Goal: Transaction & Acquisition: Purchase product/service

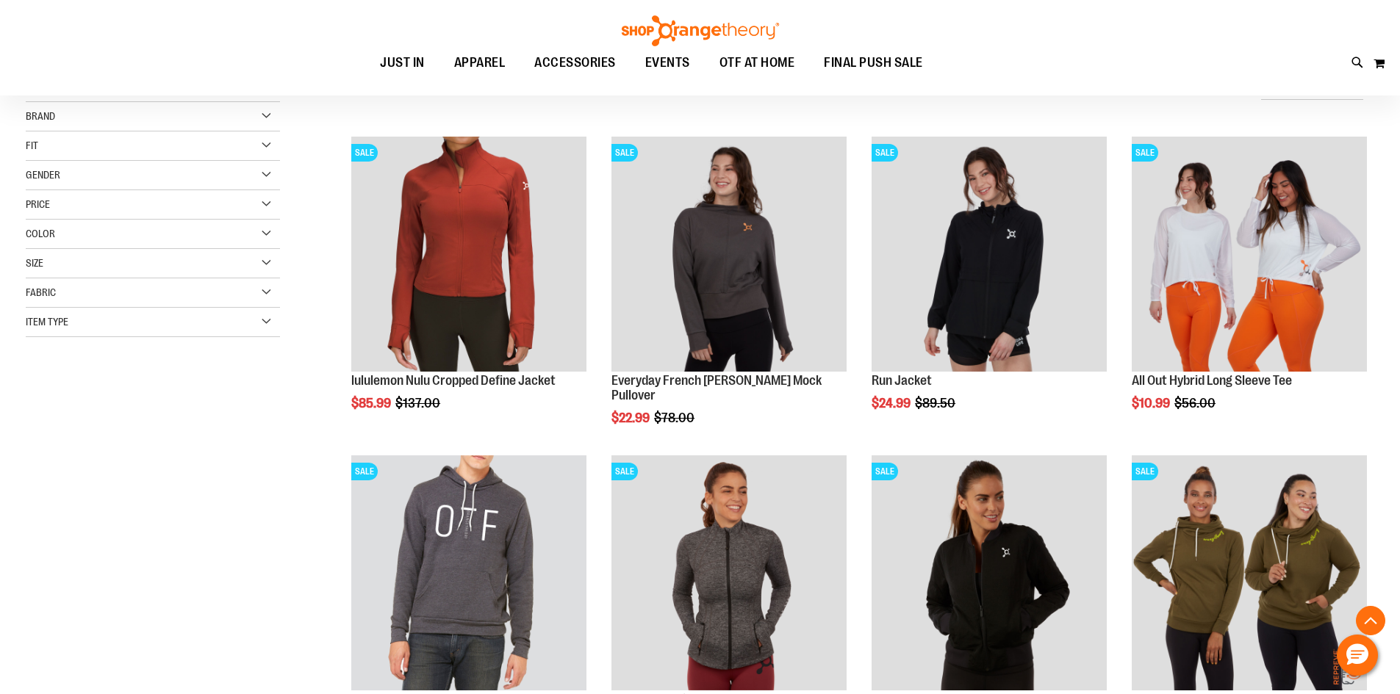
scroll to position [1102, 0]
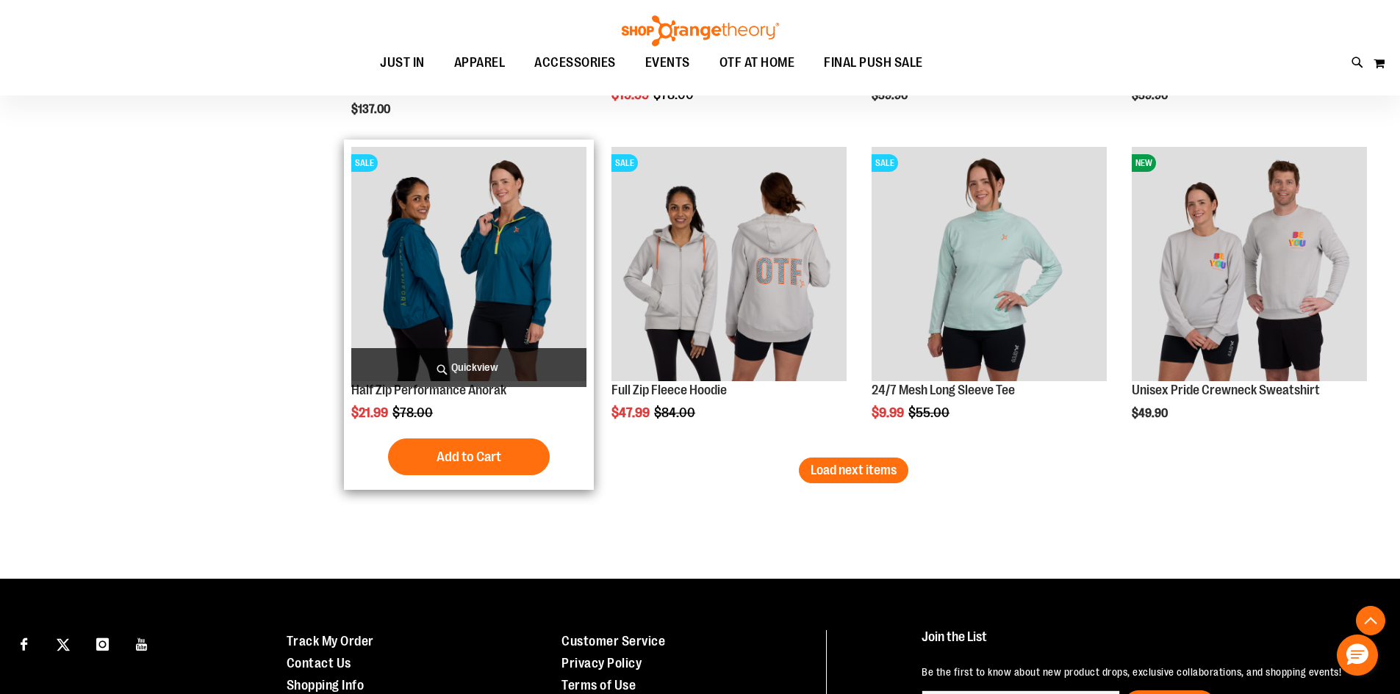
scroll to position [2571, 0]
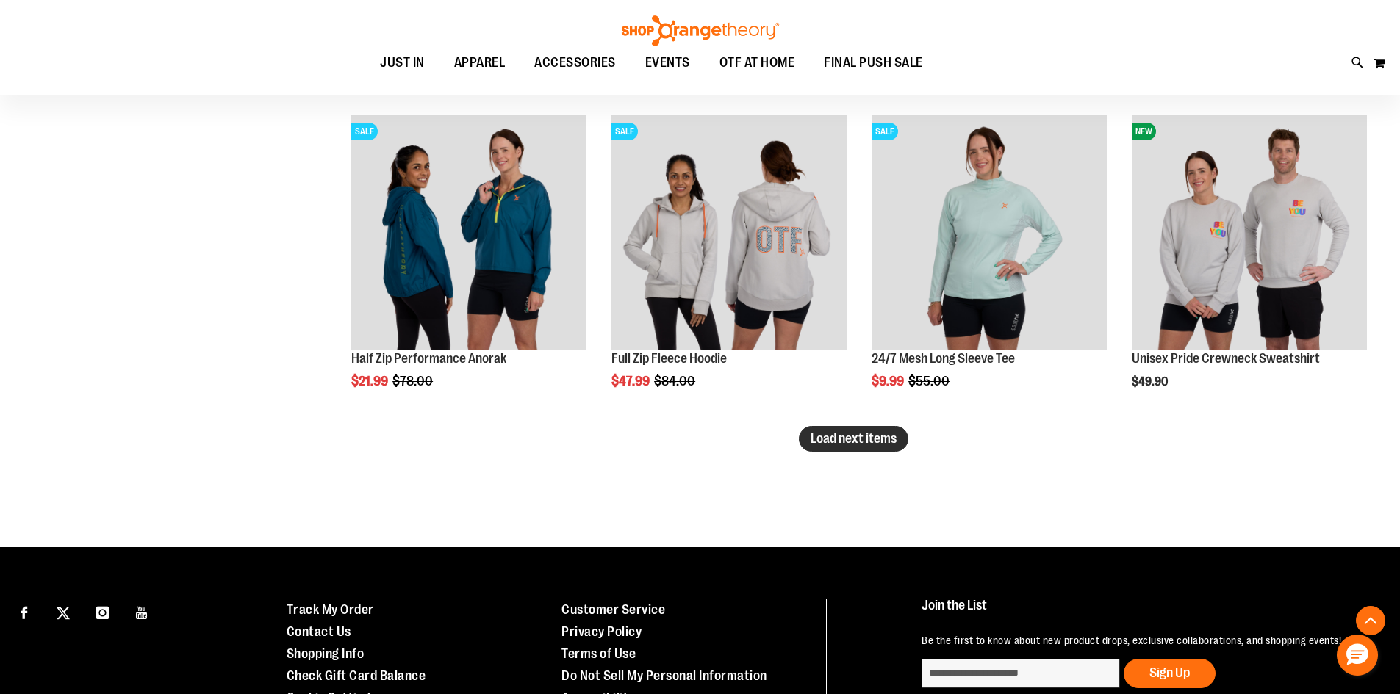
click at [898, 451] on button "Load next items" at bounding box center [854, 439] width 110 height 26
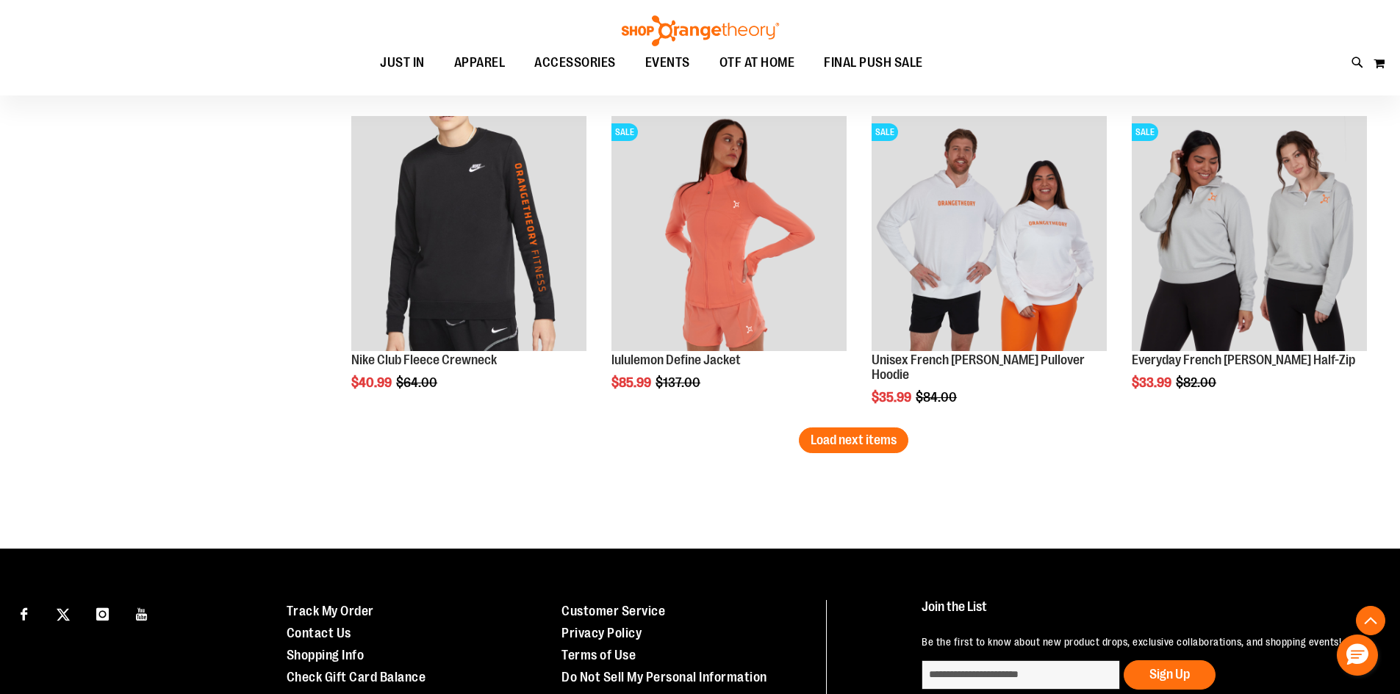
scroll to position [3527, 0]
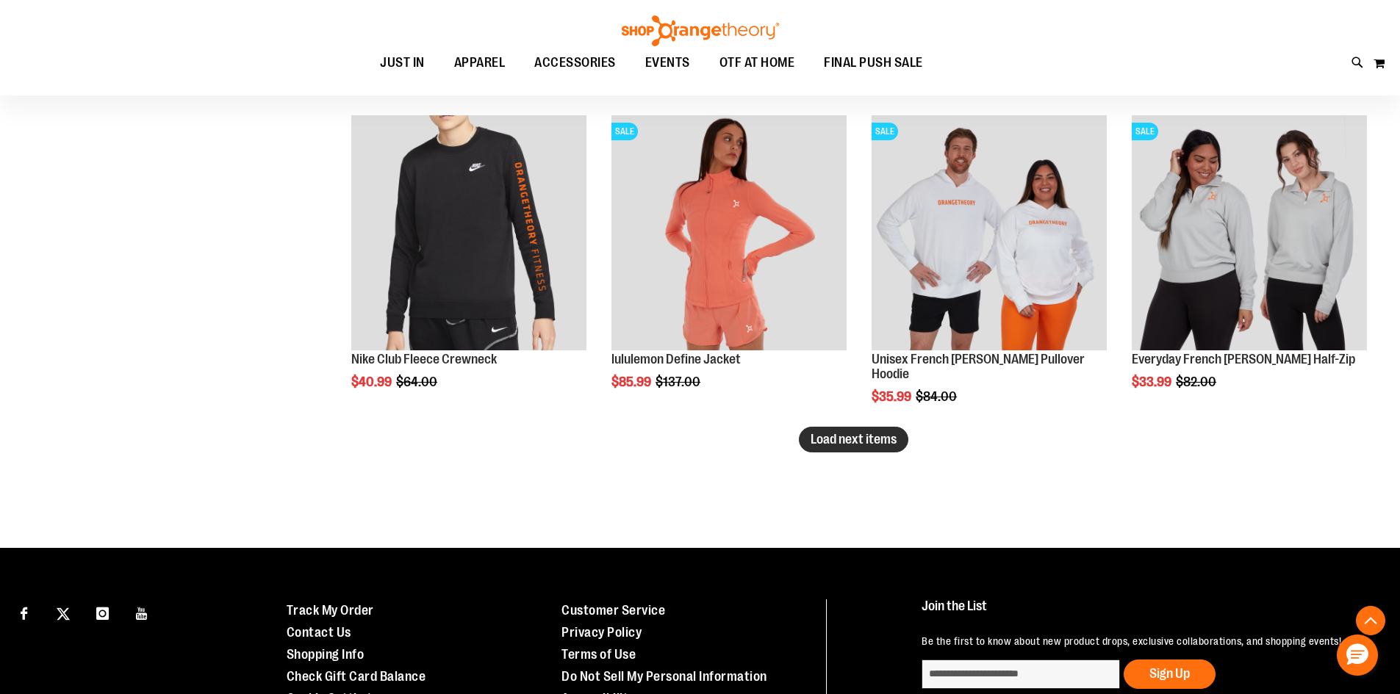
click at [807, 440] on button "Load next items" at bounding box center [854, 440] width 110 height 26
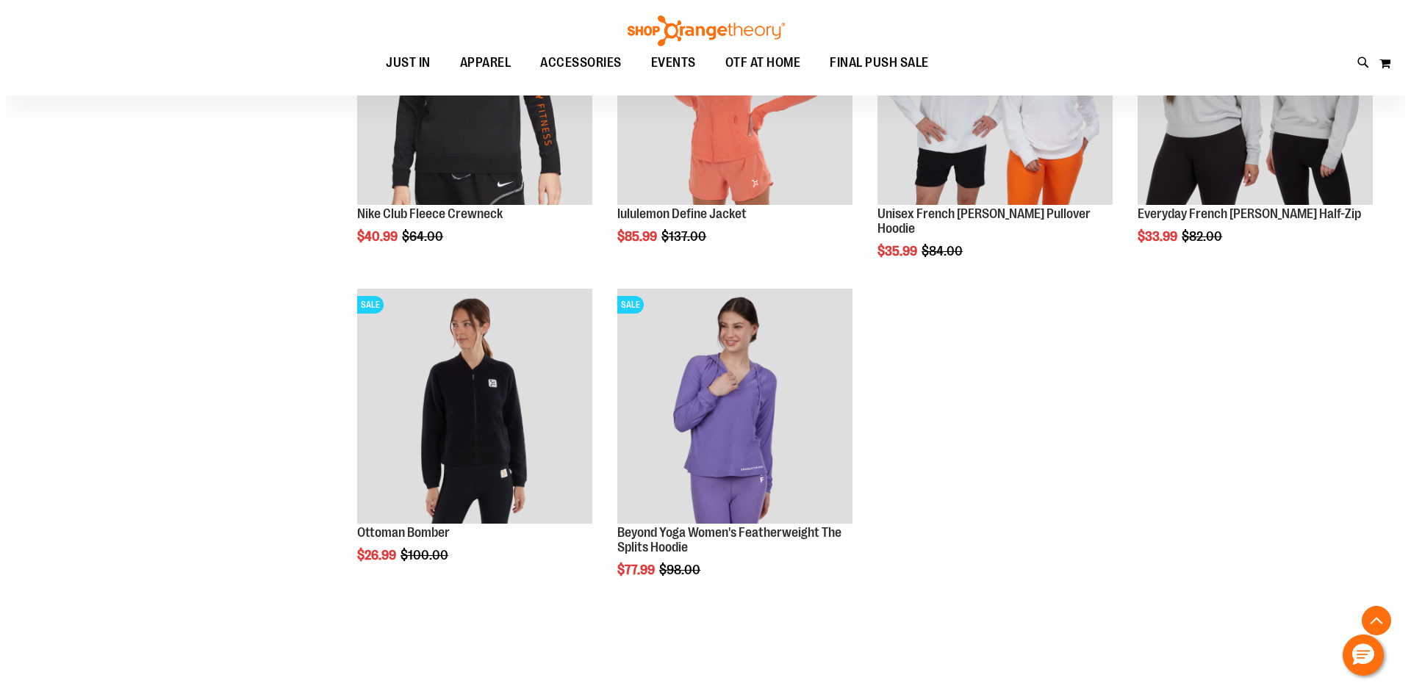
scroll to position [3674, 0]
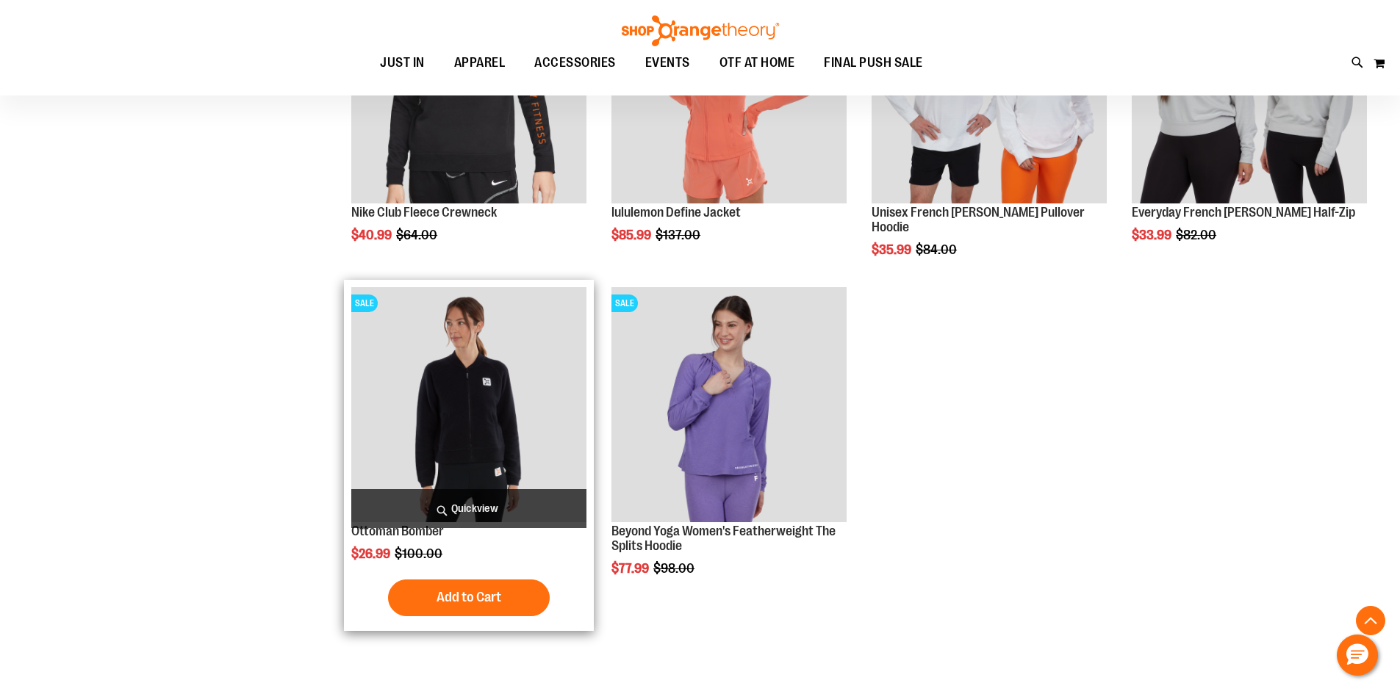
click at [451, 506] on span "Quickview" at bounding box center [468, 508] width 235 height 39
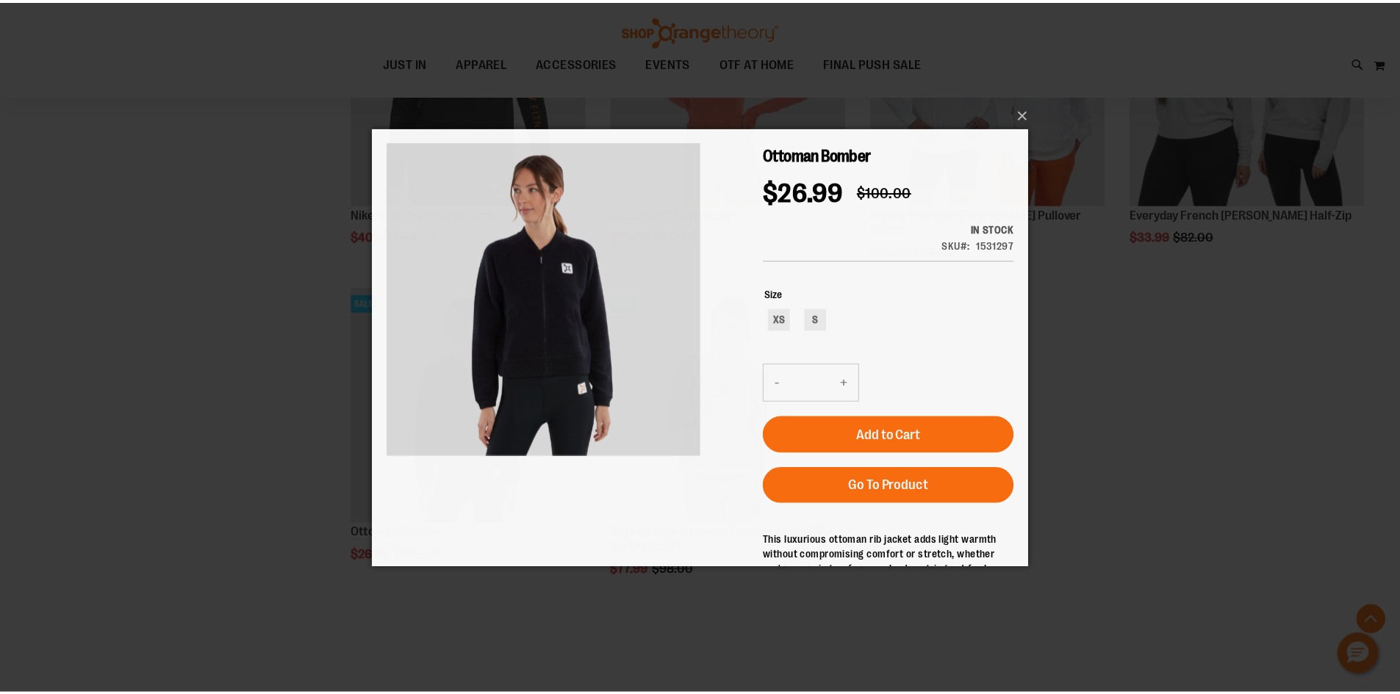
scroll to position [0, 0]
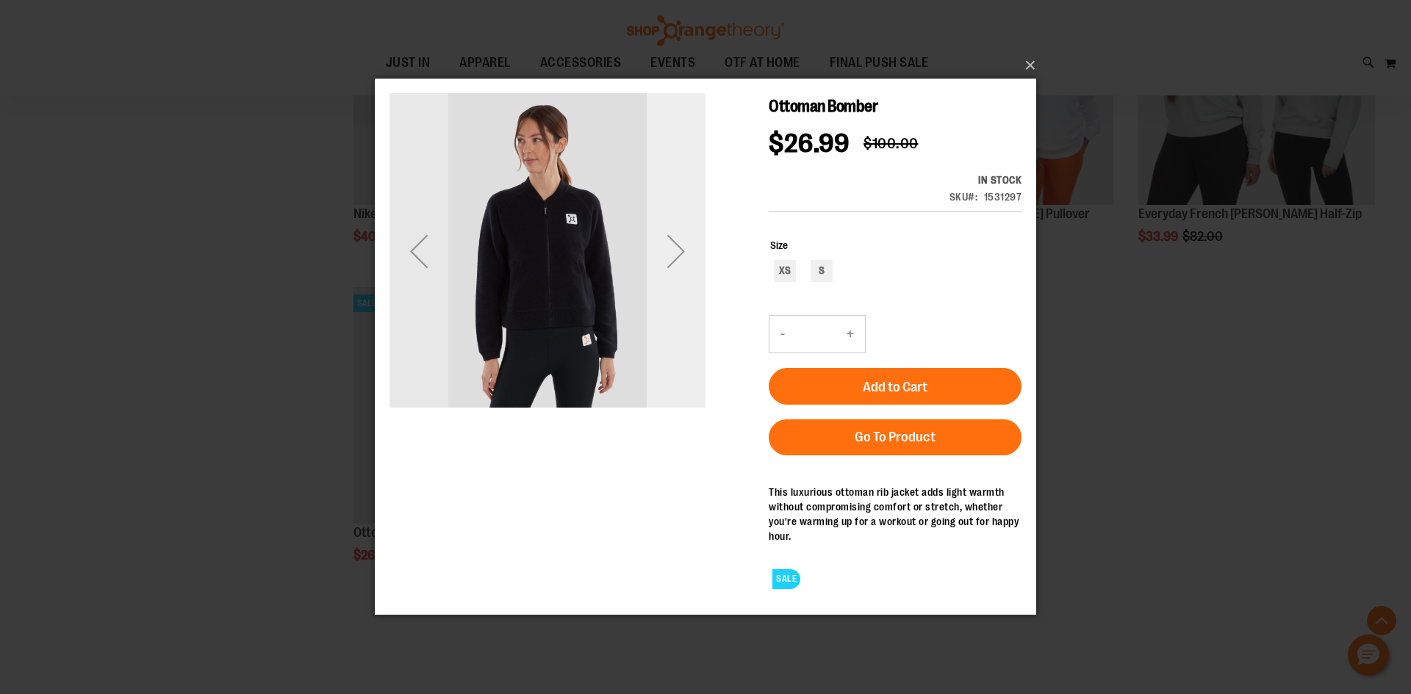
click at [670, 268] on div "Next" at bounding box center [676, 251] width 59 height 59
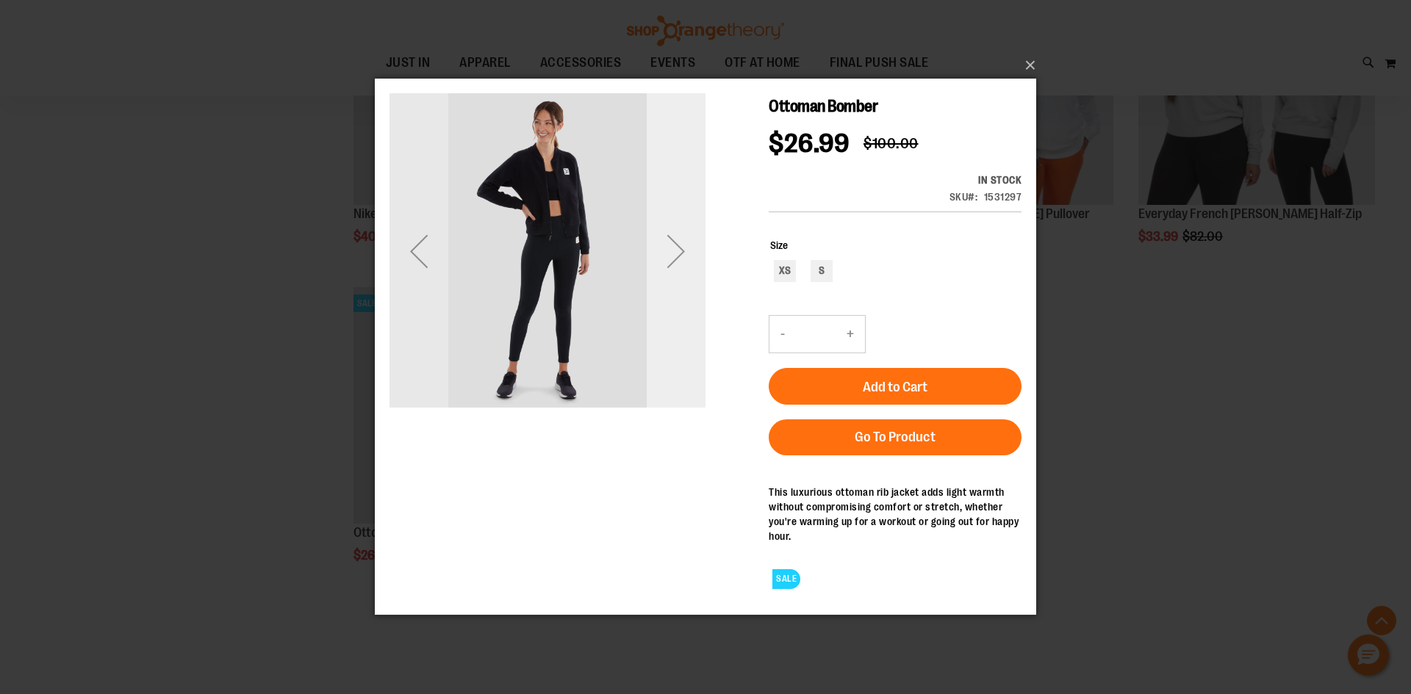
click at [679, 268] on div "Next" at bounding box center [676, 251] width 59 height 59
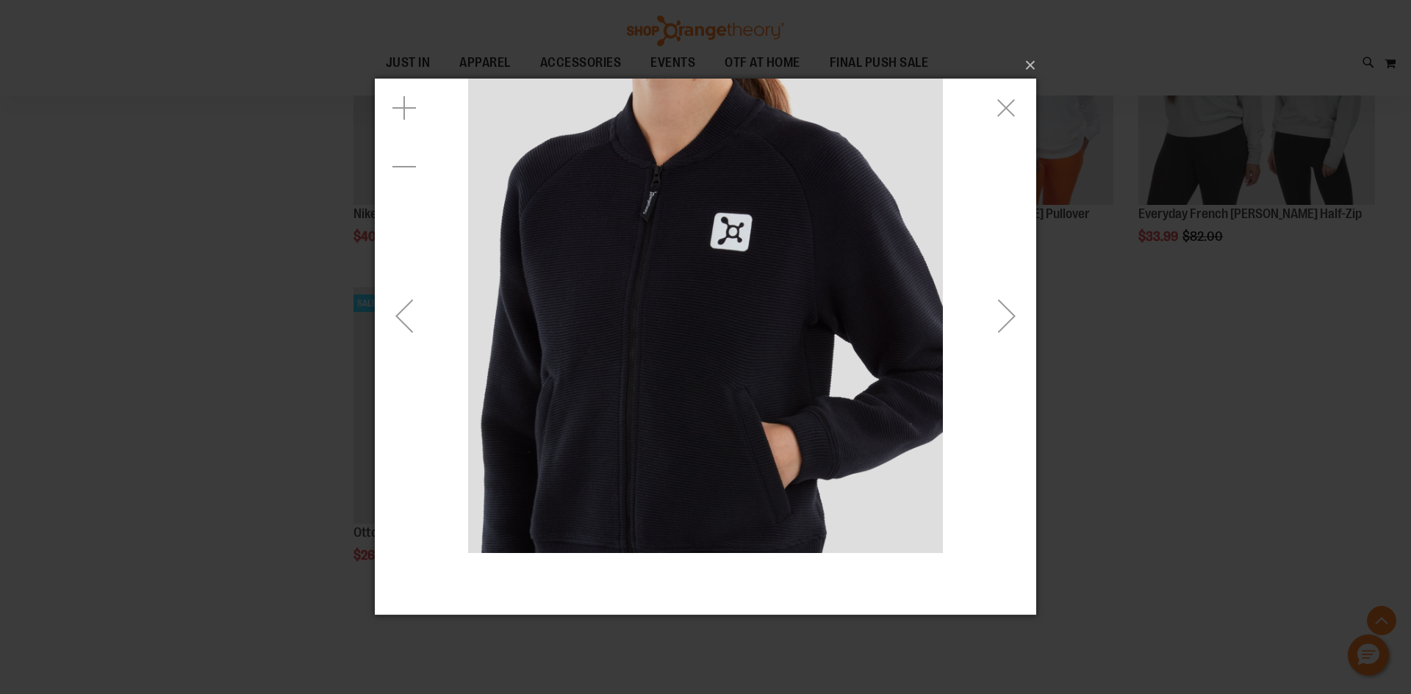
click at [996, 325] on div "Next" at bounding box center [1006, 316] width 59 height 59
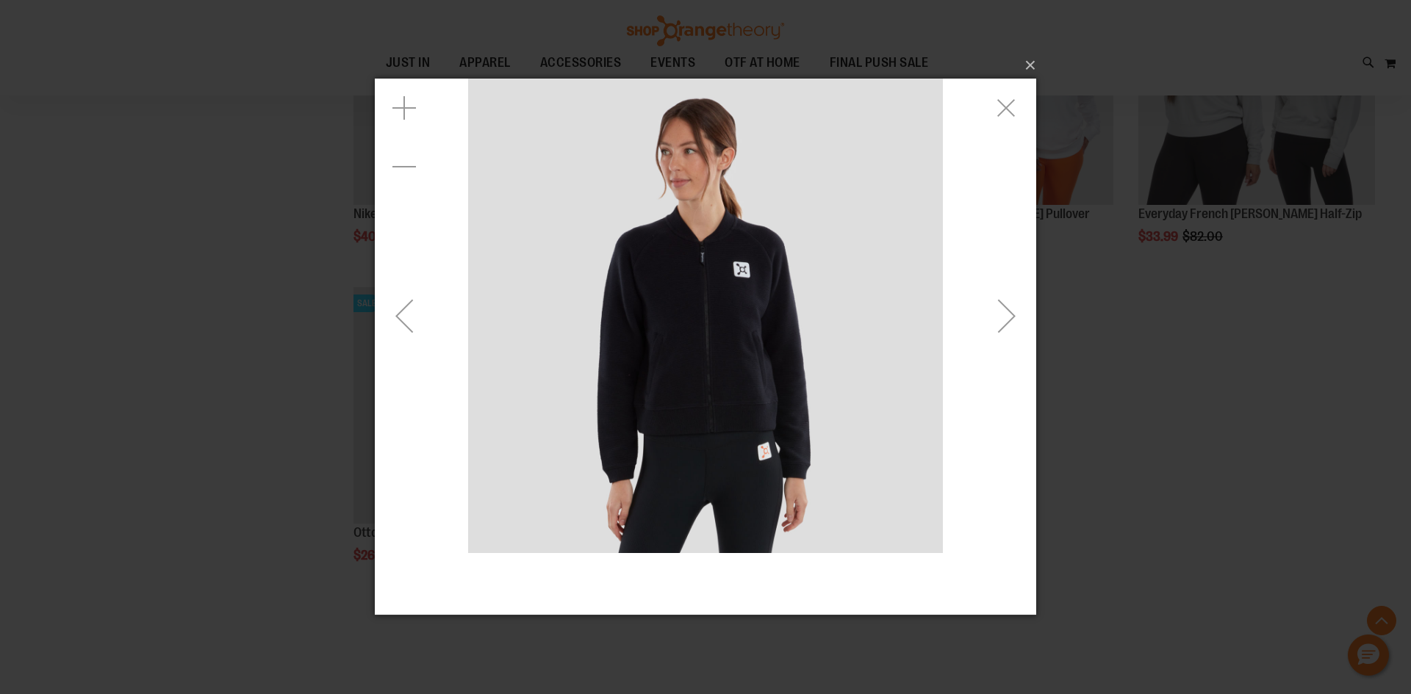
click at [996, 325] on div "Next" at bounding box center [1006, 316] width 59 height 59
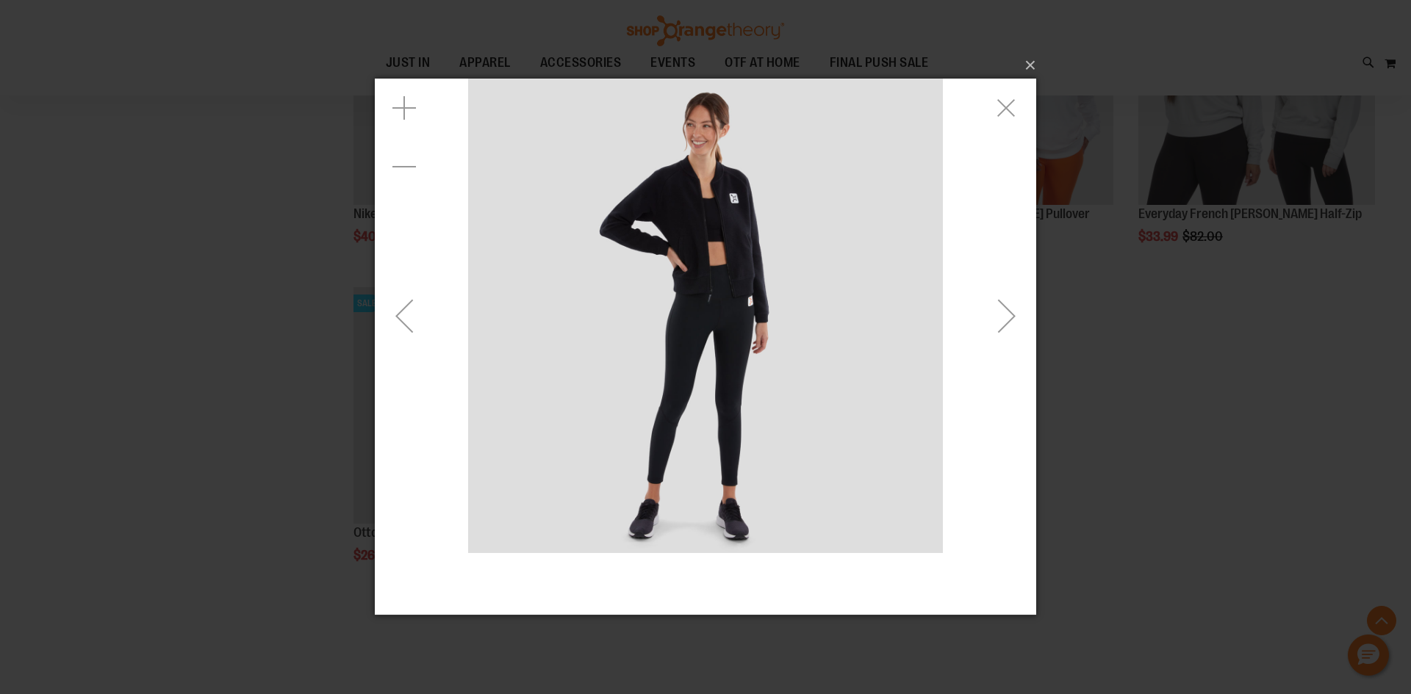
click at [996, 325] on div "Next" at bounding box center [1006, 316] width 59 height 59
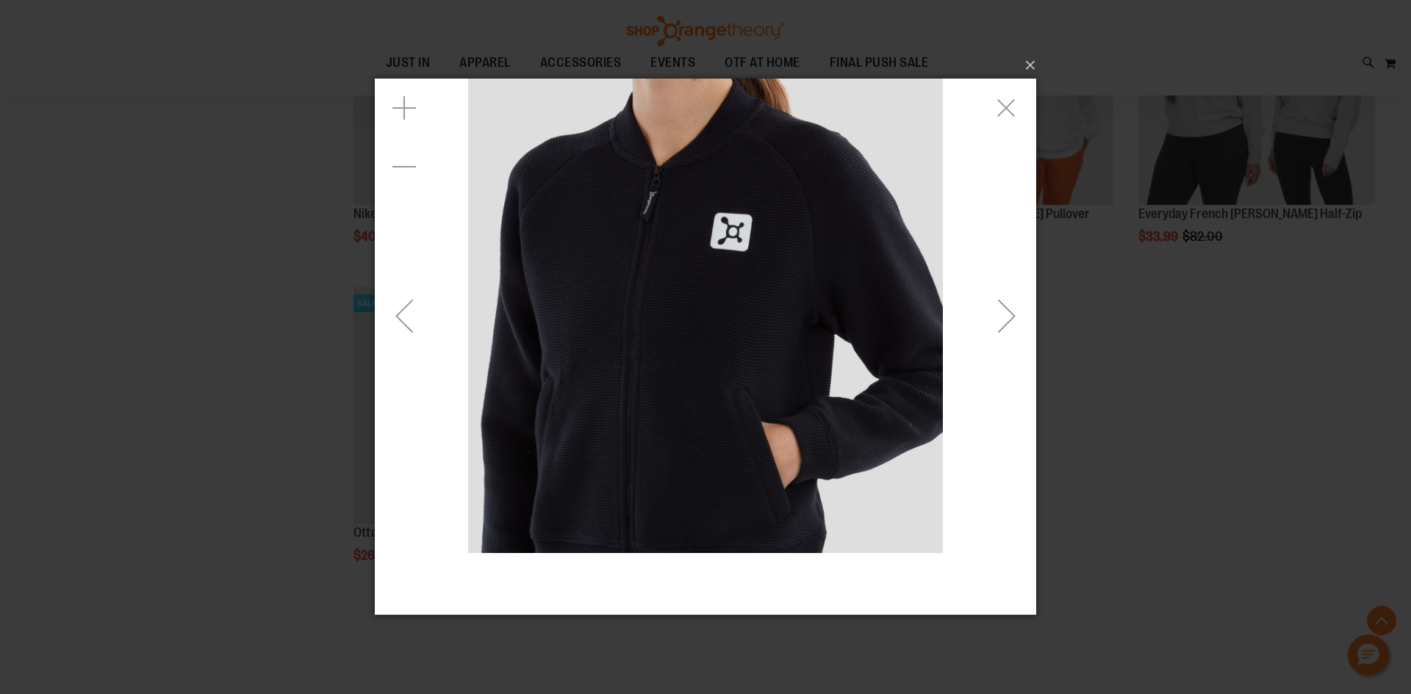
click at [996, 325] on div "Next" at bounding box center [1006, 316] width 59 height 59
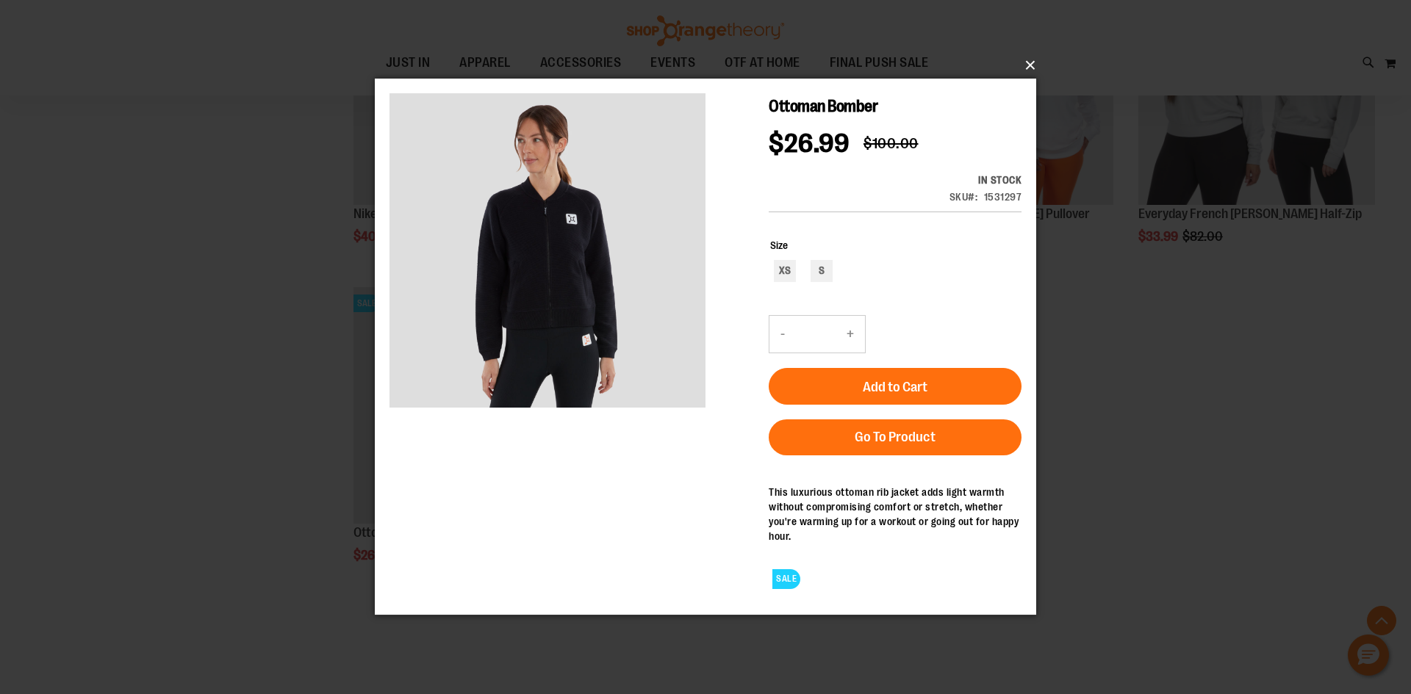
click at [1030, 56] on button "×" at bounding box center [709, 65] width 661 height 32
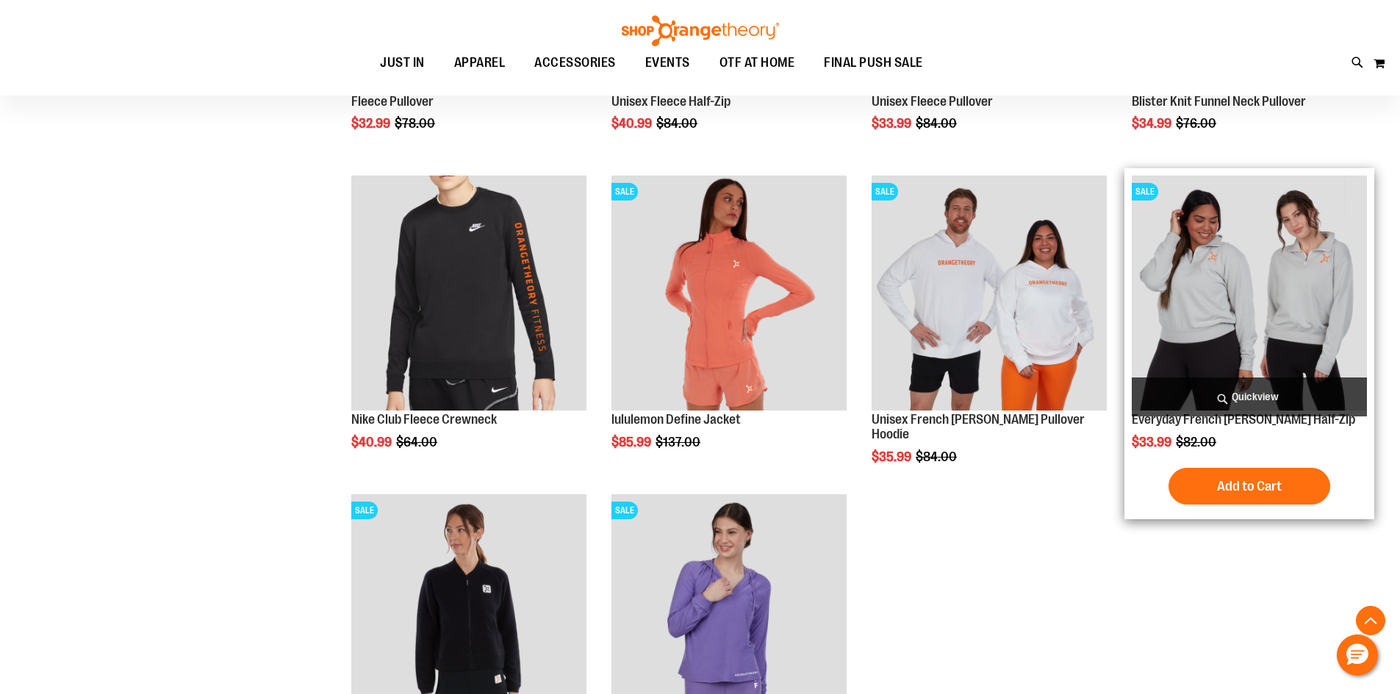
scroll to position [3453, 0]
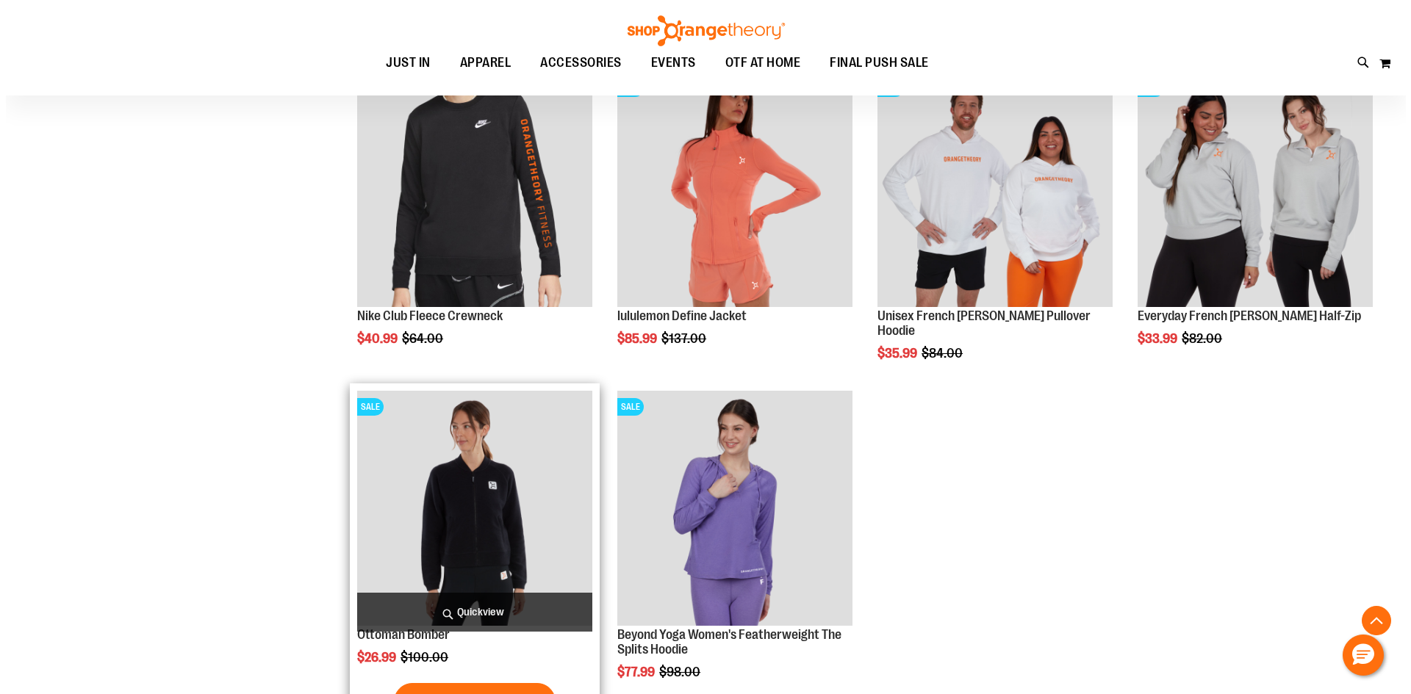
scroll to position [3674, 0]
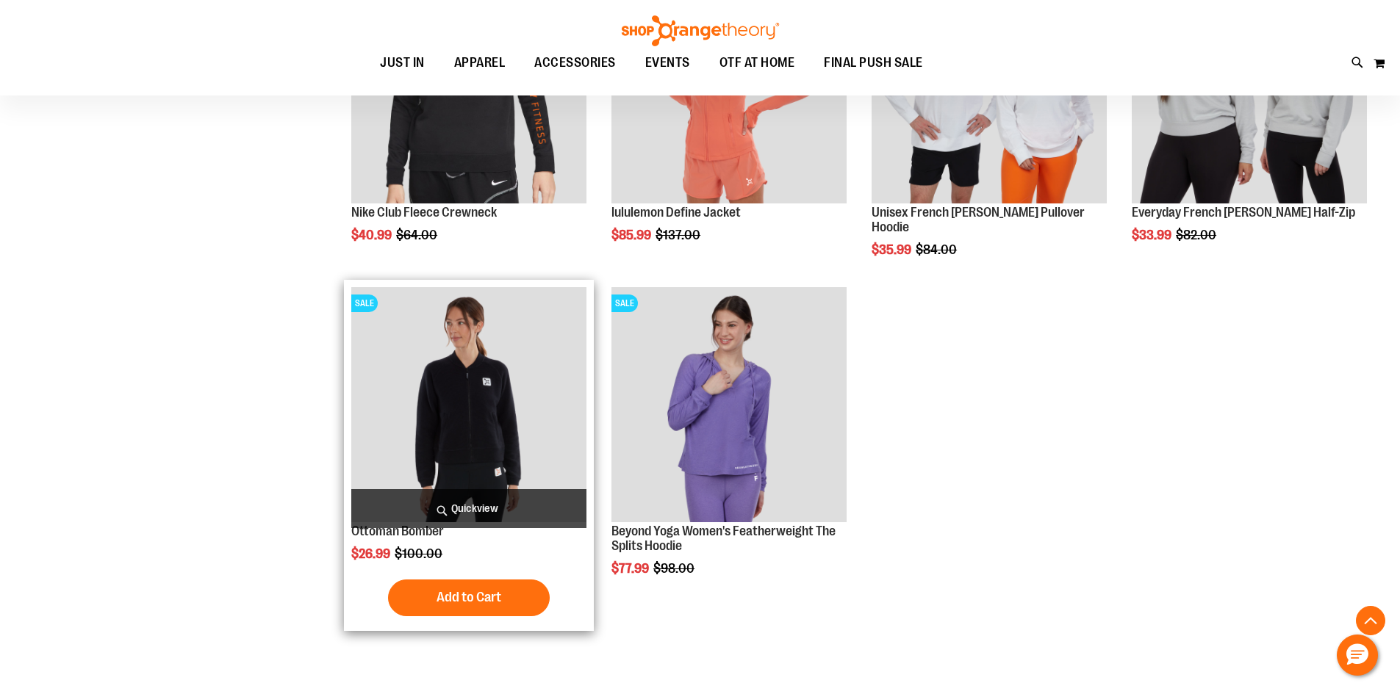
click at [477, 509] on span "Quickview" at bounding box center [468, 508] width 235 height 39
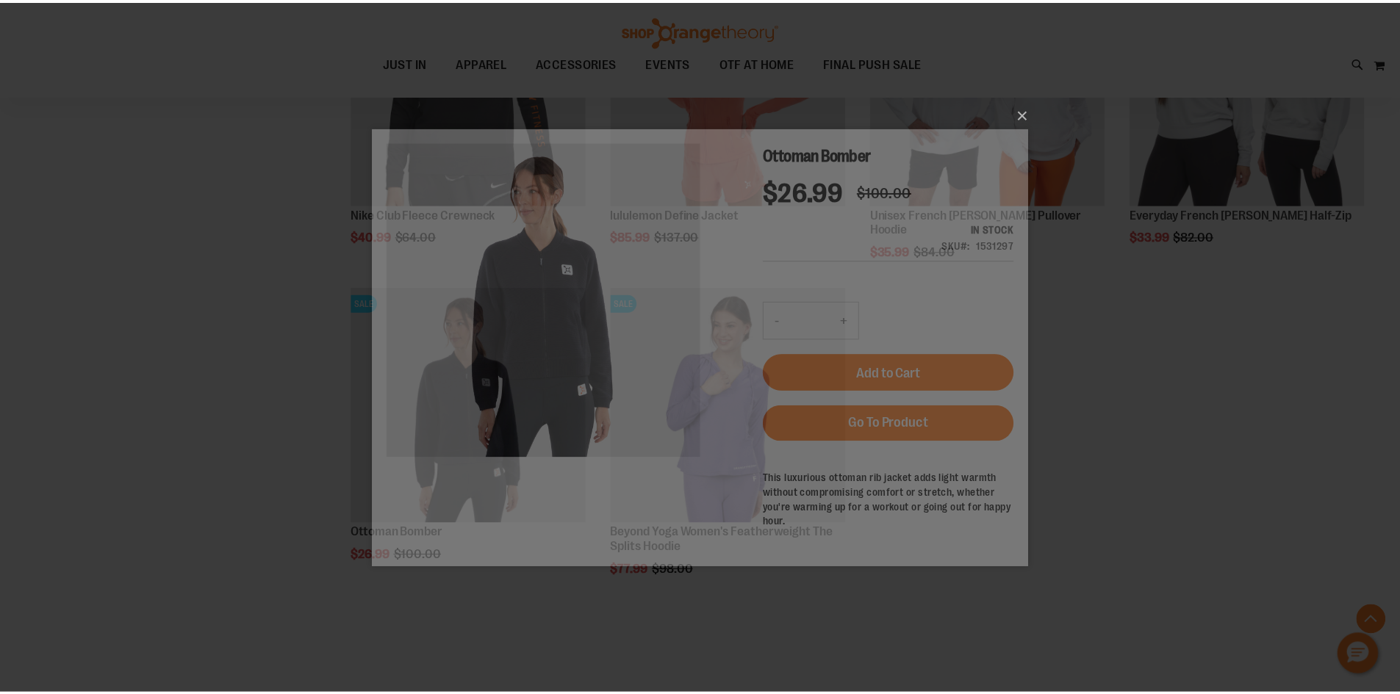
scroll to position [0, 0]
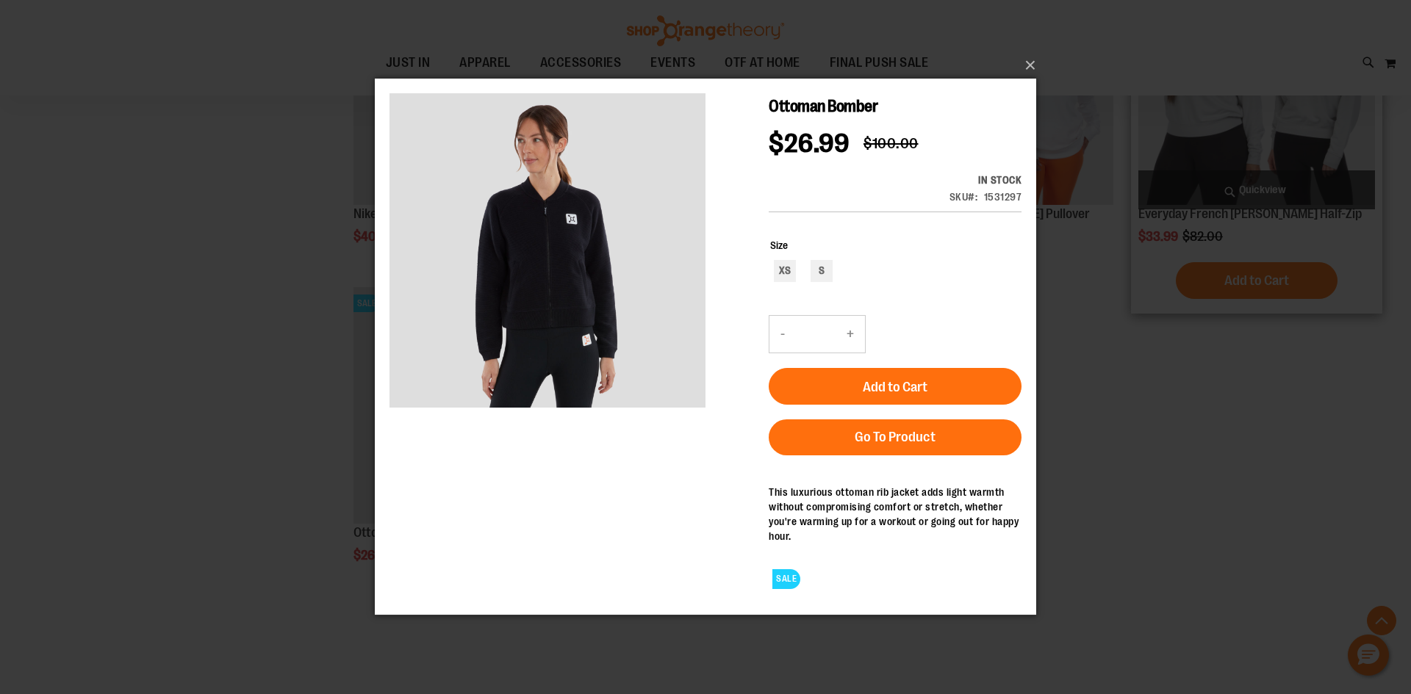
drag, startPoint x: 1184, startPoint y: 292, endPoint x: 1153, endPoint y: 273, distance: 35.9
click at [1182, 292] on div "×" at bounding box center [705, 347] width 1411 height 694
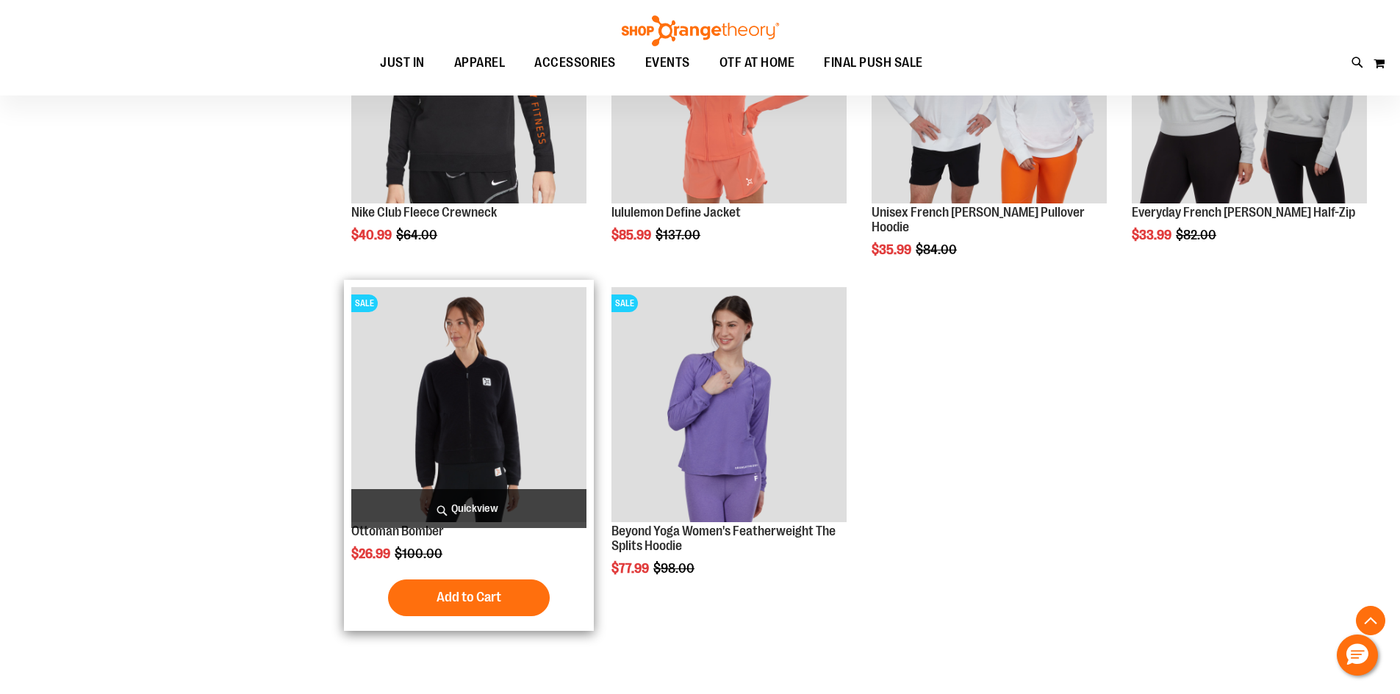
click at [409, 390] on img "product" at bounding box center [468, 404] width 235 height 235
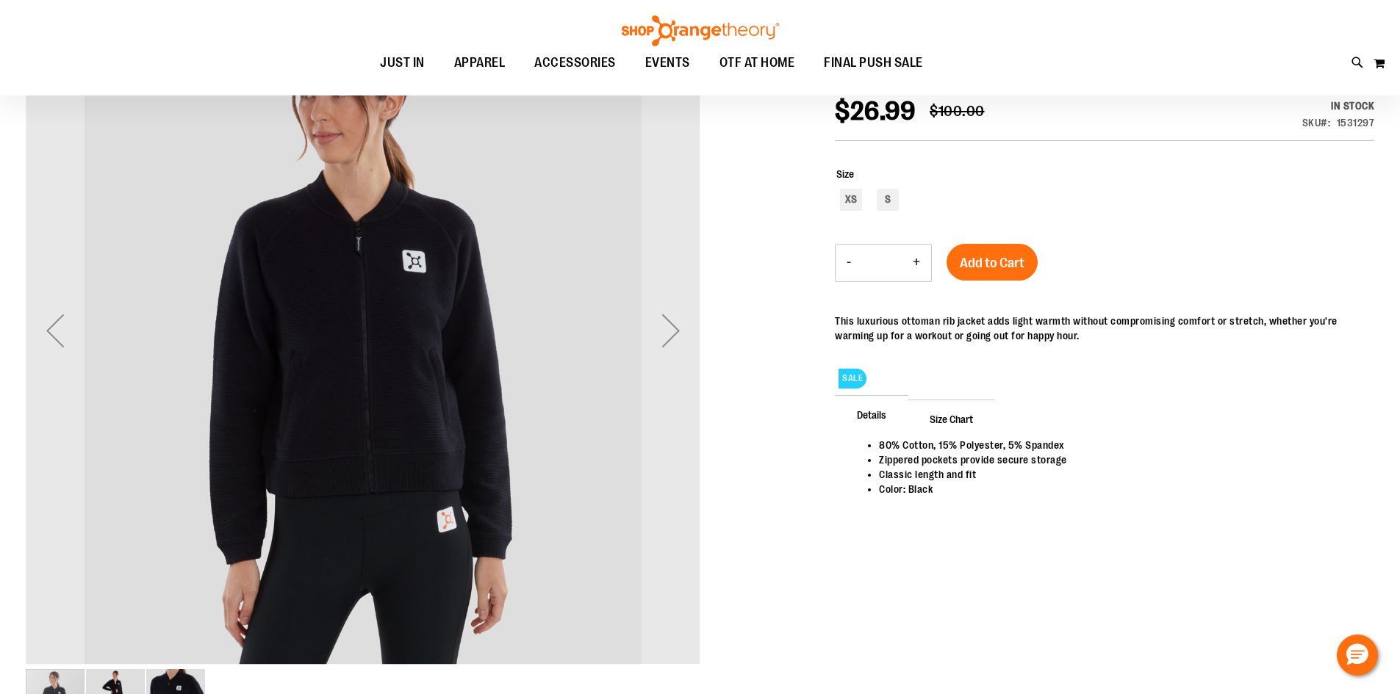
scroll to position [219, 0]
click at [677, 419] on div "Next" at bounding box center [671, 331] width 59 height 675
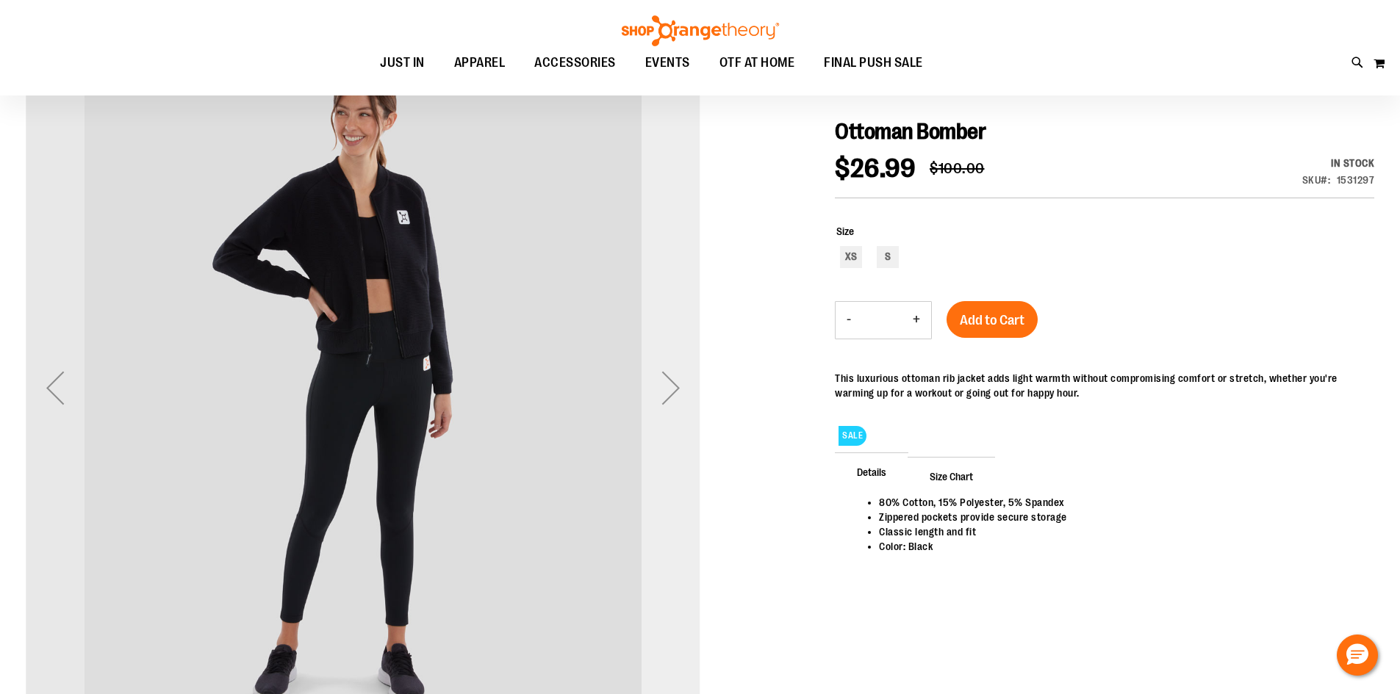
scroll to position [146, 0]
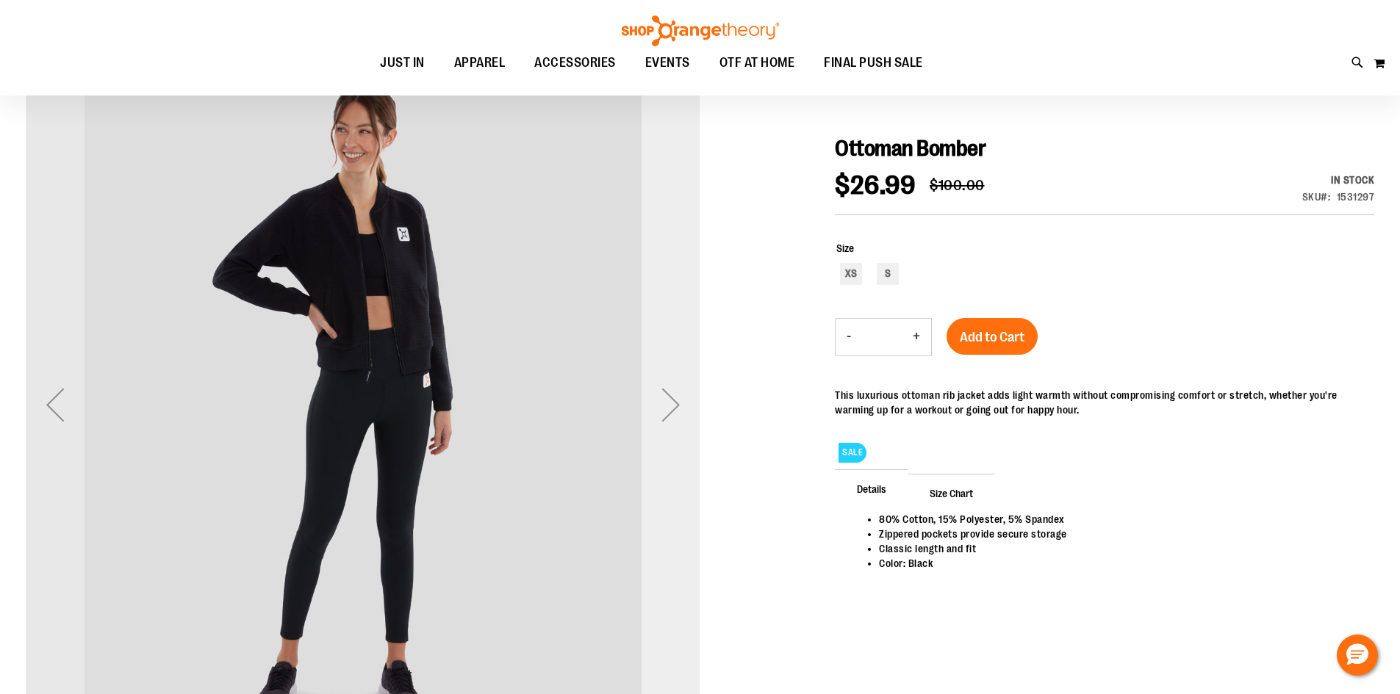
click at [674, 419] on div "Next" at bounding box center [671, 405] width 59 height 59
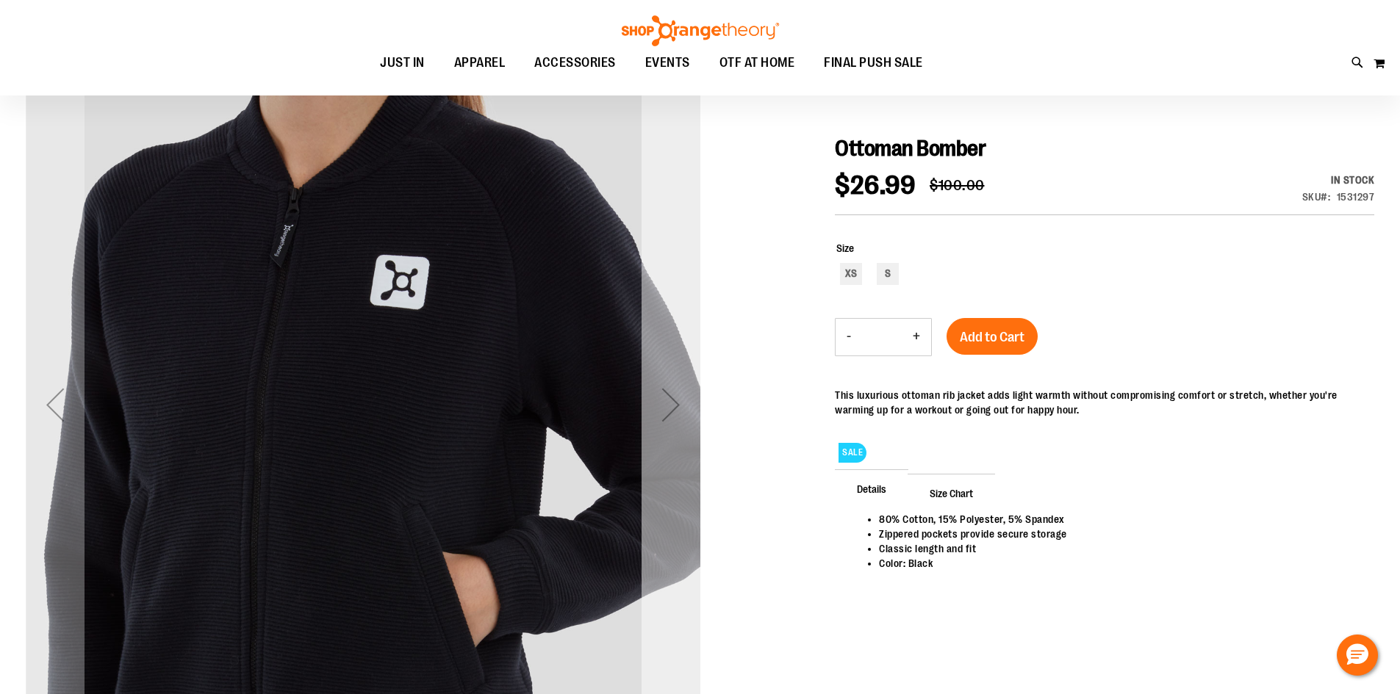
click at [674, 419] on div "Next" at bounding box center [671, 405] width 59 height 59
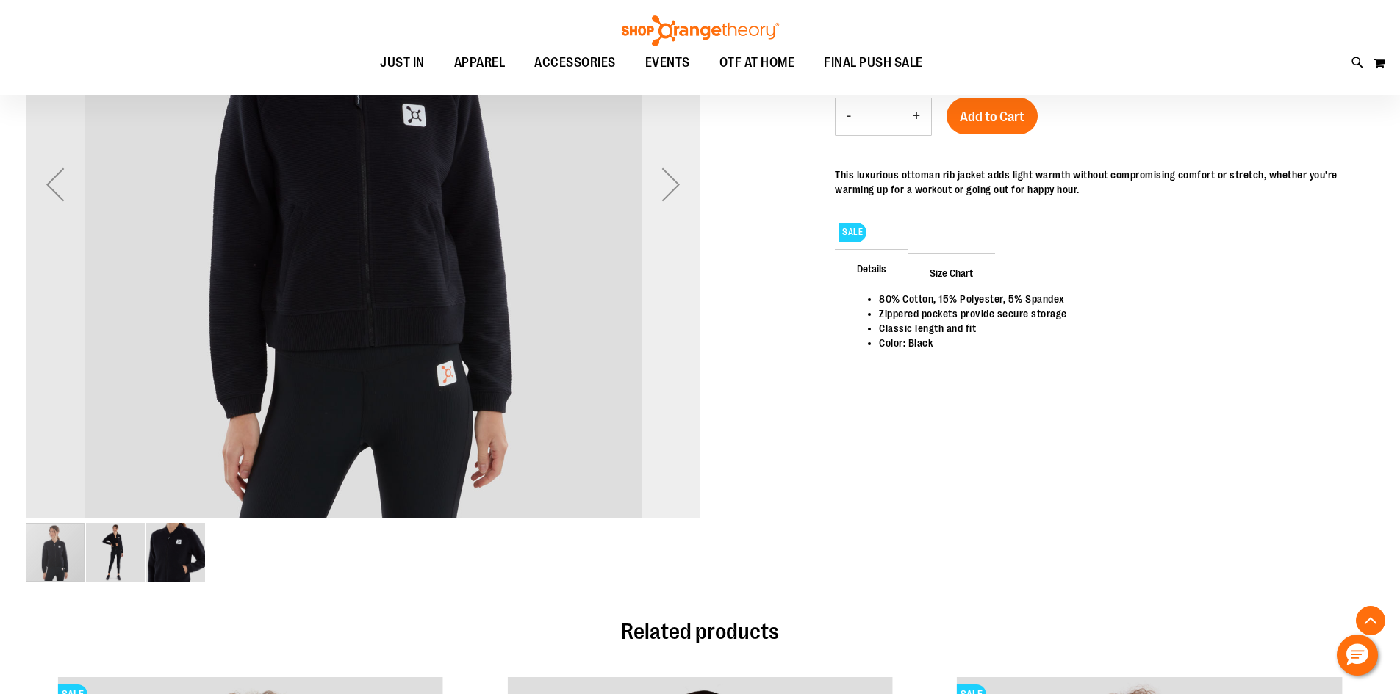
scroll to position [292, 0]
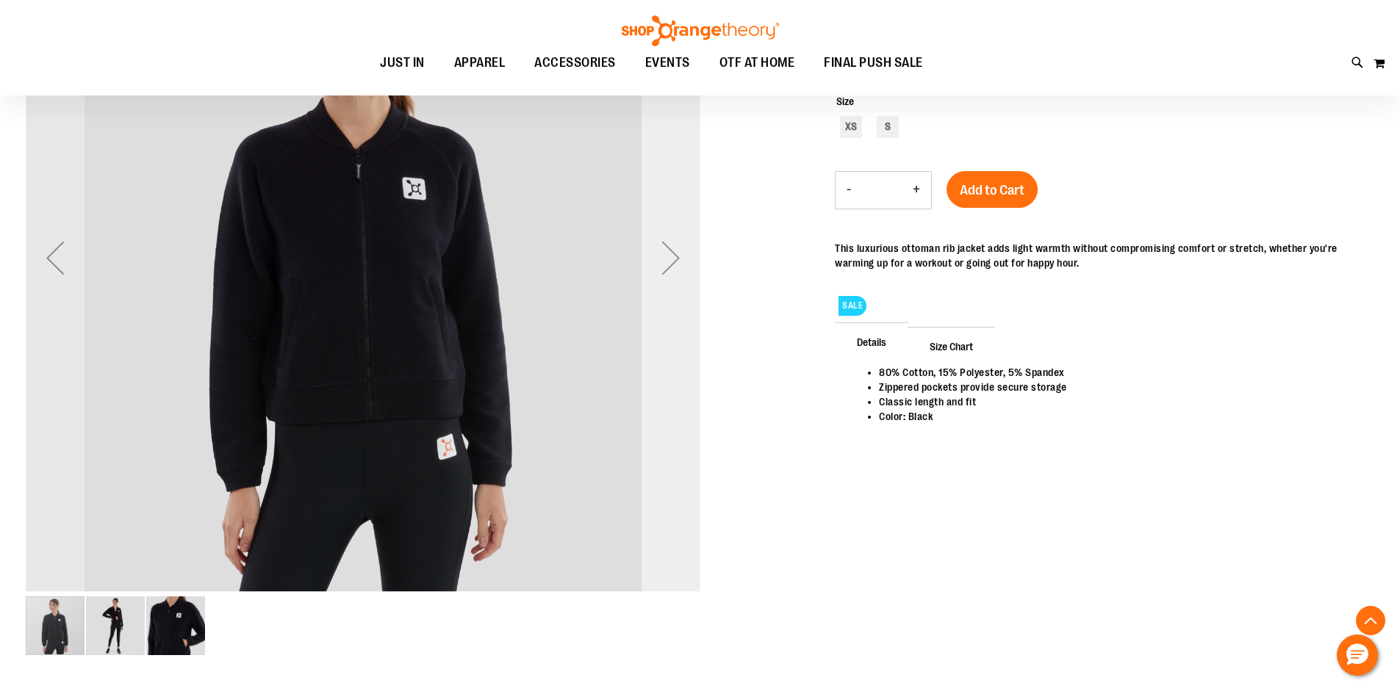
click at [672, 420] on div "Next" at bounding box center [671, 258] width 59 height 675
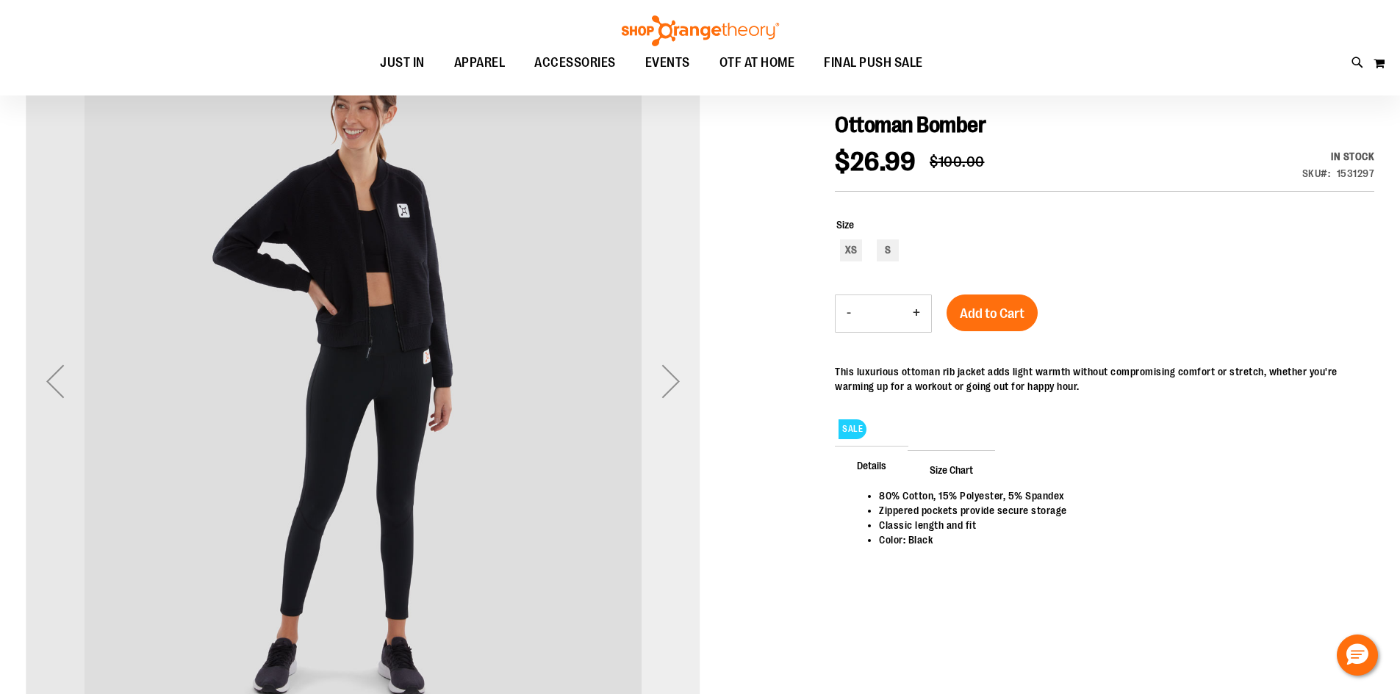
scroll to position [146, 0]
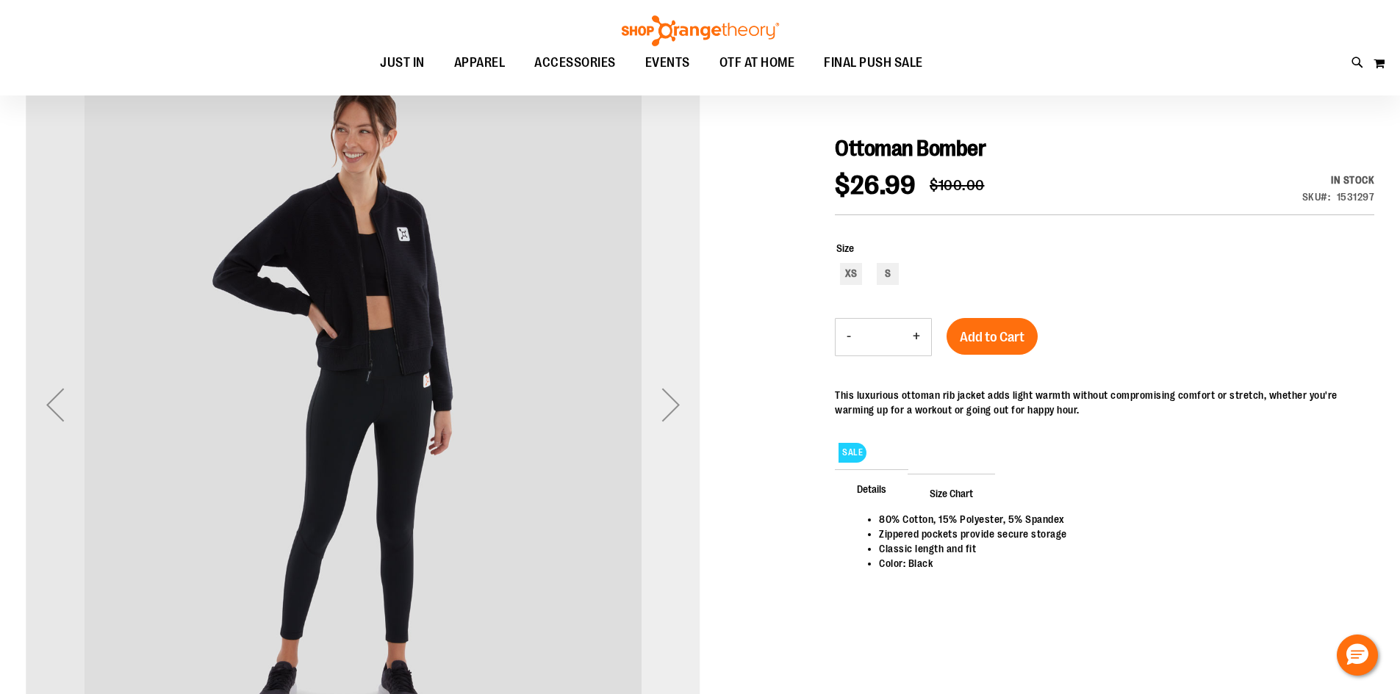
click at [671, 420] on div "Next" at bounding box center [671, 405] width 59 height 59
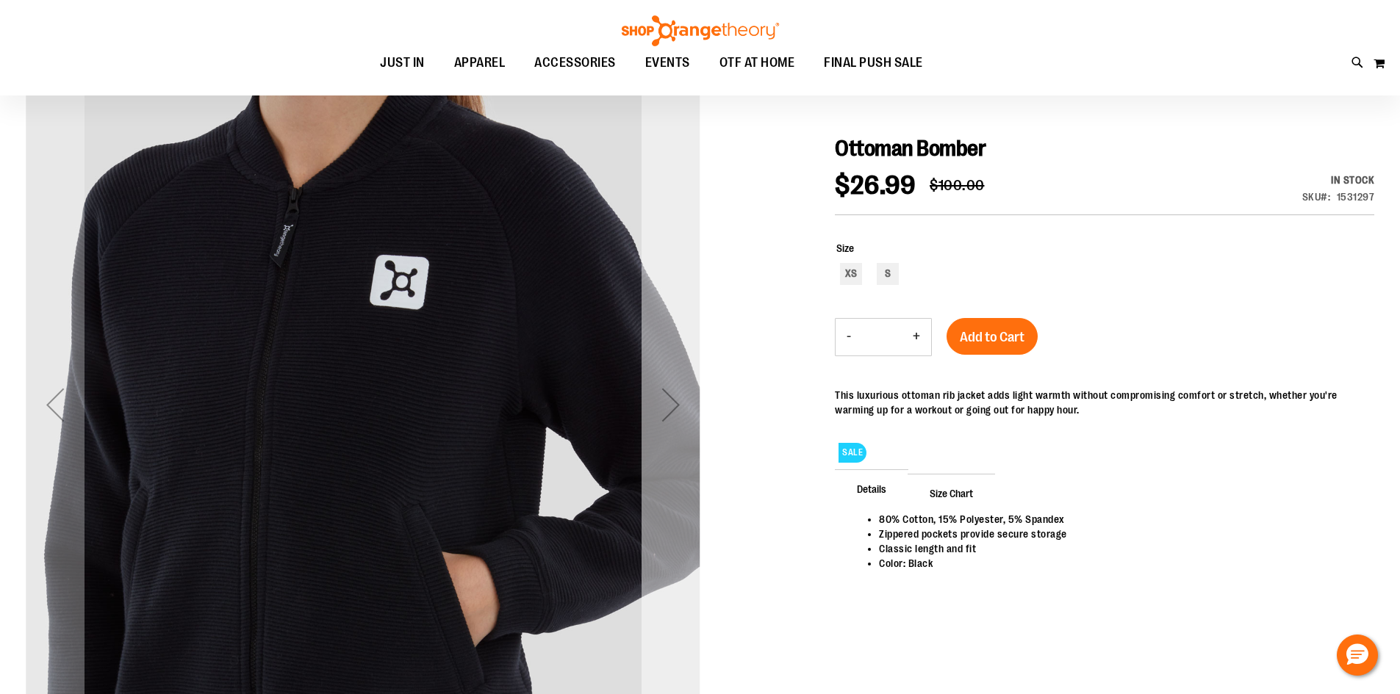
click at [671, 420] on div "Next" at bounding box center [671, 405] width 59 height 59
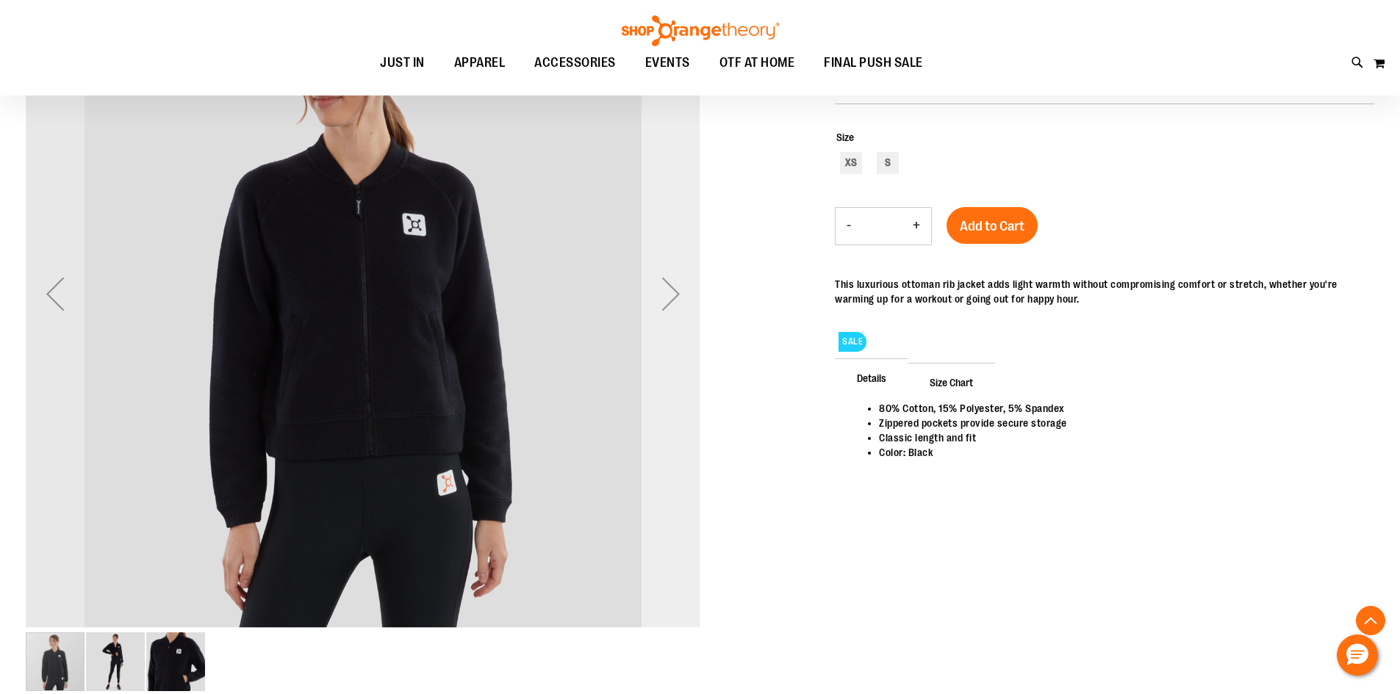
scroll to position [292, 0]
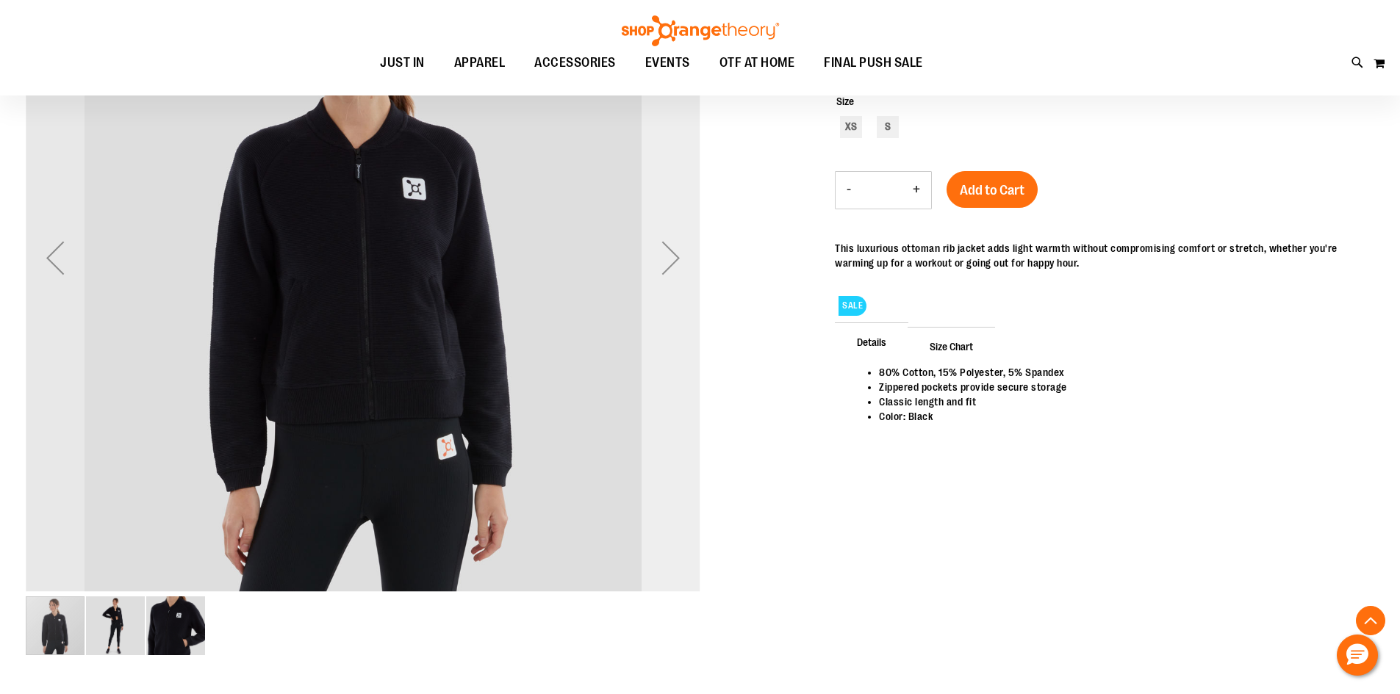
click at [651, 434] on div "Next" at bounding box center [671, 258] width 59 height 675
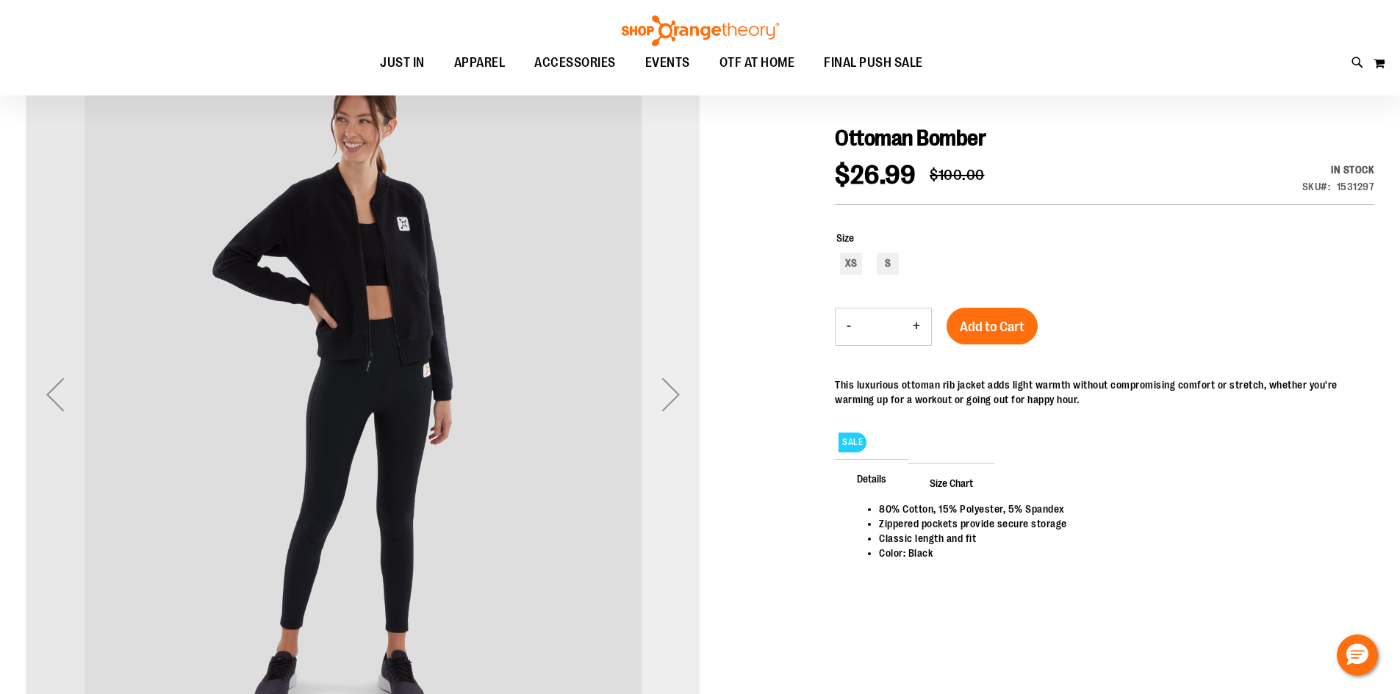
scroll to position [146, 0]
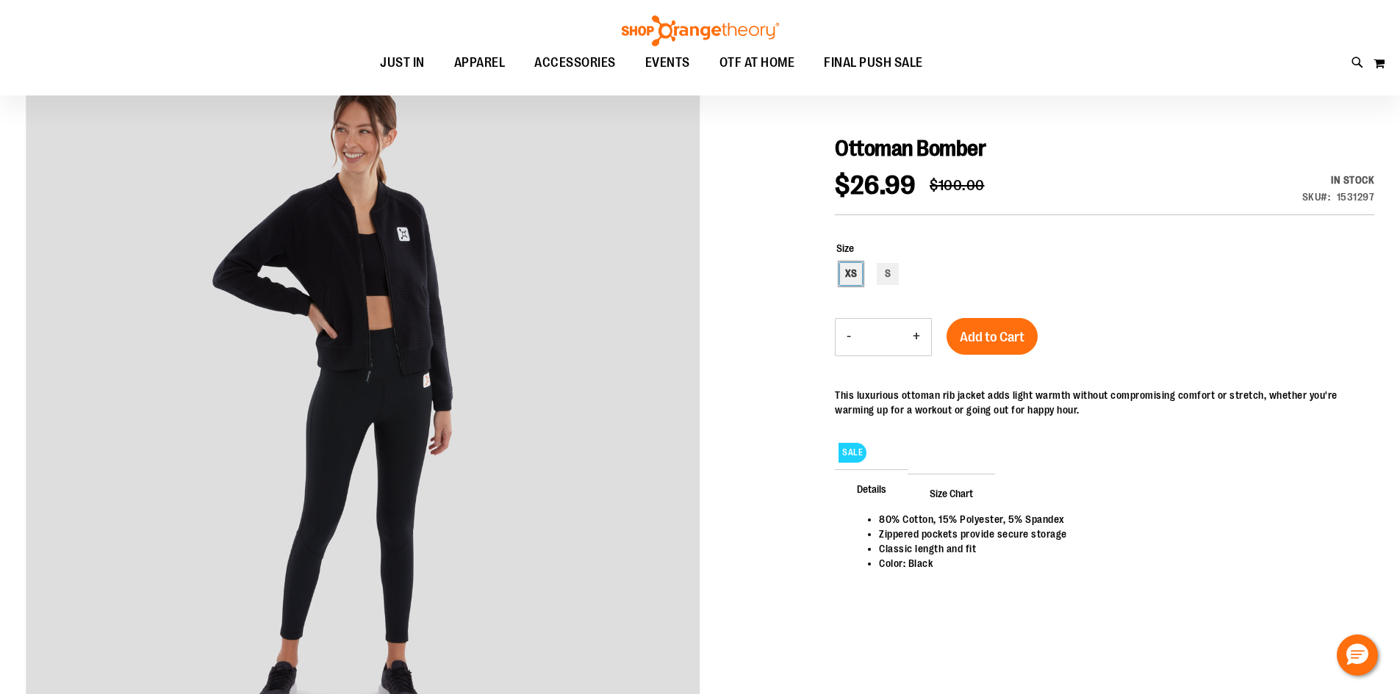
click at [845, 270] on div "XS" at bounding box center [851, 274] width 22 height 22
type input "***"
click at [1002, 332] on span "Add to Cart" at bounding box center [992, 337] width 65 height 16
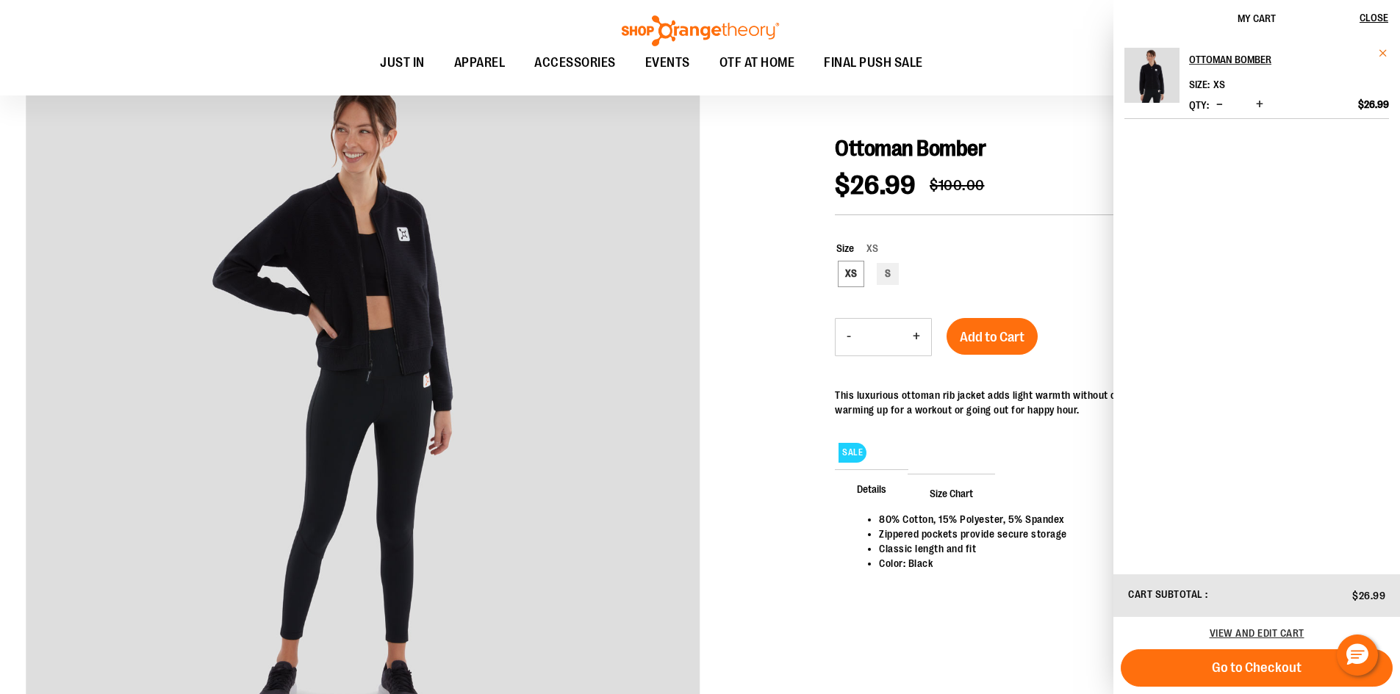
click at [1379, 50] on span "Remove item" at bounding box center [1383, 53] width 11 height 11
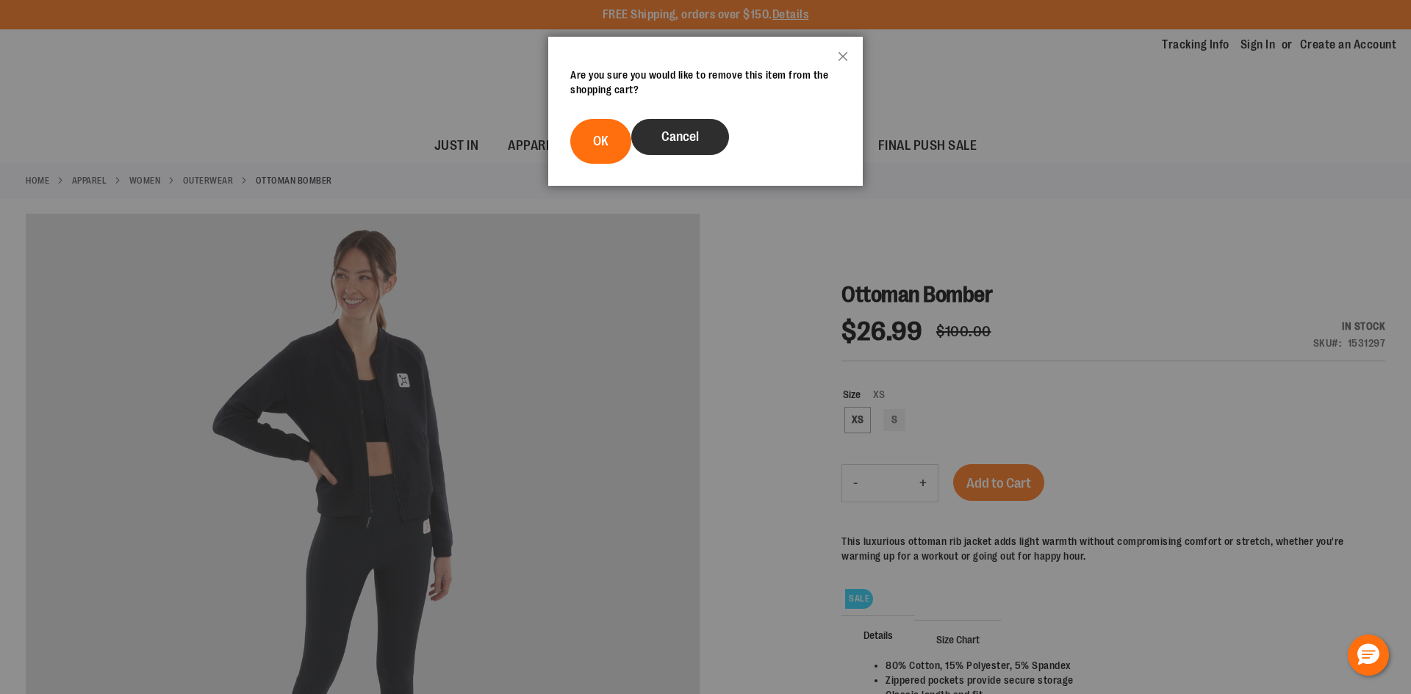
click at [694, 137] on span "Cancel" at bounding box center [679, 136] width 37 height 15
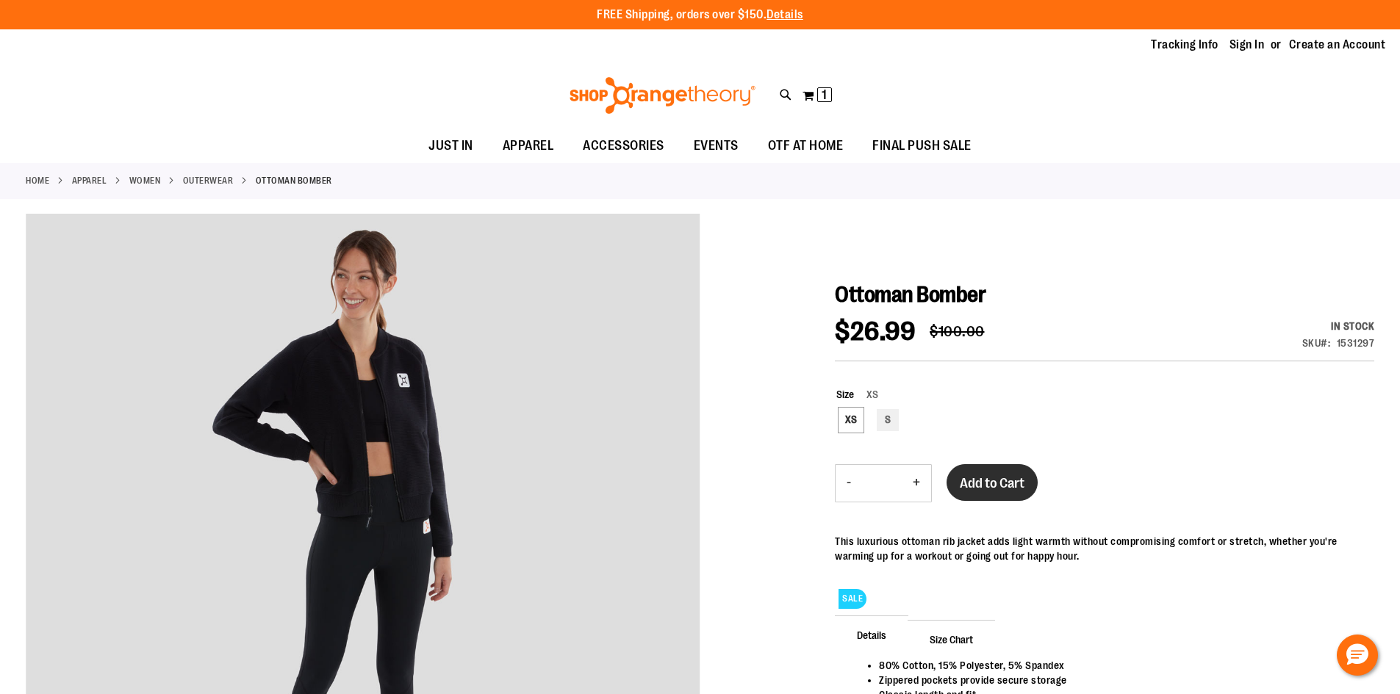
click at [1005, 485] on span "Add to Cart" at bounding box center [992, 483] width 65 height 16
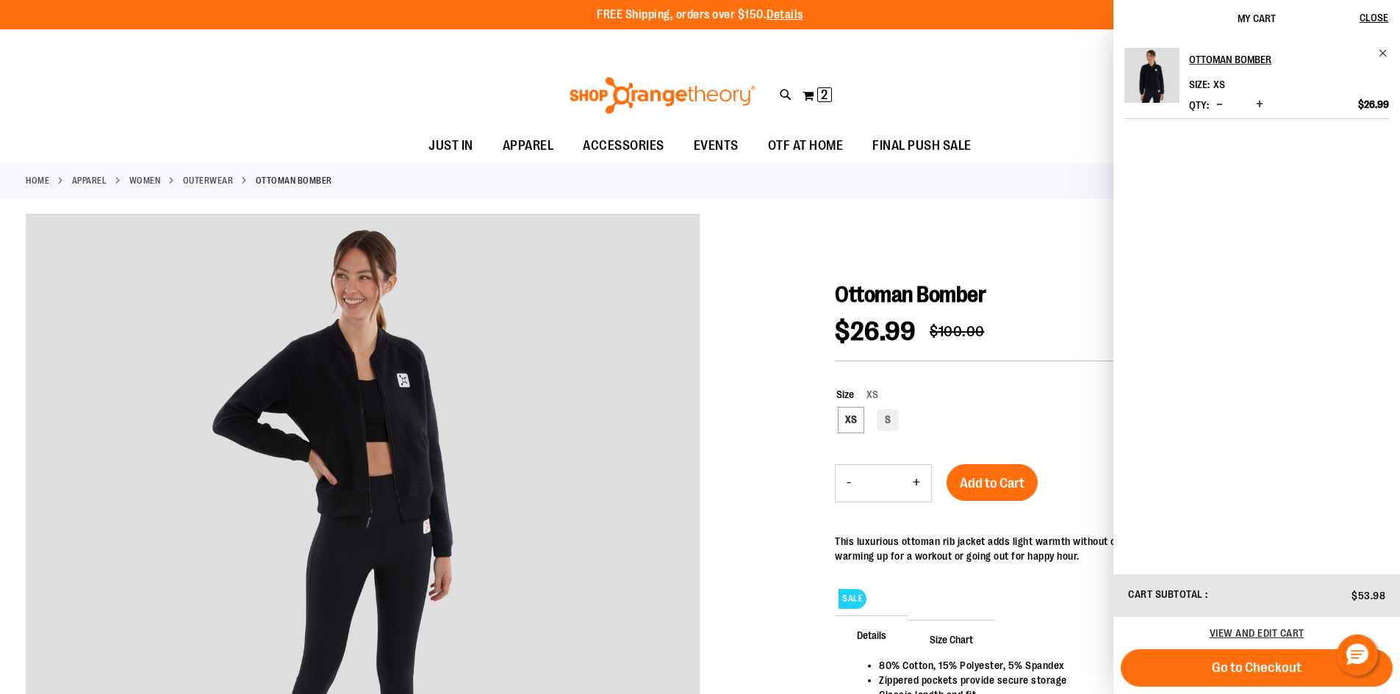
click at [1215, 102] on button "Decrease product quantity" at bounding box center [1220, 105] width 14 height 15
click at [1380, 18] on span "Close" at bounding box center [1374, 18] width 29 height 12
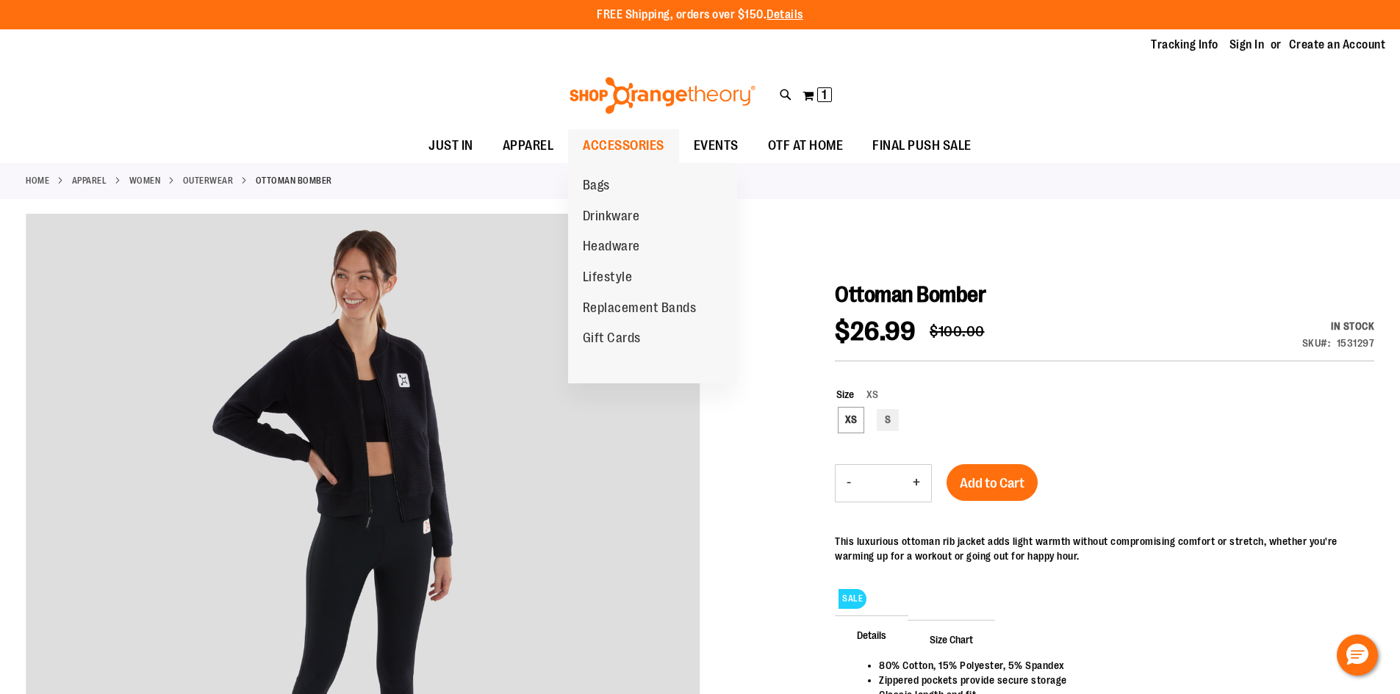
click at [609, 138] on span "ACCESSORIES" at bounding box center [624, 145] width 82 height 33
click at [609, 143] on span "ACCESSORIES" at bounding box center [624, 145] width 82 height 33
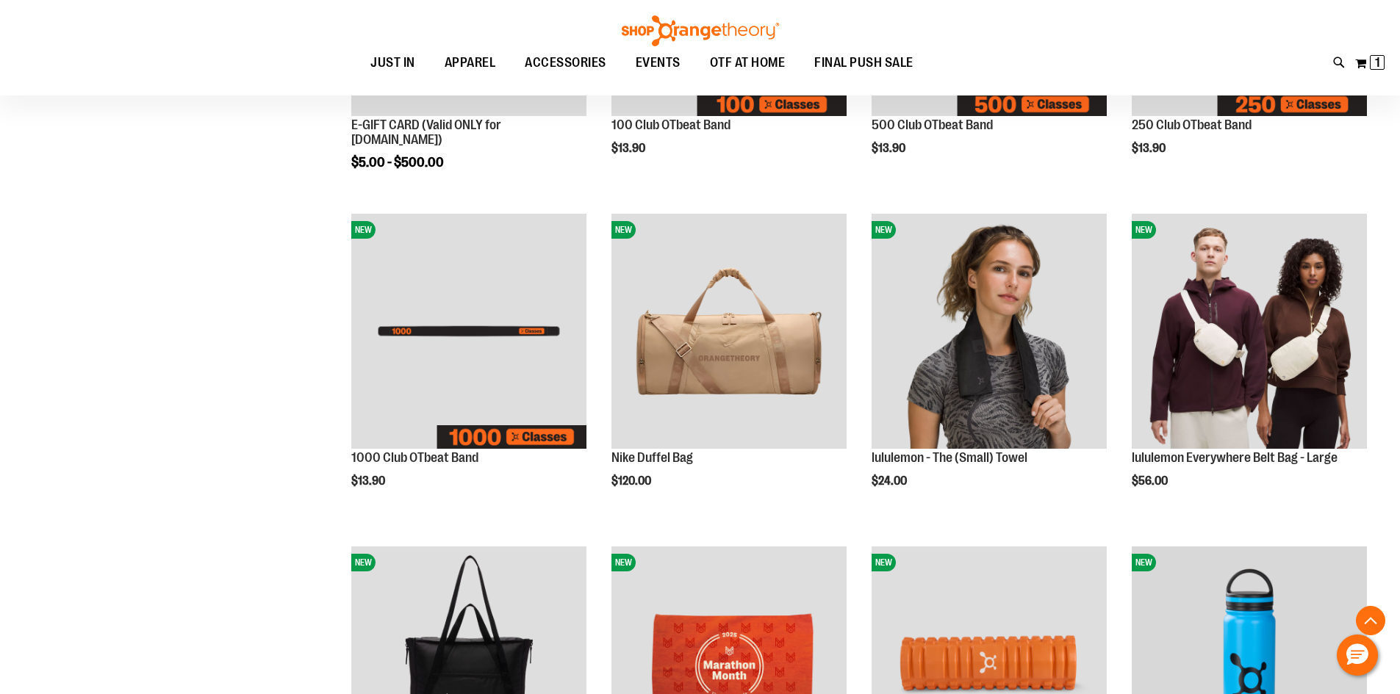
scroll to position [440, 0]
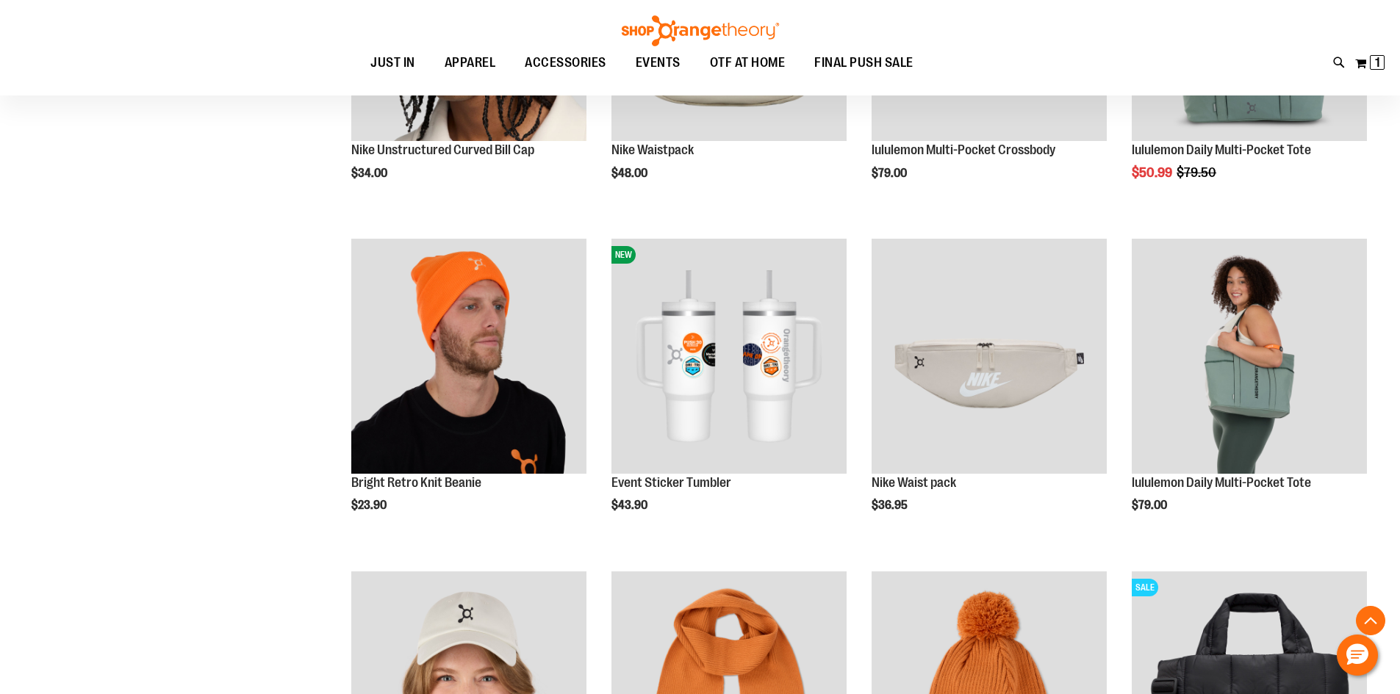
scroll to position [1396, 0]
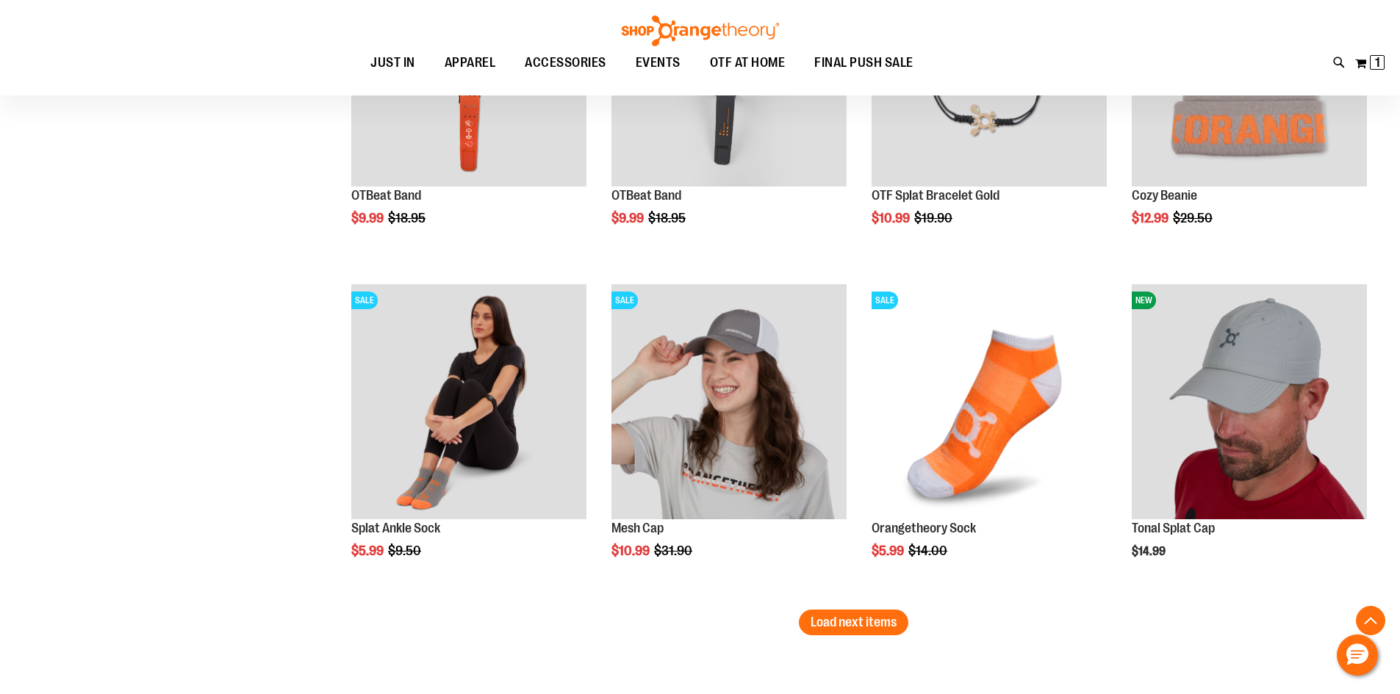
scroll to position [2718, 0]
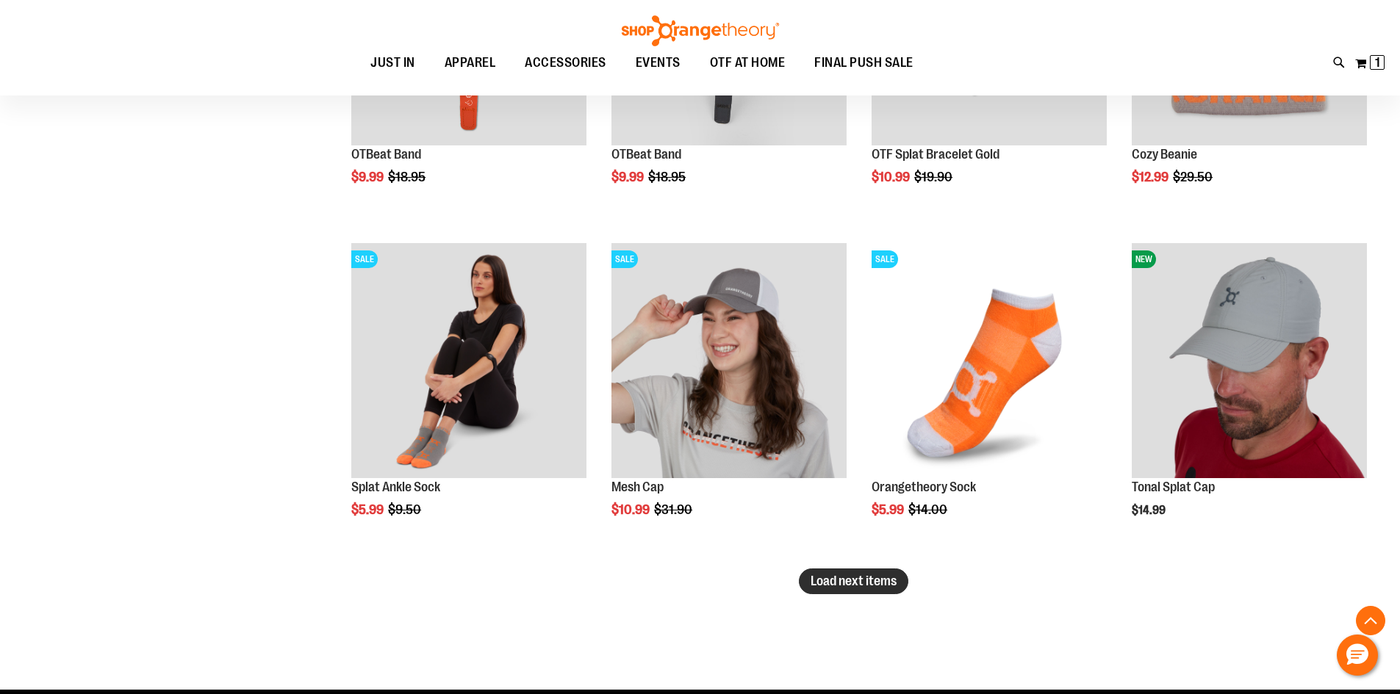
click at [858, 575] on span "Load next items" at bounding box center [854, 581] width 86 height 15
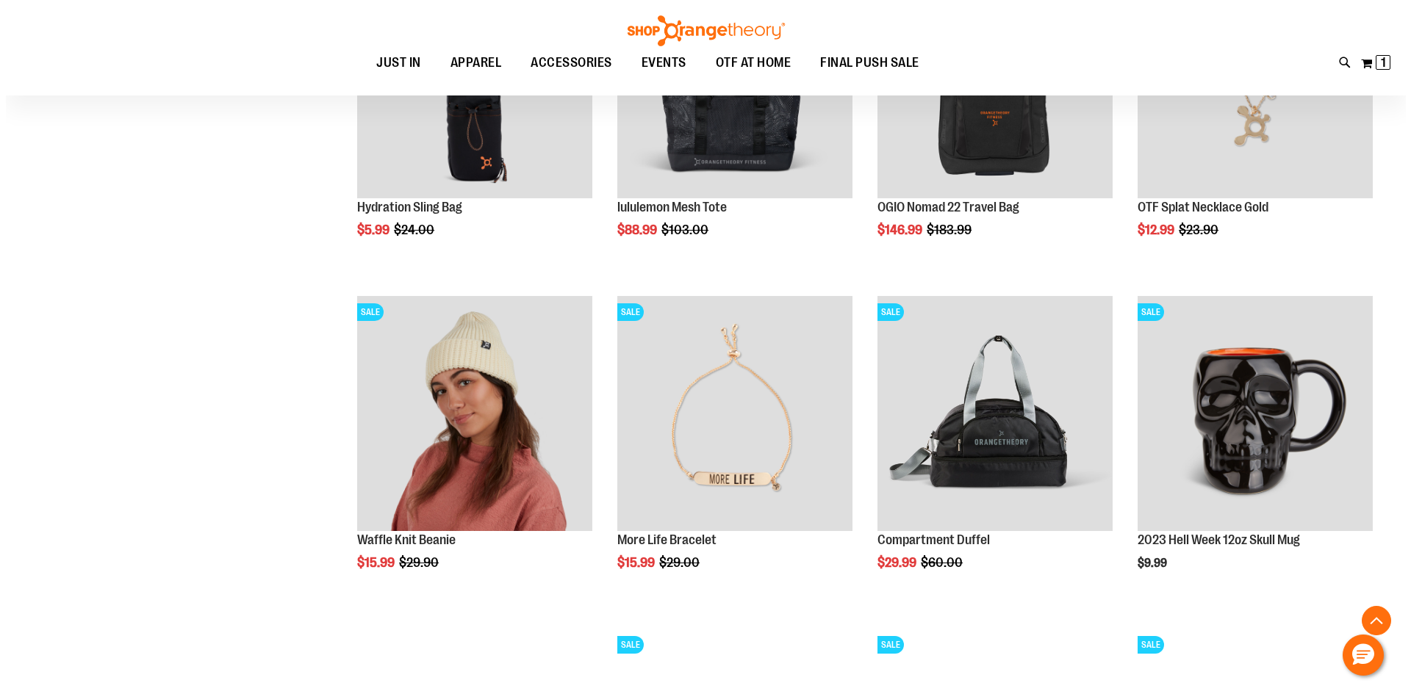
scroll to position [3345, 0]
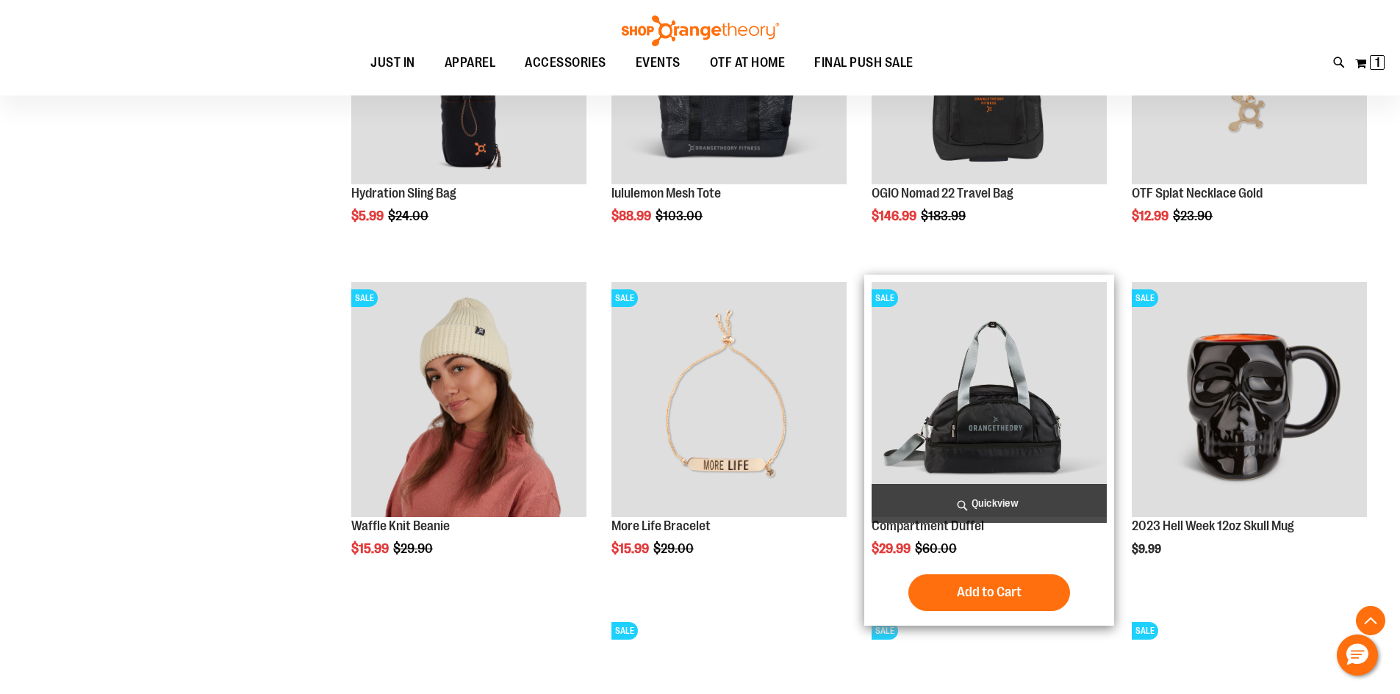
click at [976, 502] on span "Quickview" at bounding box center [989, 503] width 235 height 39
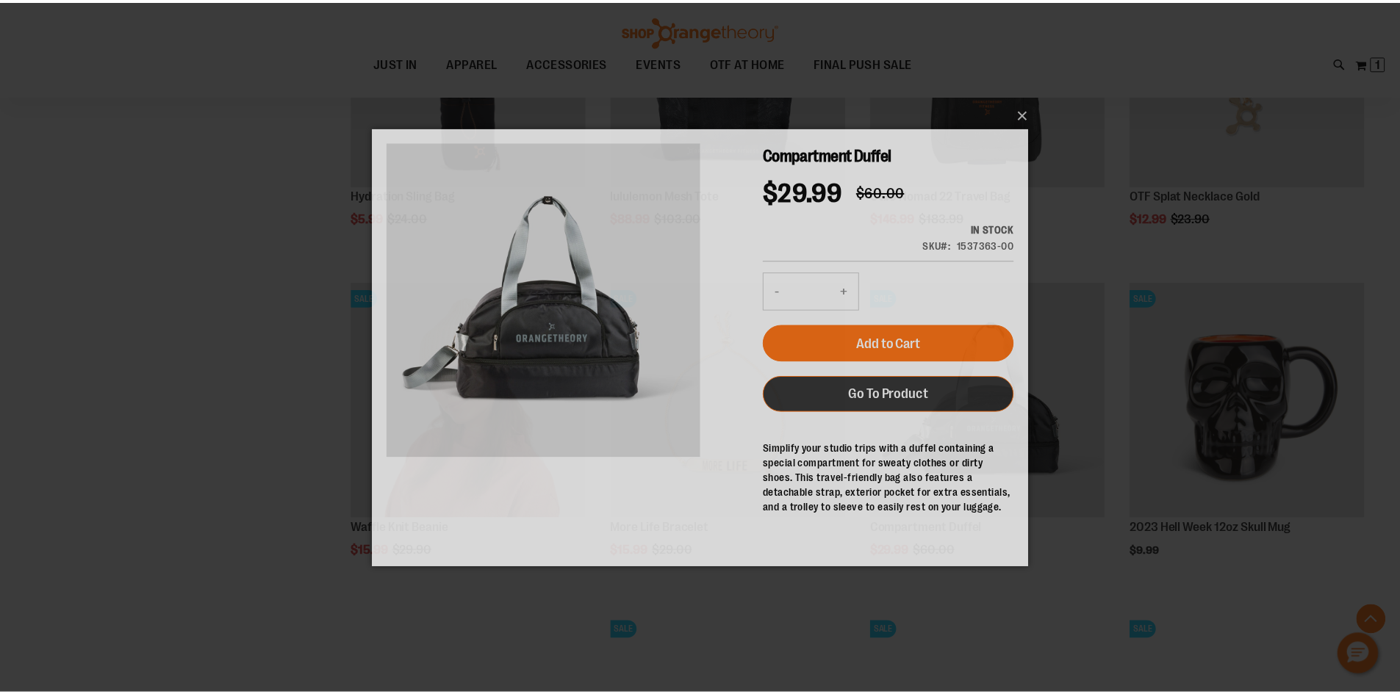
scroll to position [0, 0]
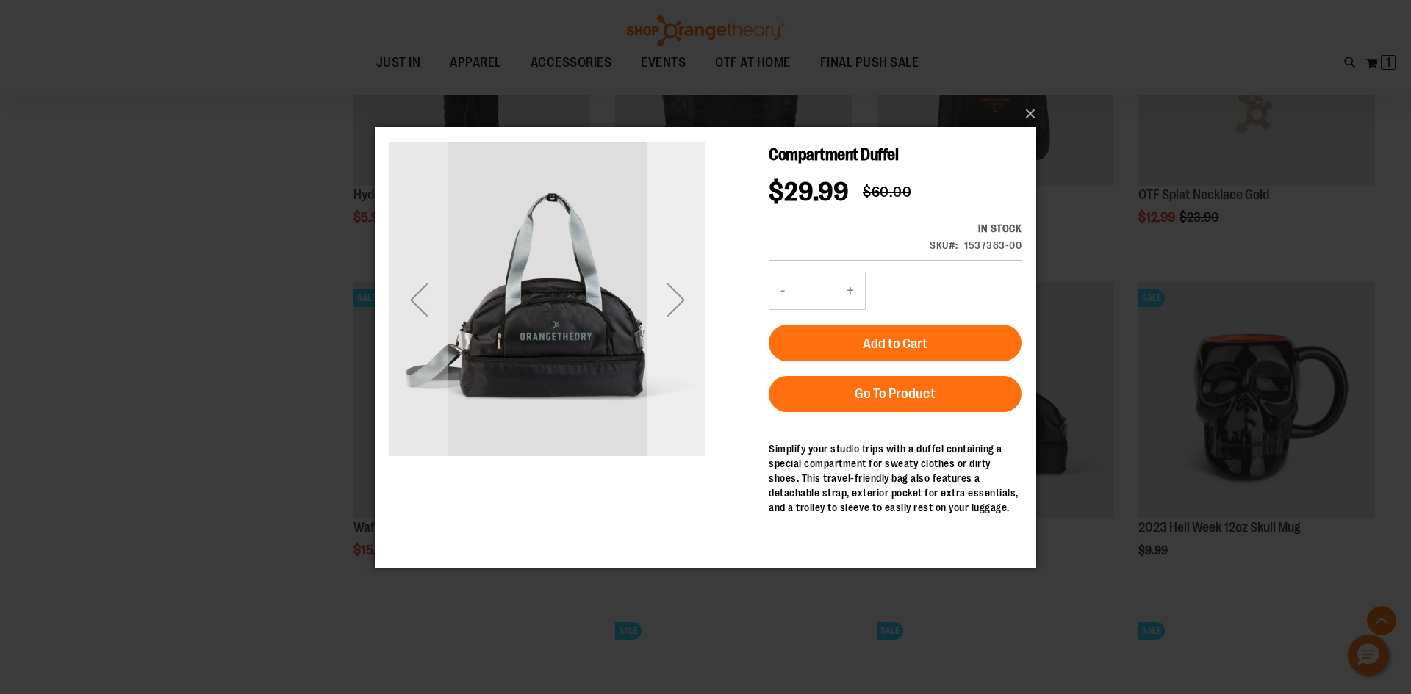
click at [670, 307] on div "Next" at bounding box center [676, 299] width 59 height 59
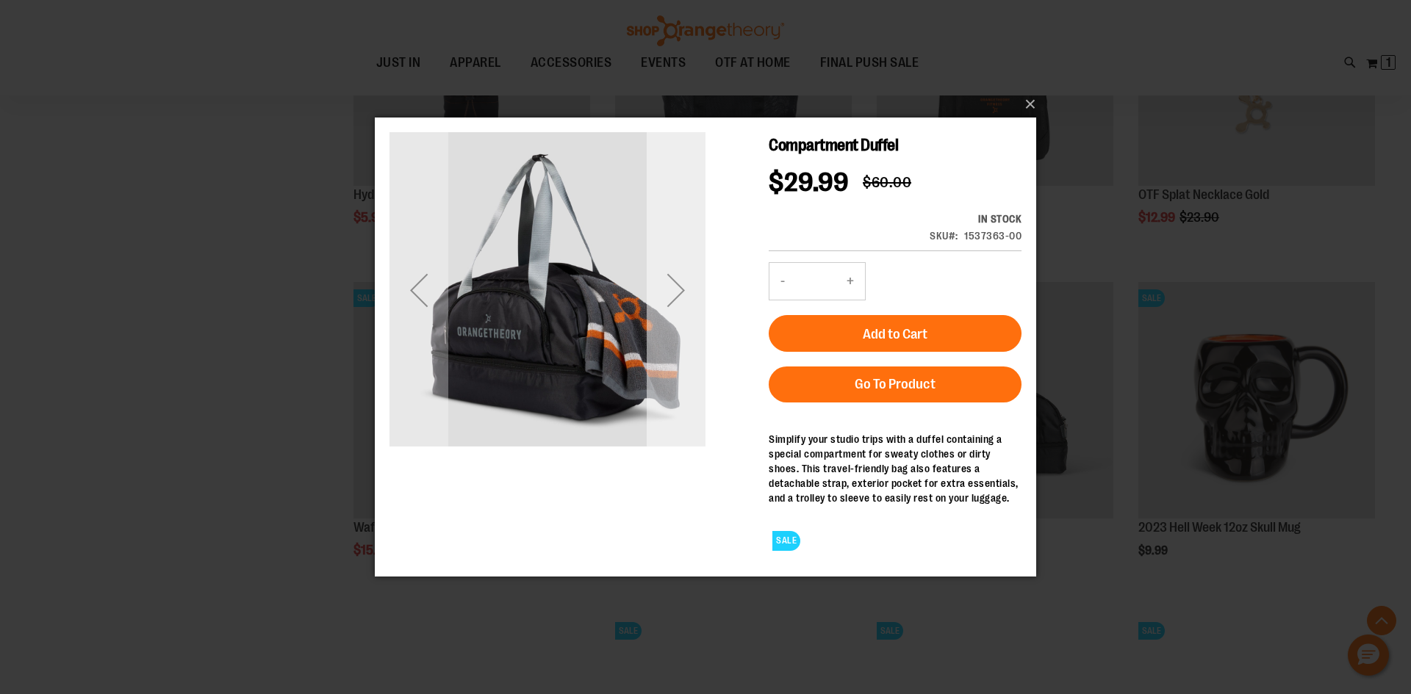
click at [670, 307] on div "Next" at bounding box center [676, 289] width 59 height 59
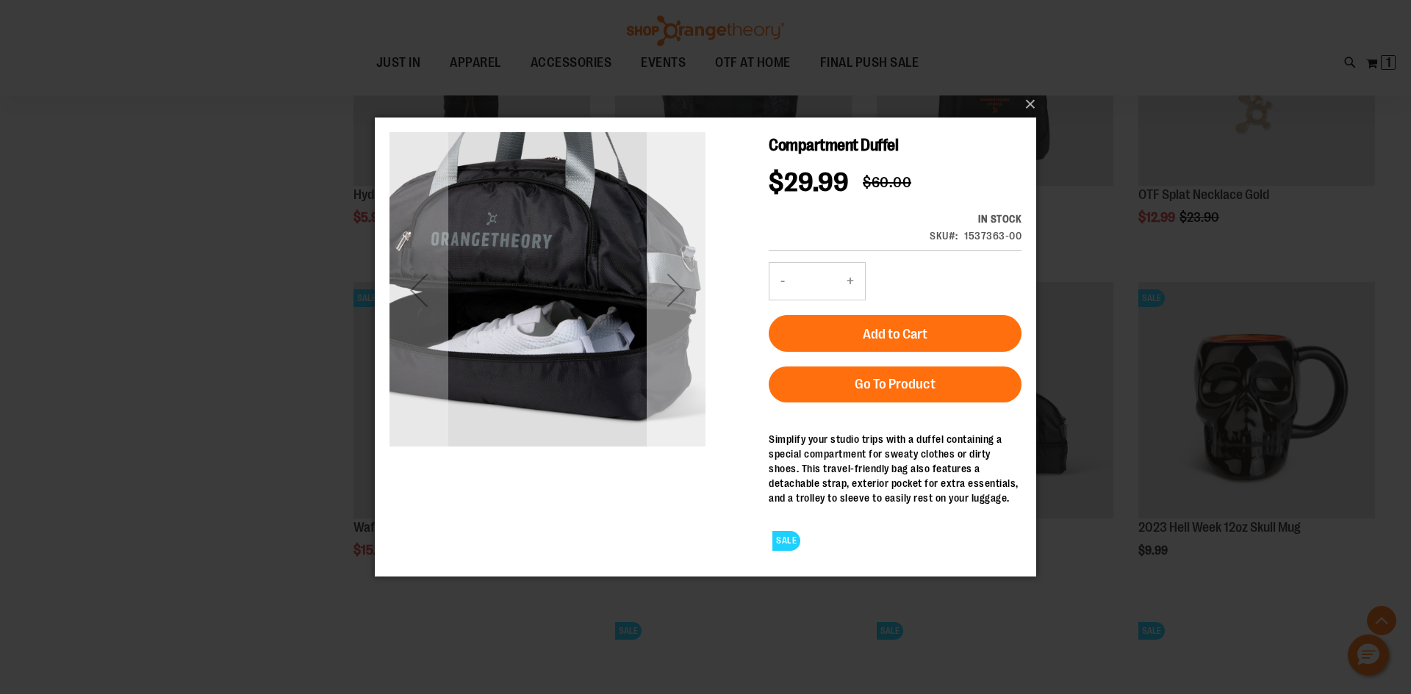
click at [670, 307] on div "Next" at bounding box center [676, 289] width 59 height 59
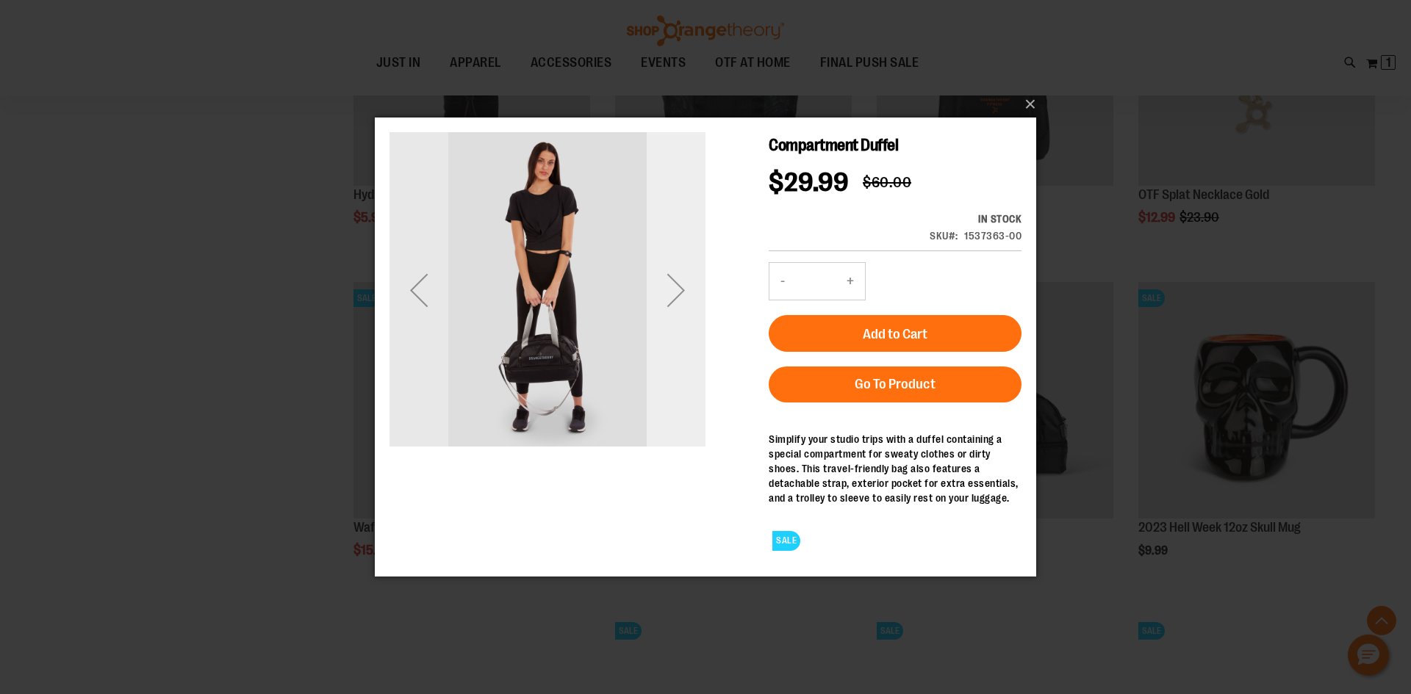
click at [670, 307] on div "Next" at bounding box center [676, 289] width 59 height 59
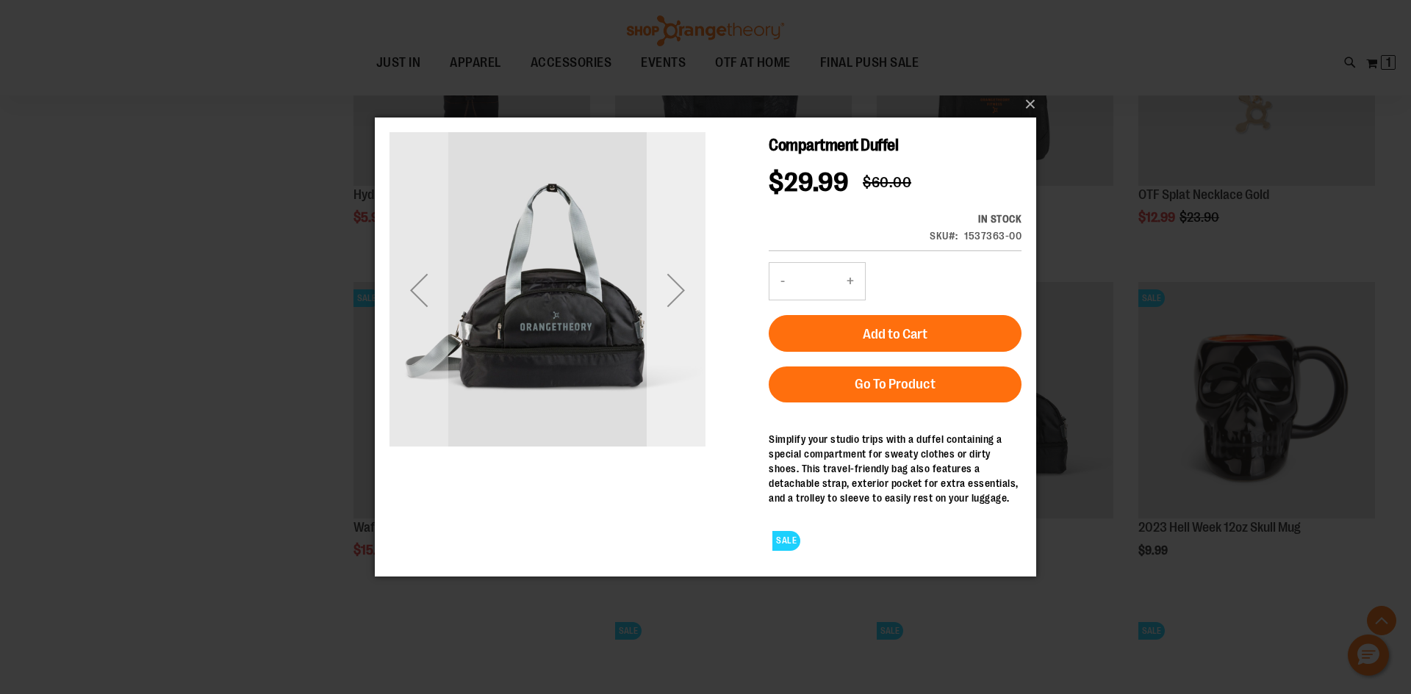
click at [672, 306] on div "Next" at bounding box center [676, 289] width 59 height 59
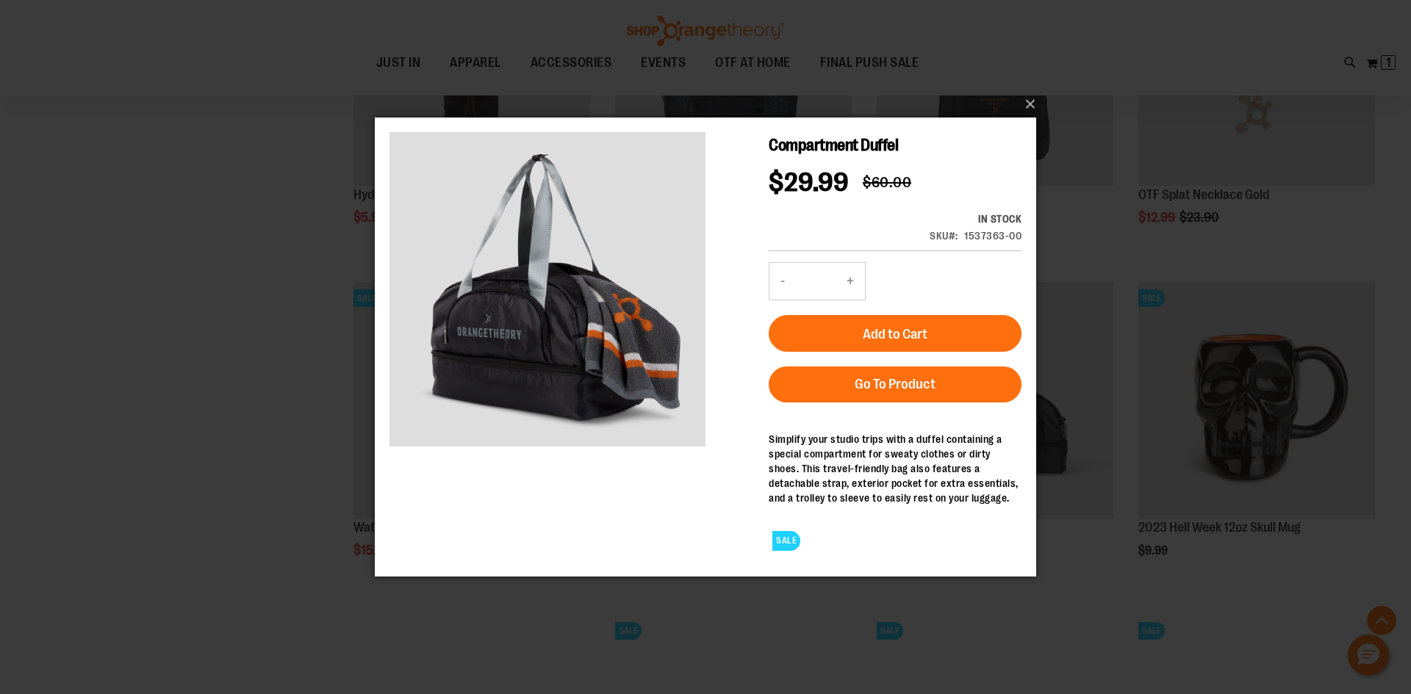
click at [317, 297] on div "×" at bounding box center [705, 347] width 1411 height 694
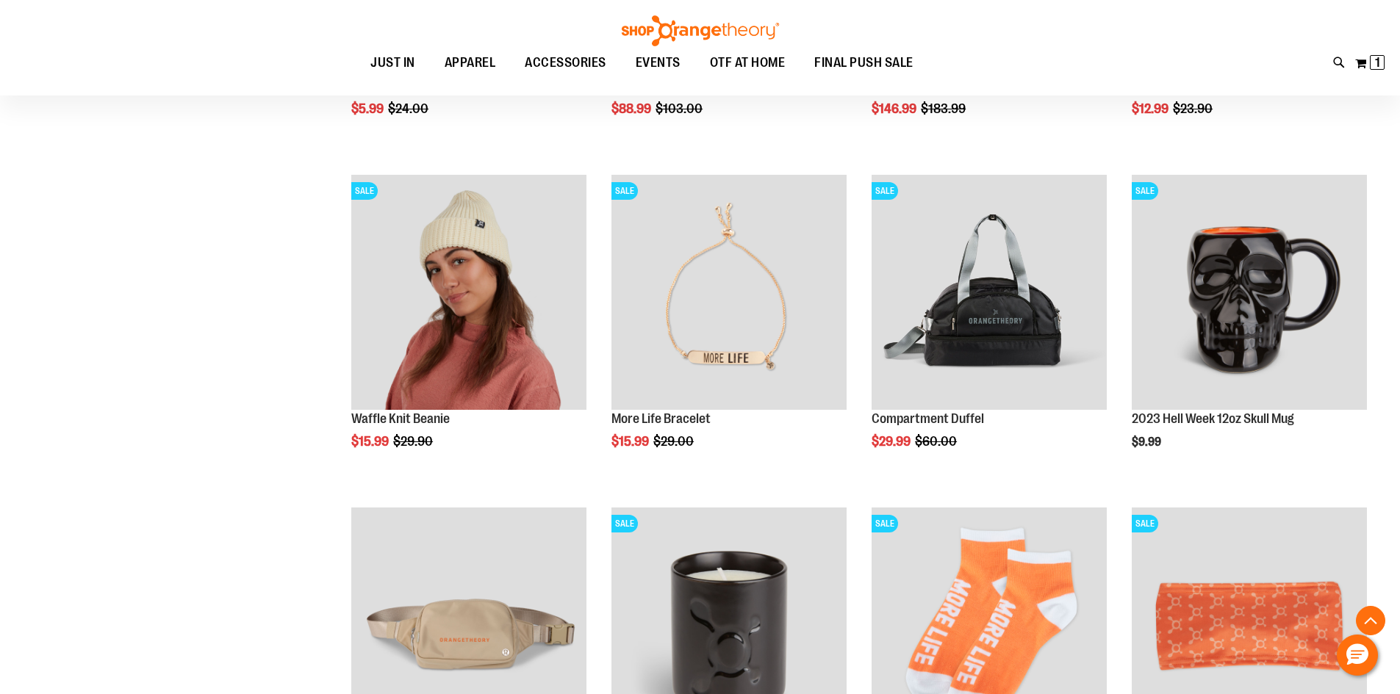
scroll to position [3713, 0]
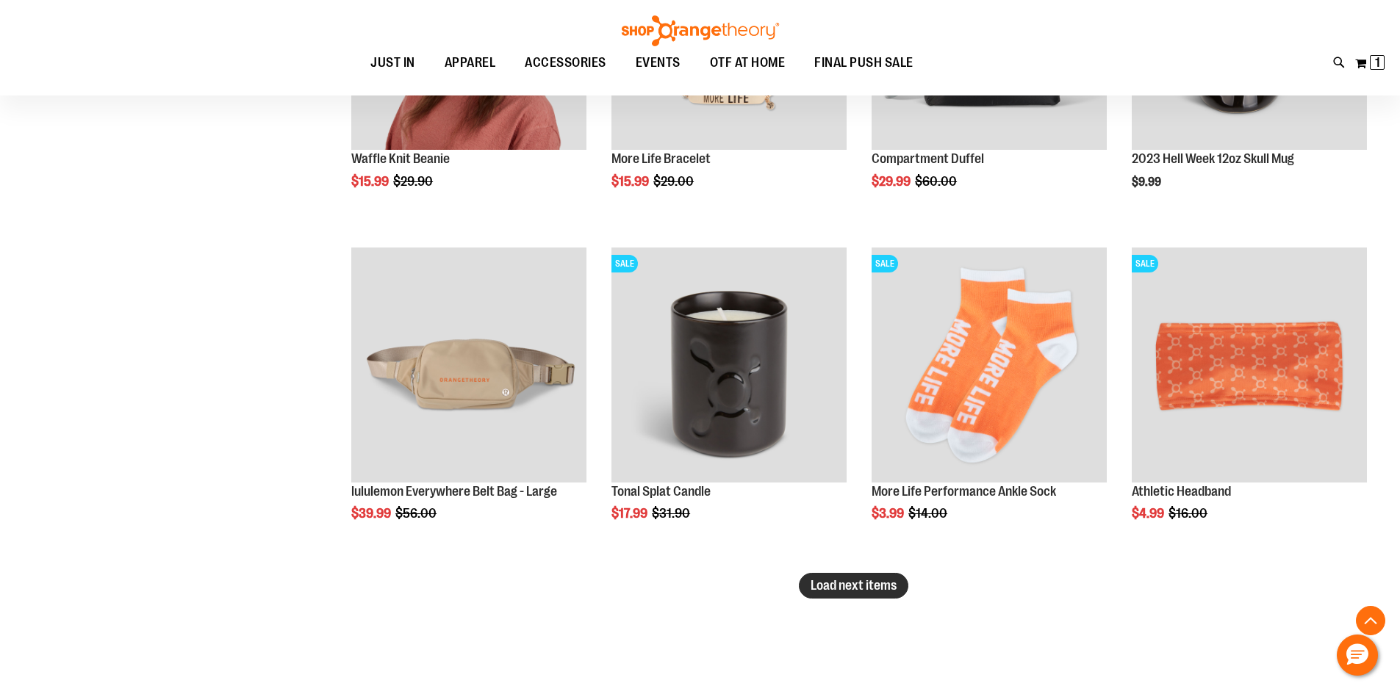
click at [850, 581] on span "Load next items" at bounding box center [854, 585] width 86 height 15
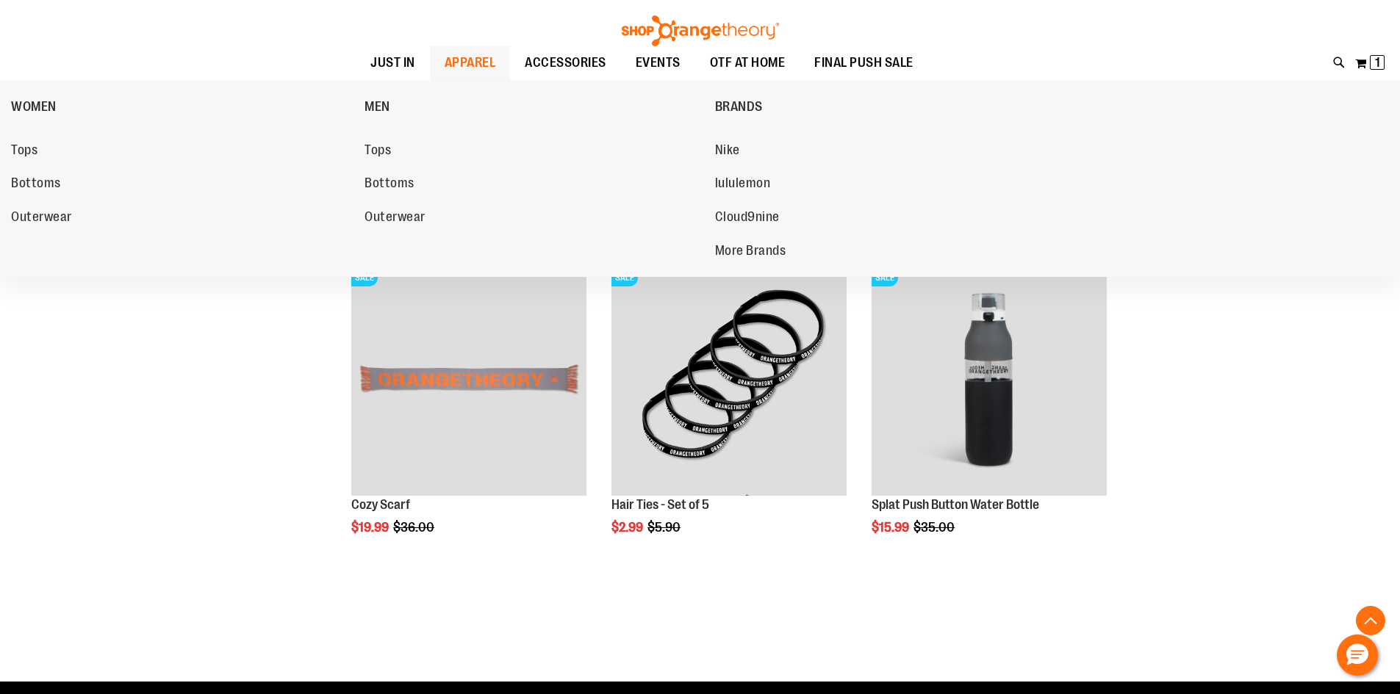
scroll to position [4007, 0]
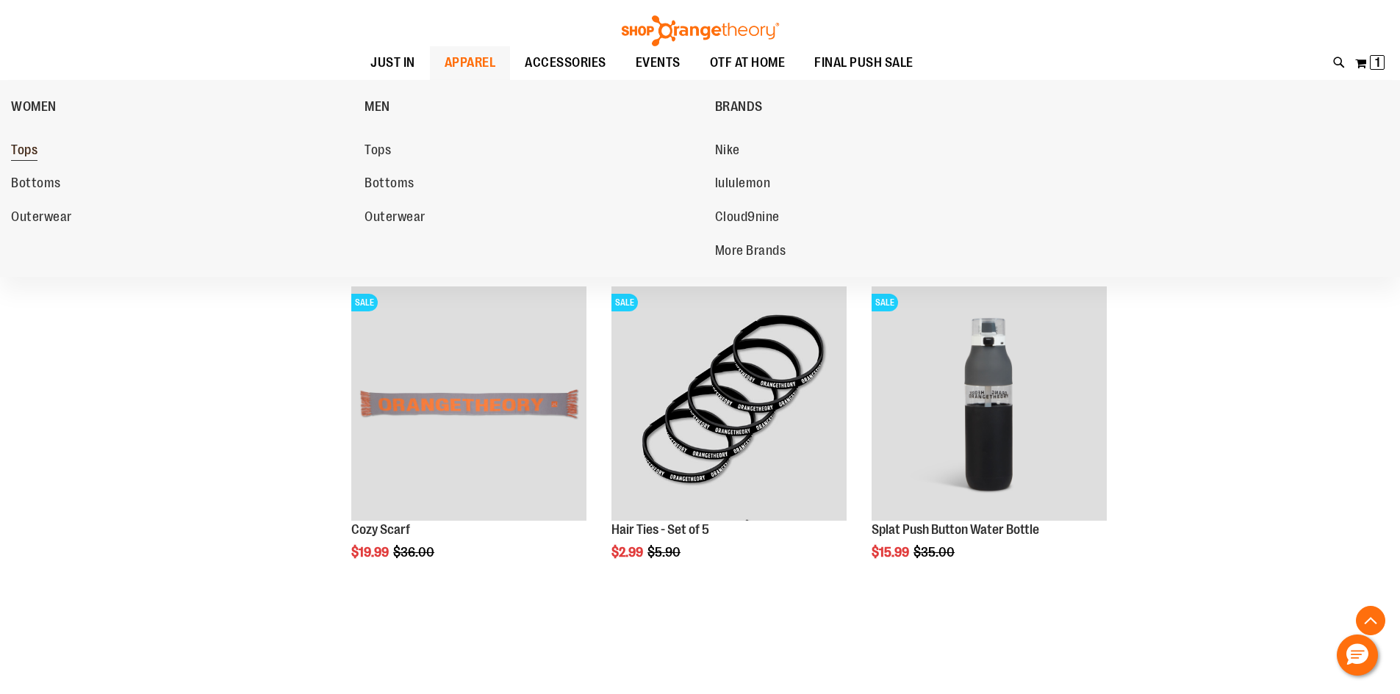
click at [51, 151] on link "Tops" at bounding box center [180, 150] width 339 height 26
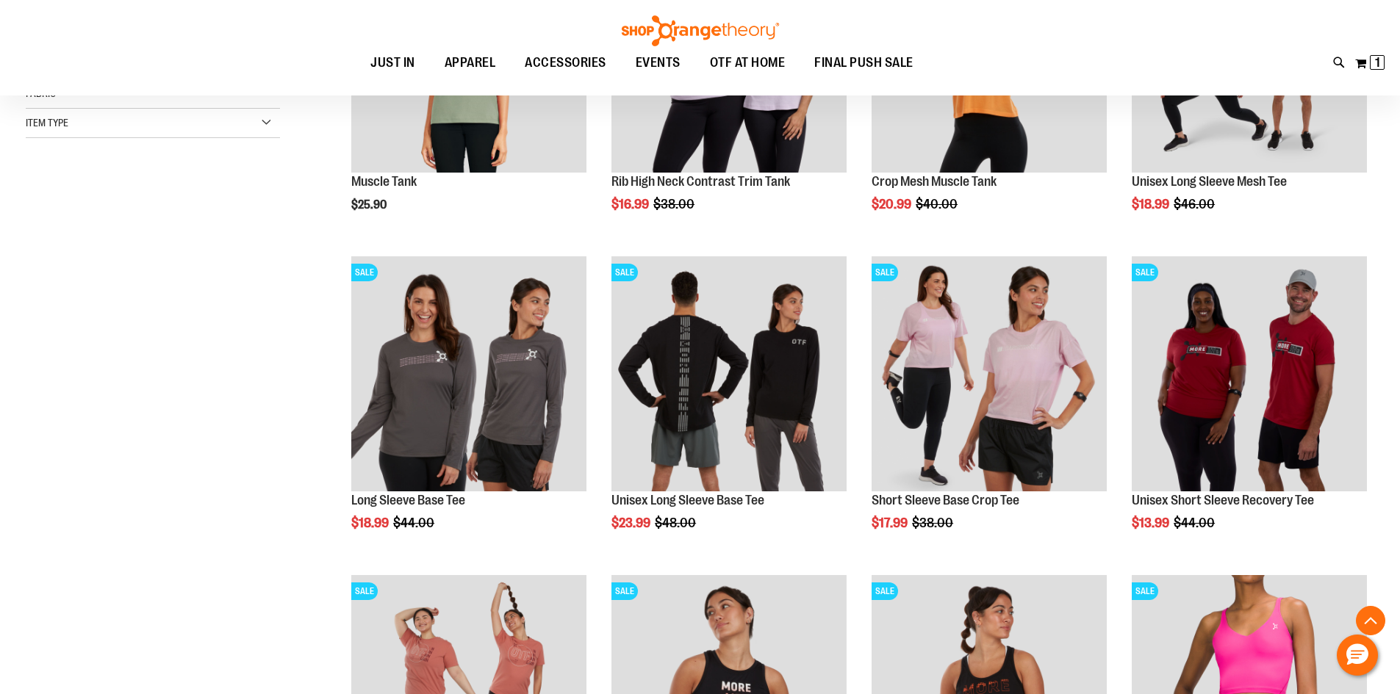
scroll to position [367, 0]
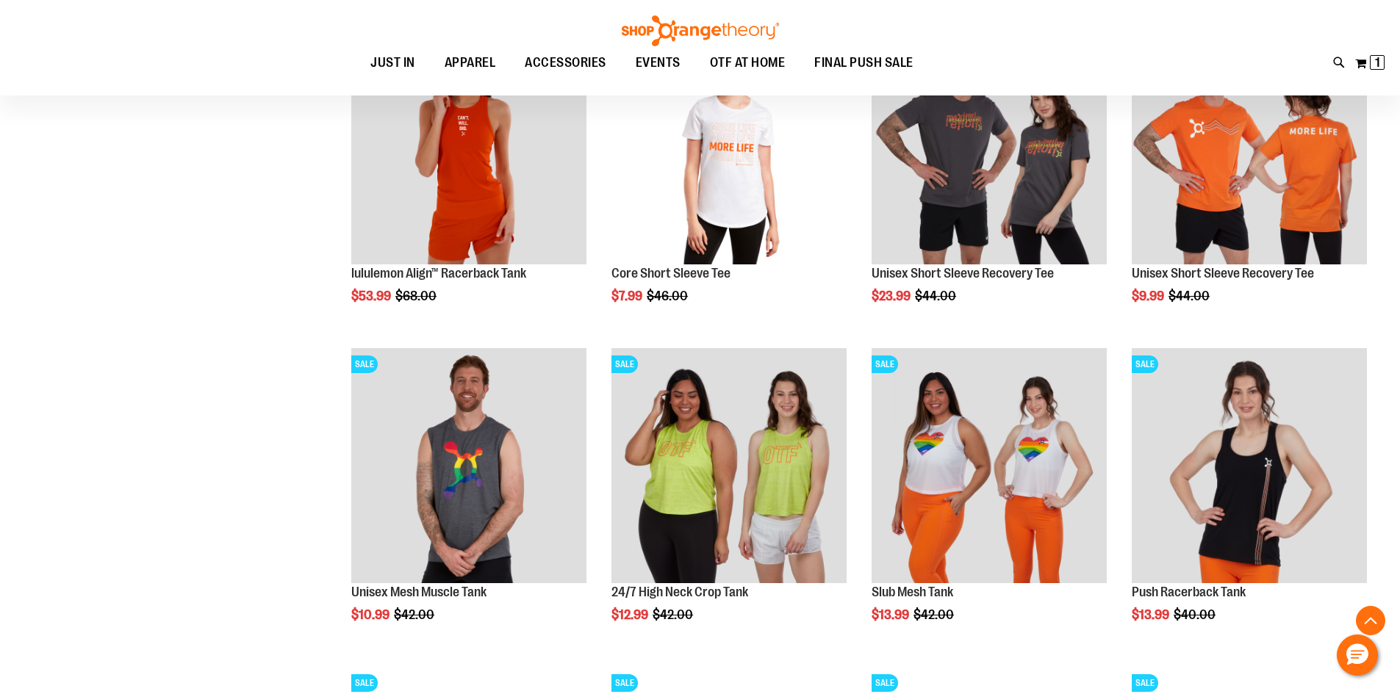
scroll to position [1249, 0]
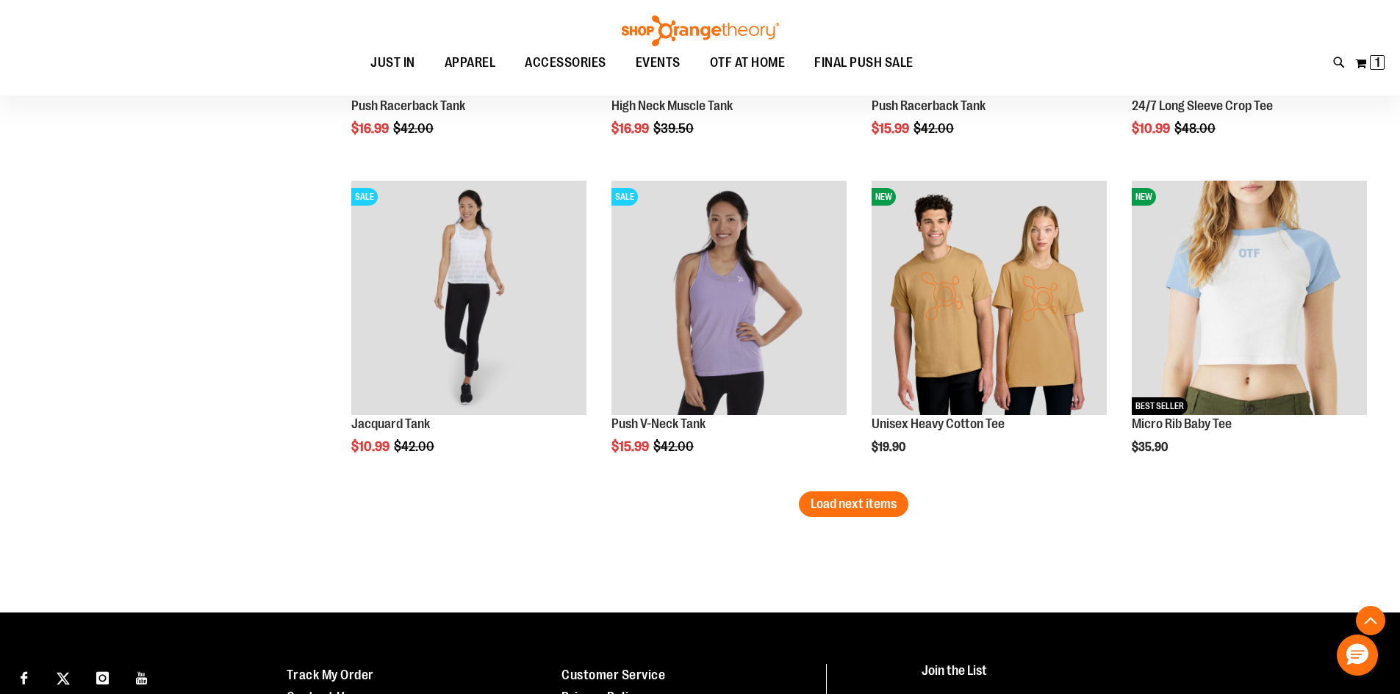
scroll to position [2645, 0]
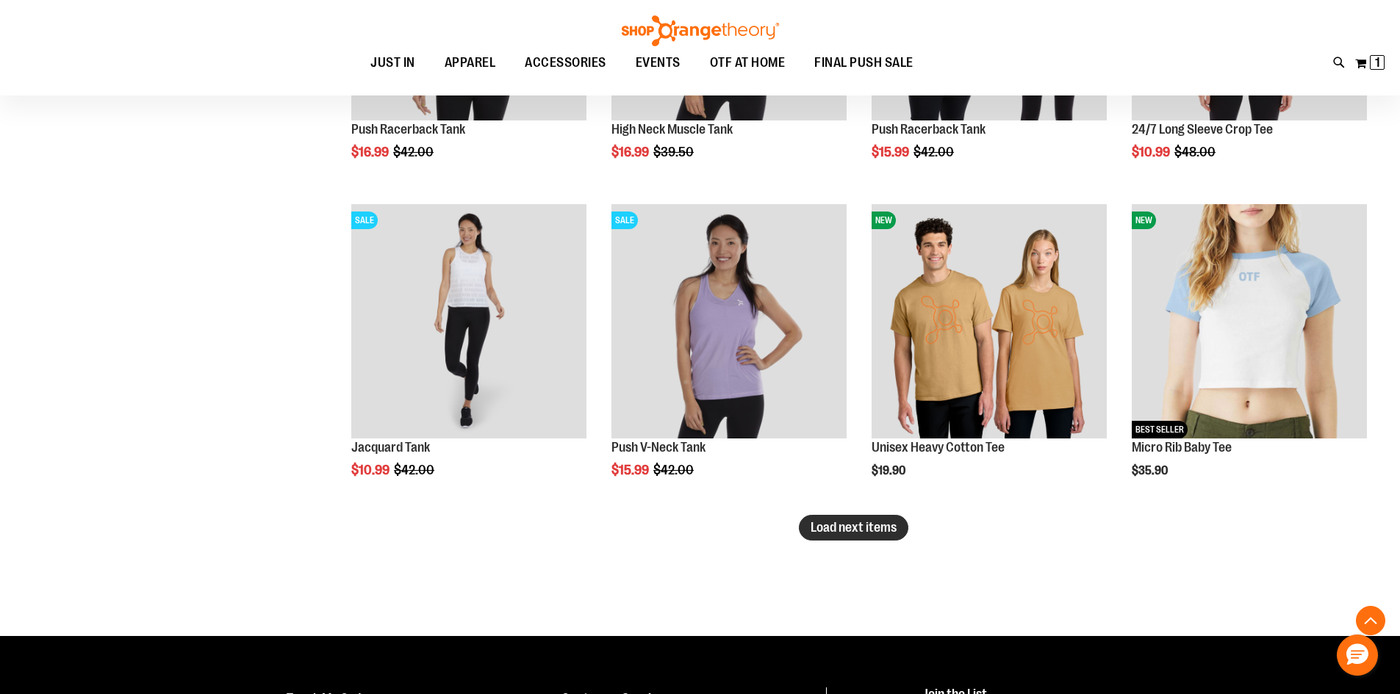
click at [855, 517] on button "Load next items" at bounding box center [854, 528] width 110 height 26
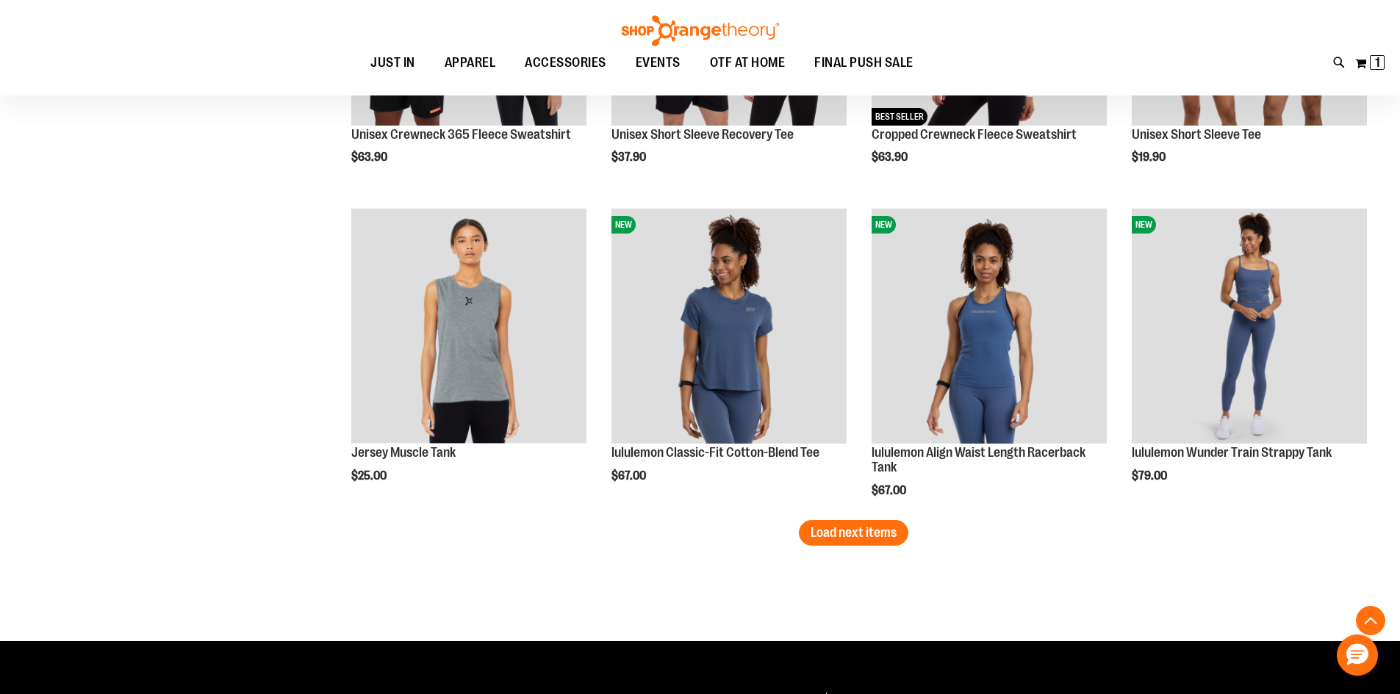
scroll to position [3600, 0]
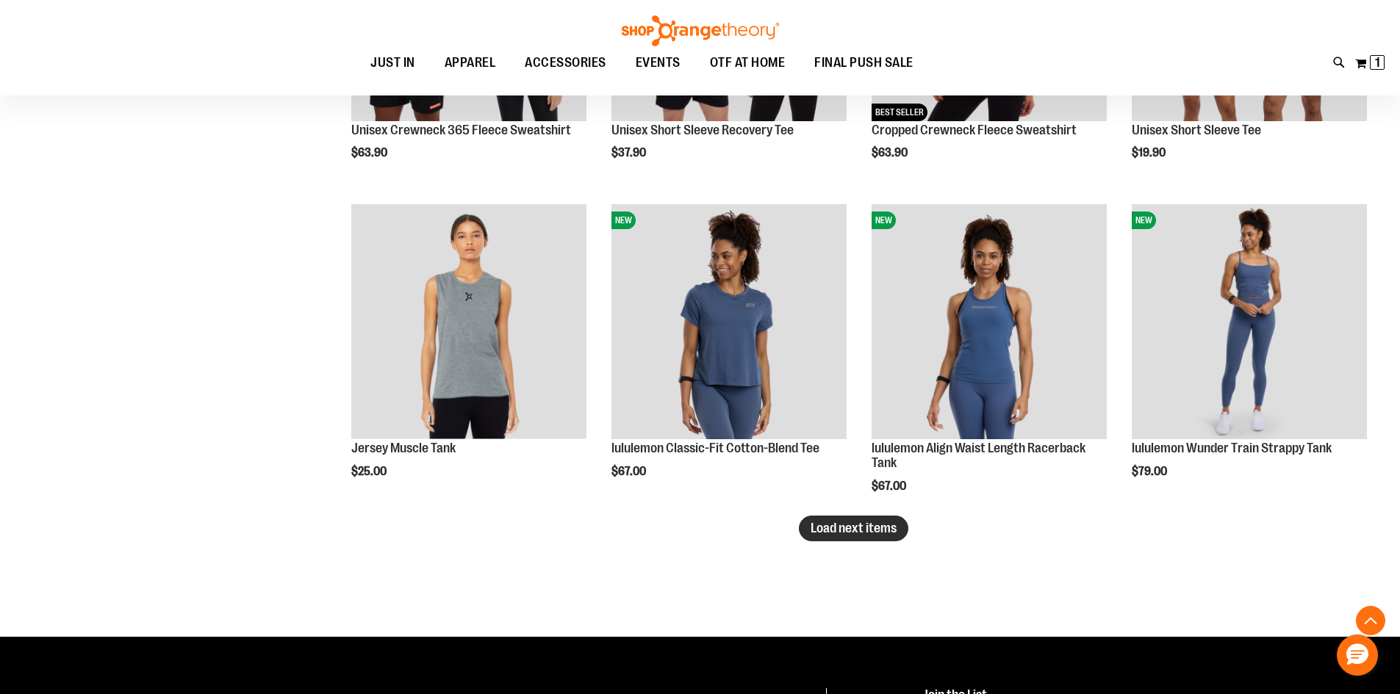
click at [877, 528] on span "Load next items" at bounding box center [854, 528] width 86 height 15
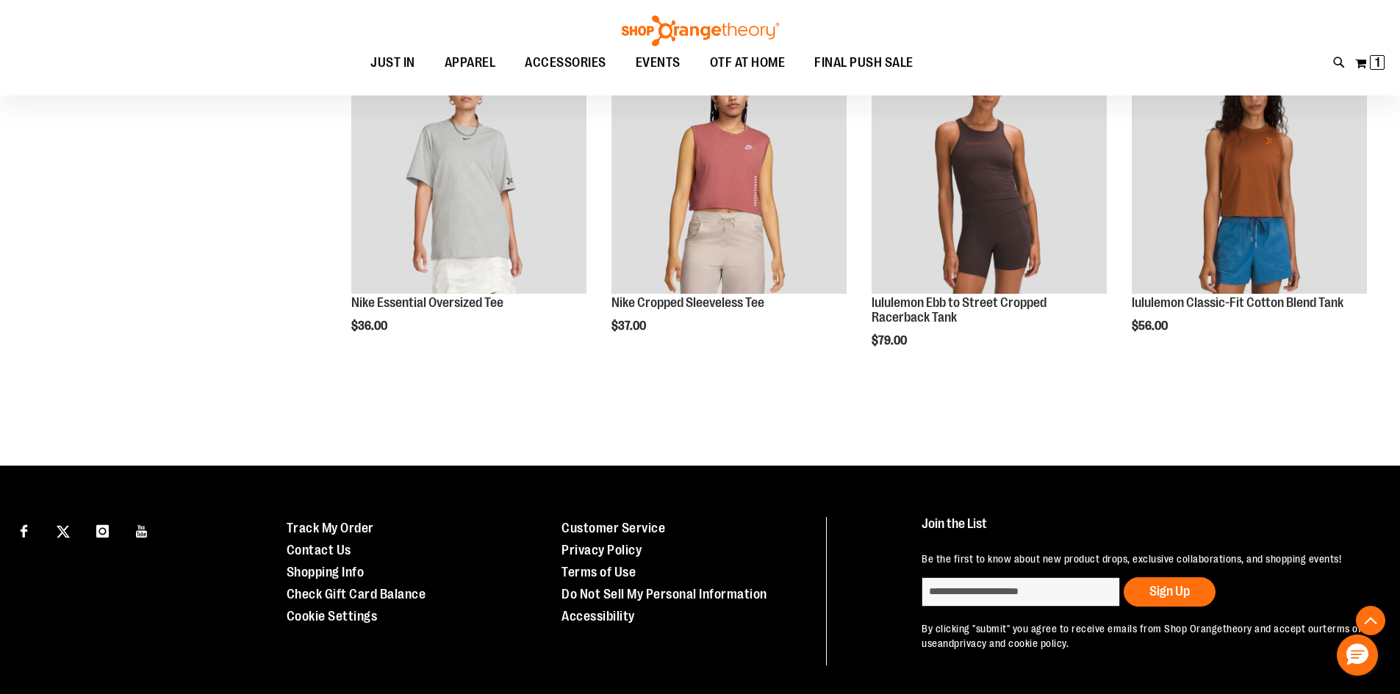
scroll to position [4703, 0]
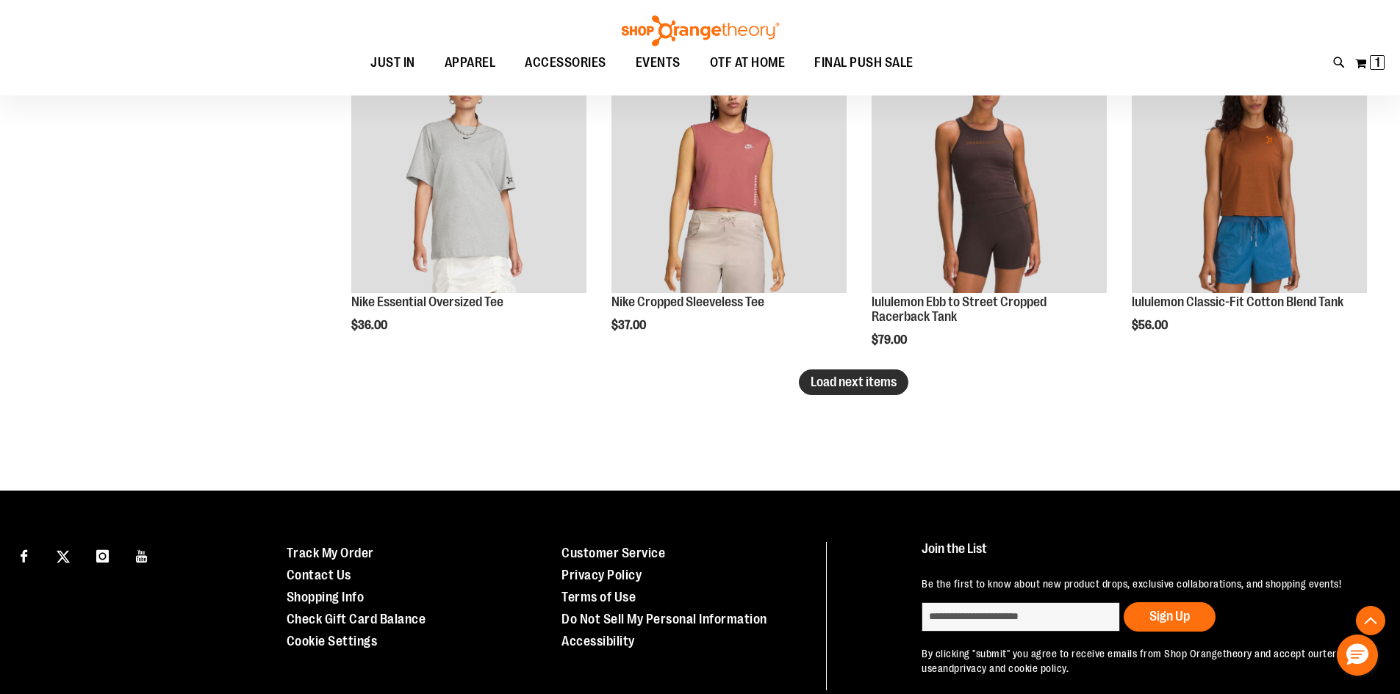
click at [823, 388] on span "Load next items" at bounding box center [854, 382] width 86 height 15
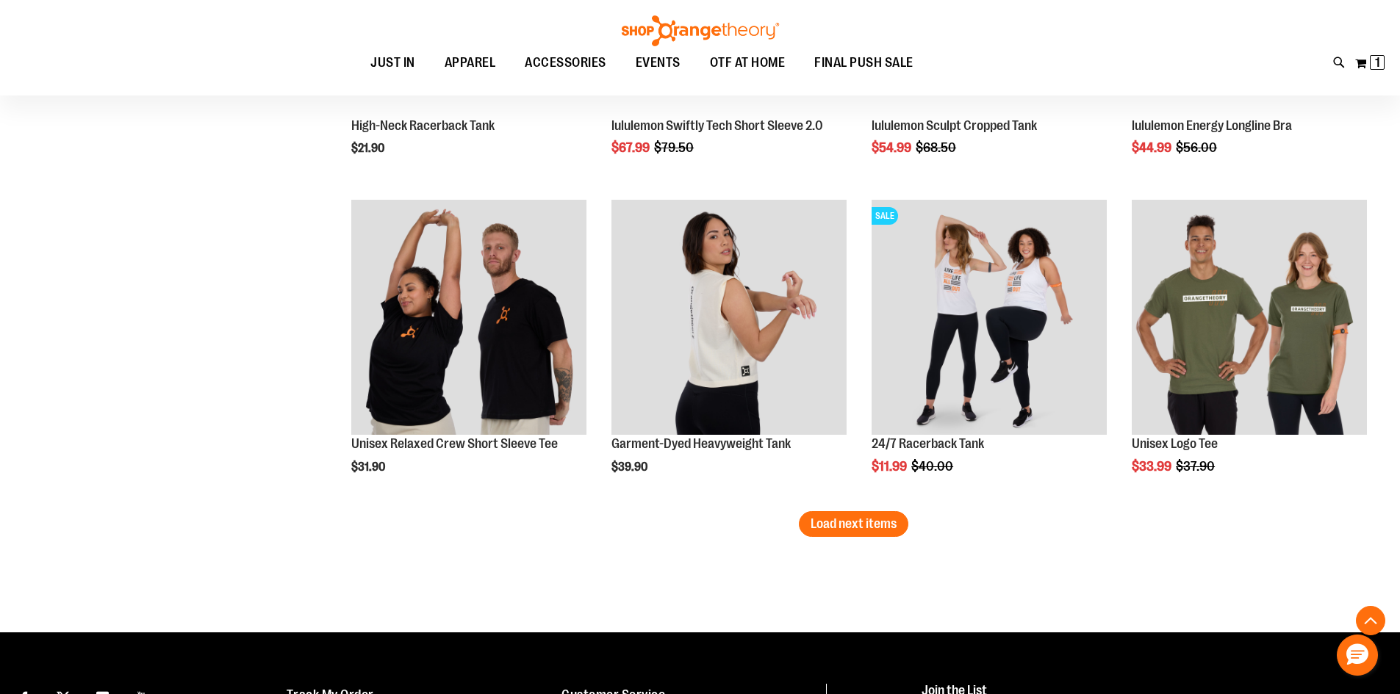
scroll to position [5511, 0]
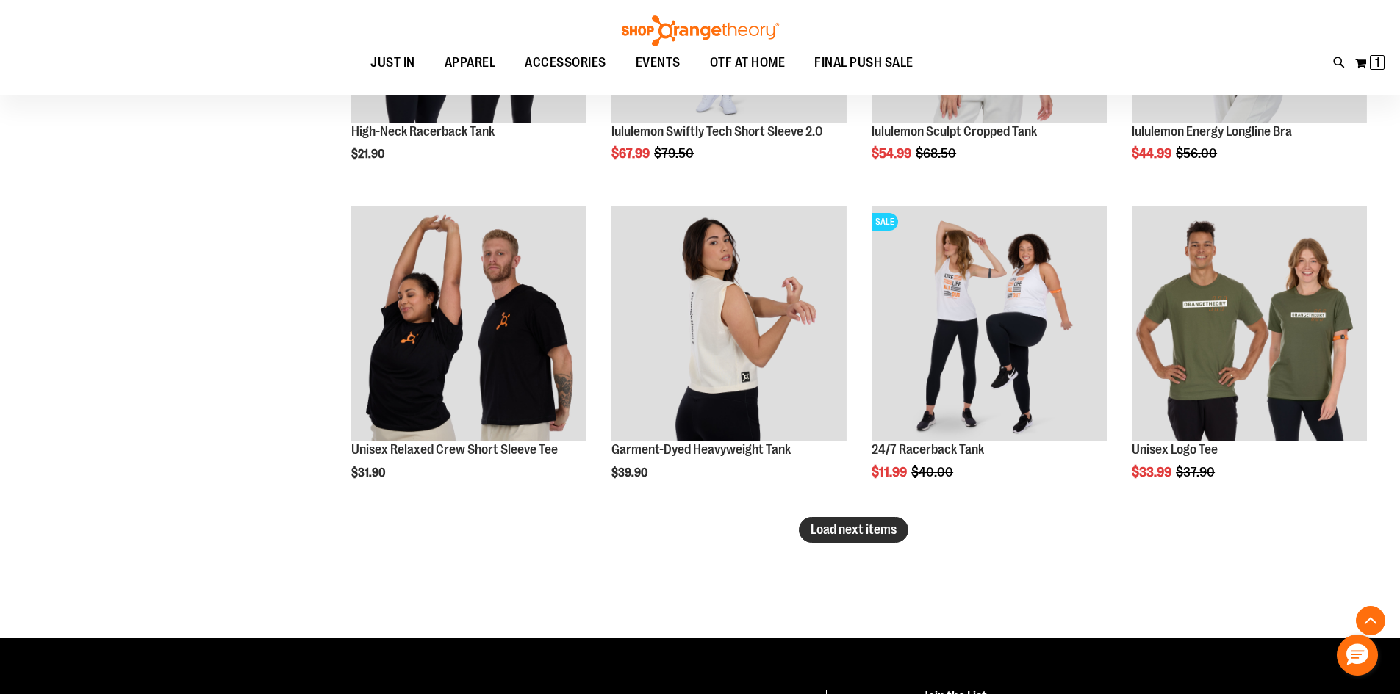
click at [850, 531] on span "Load next items" at bounding box center [854, 530] width 86 height 15
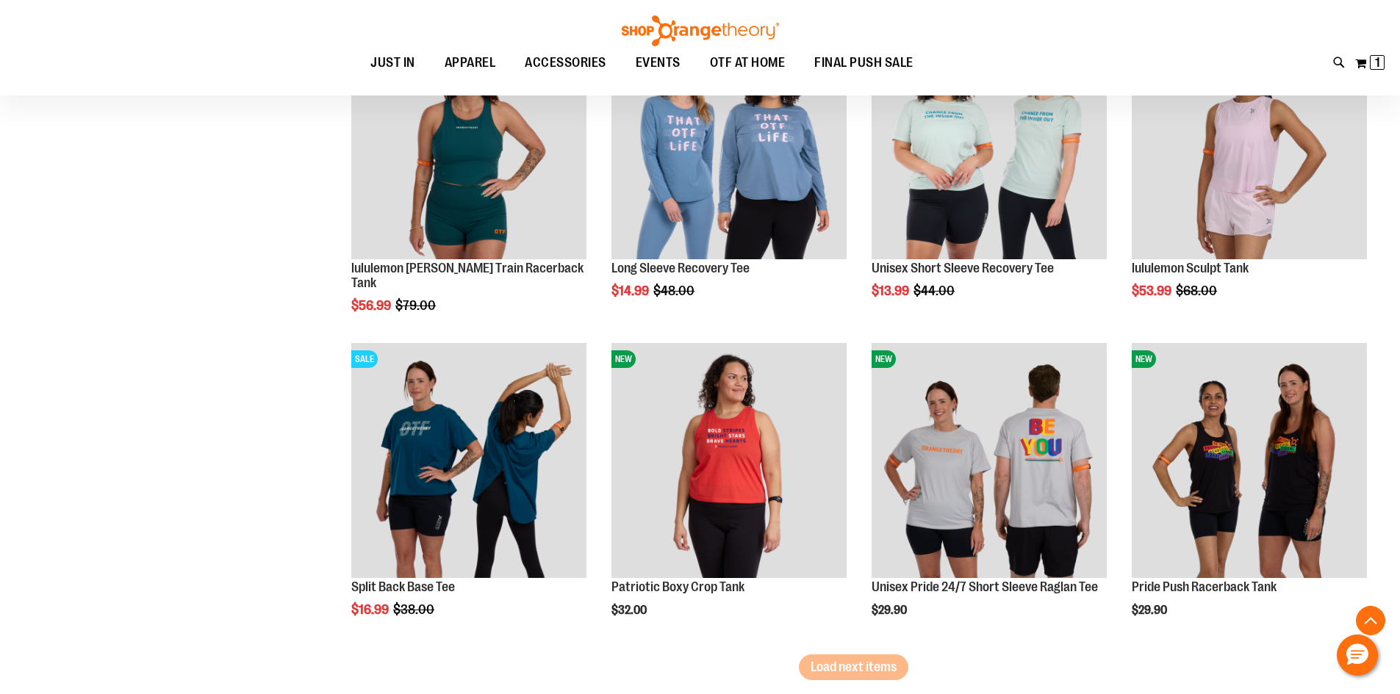
scroll to position [6540, 0]
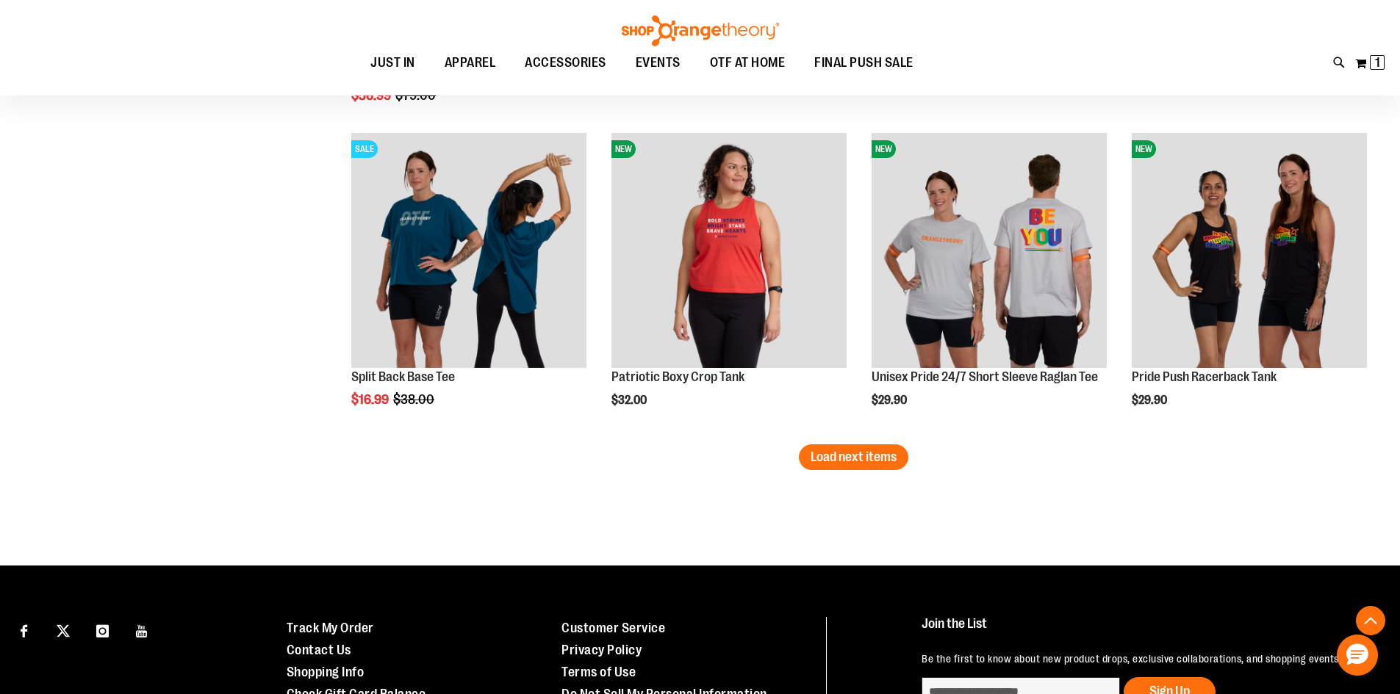
click at [831, 467] on button "Load next items" at bounding box center [854, 458] width 110 height 26
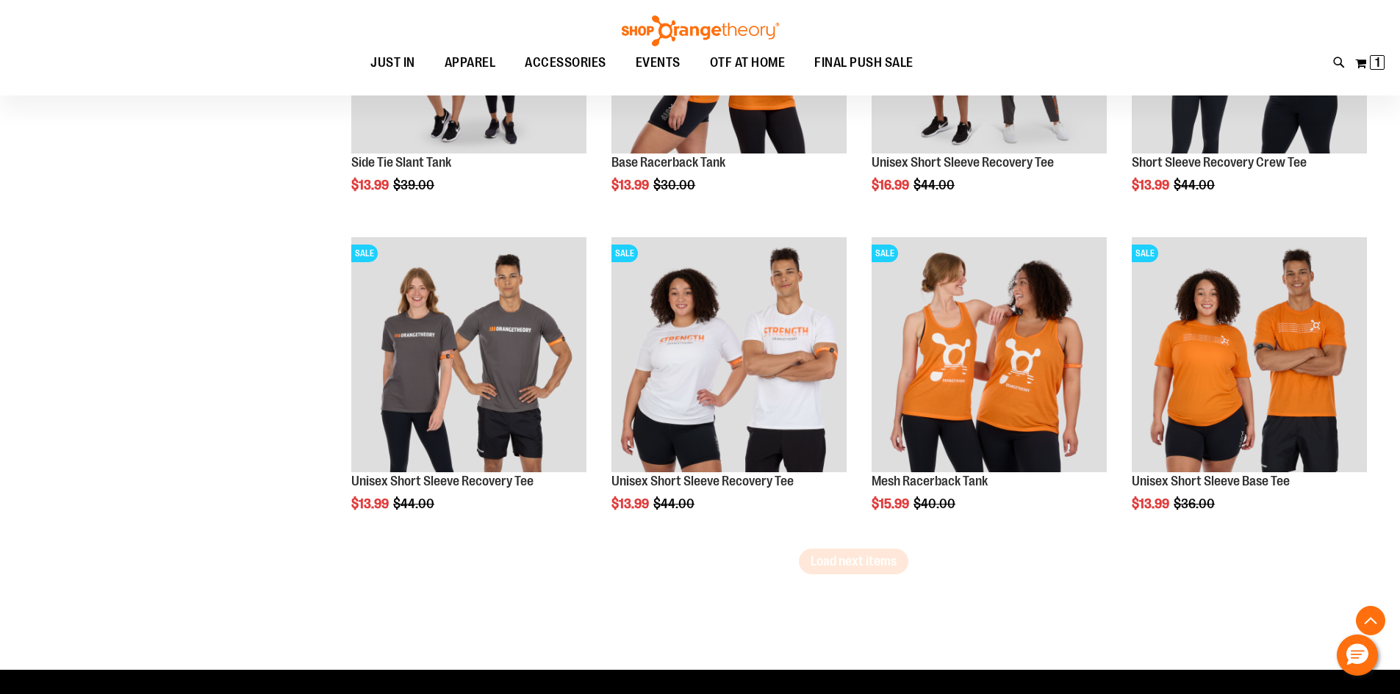
scroll to position [7422, 0]
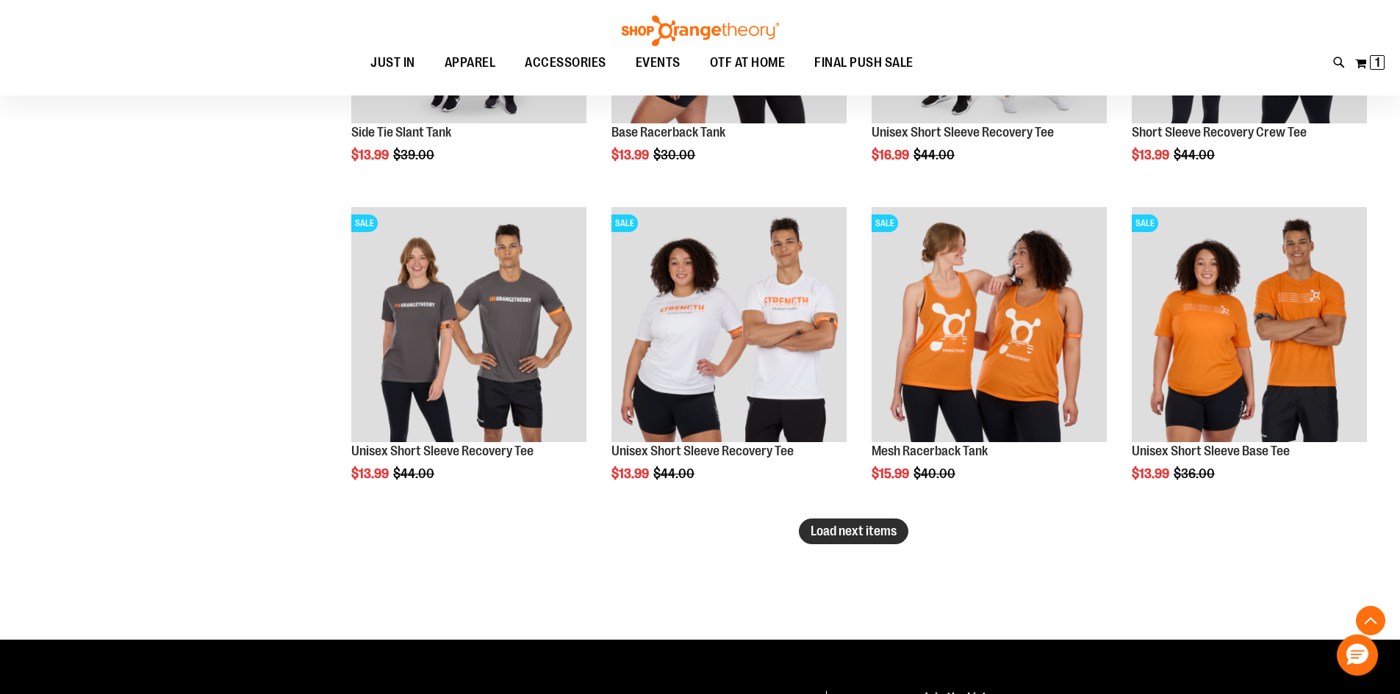
click at [832, 525] on span "Load next items" at bounding box center [854, 531] width 86 height 15
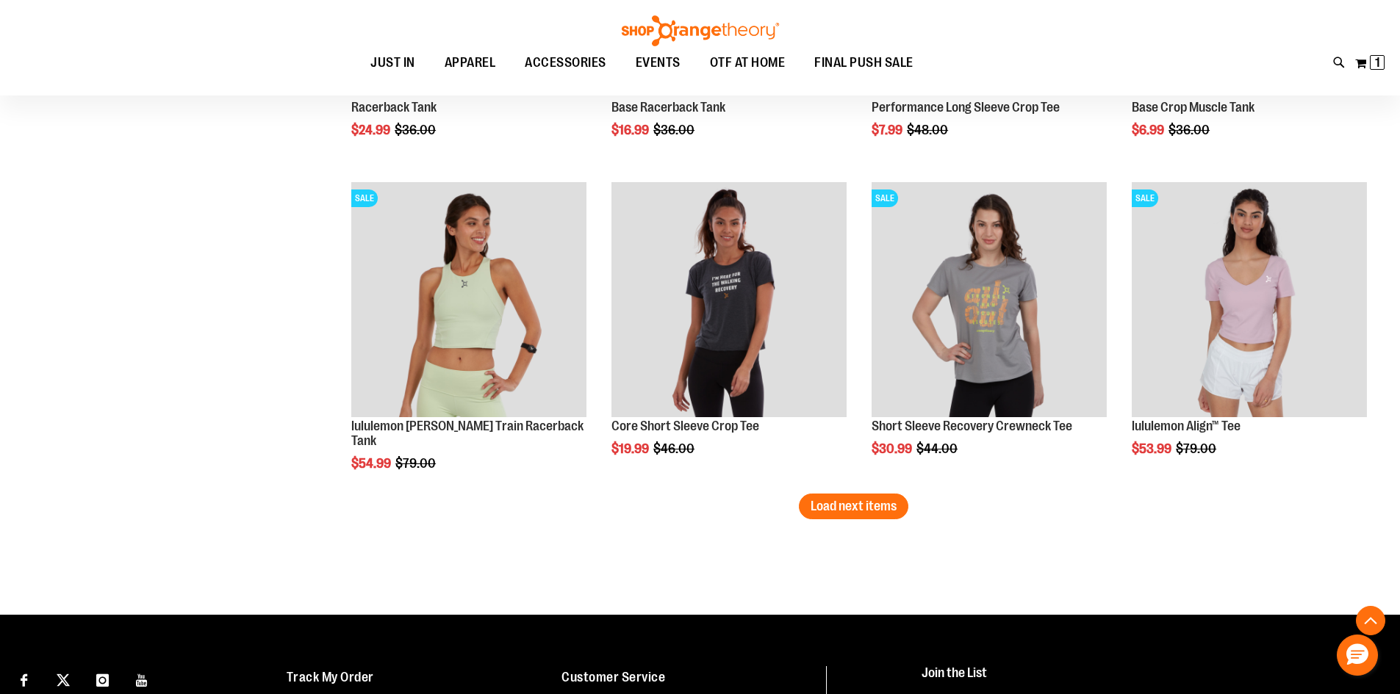
scroll to position [8377, 0]
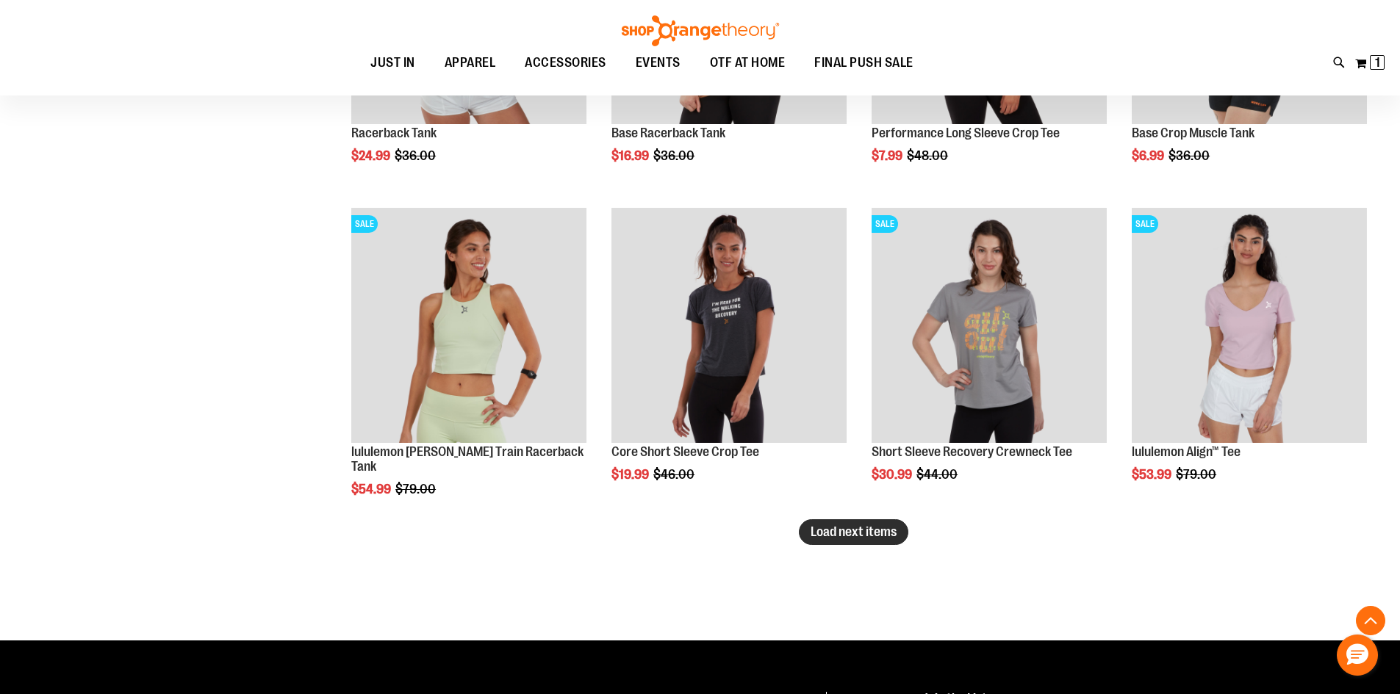
click at [865, 530] on span "Load next items" at bounding box center [854, 532] width 86 height 15
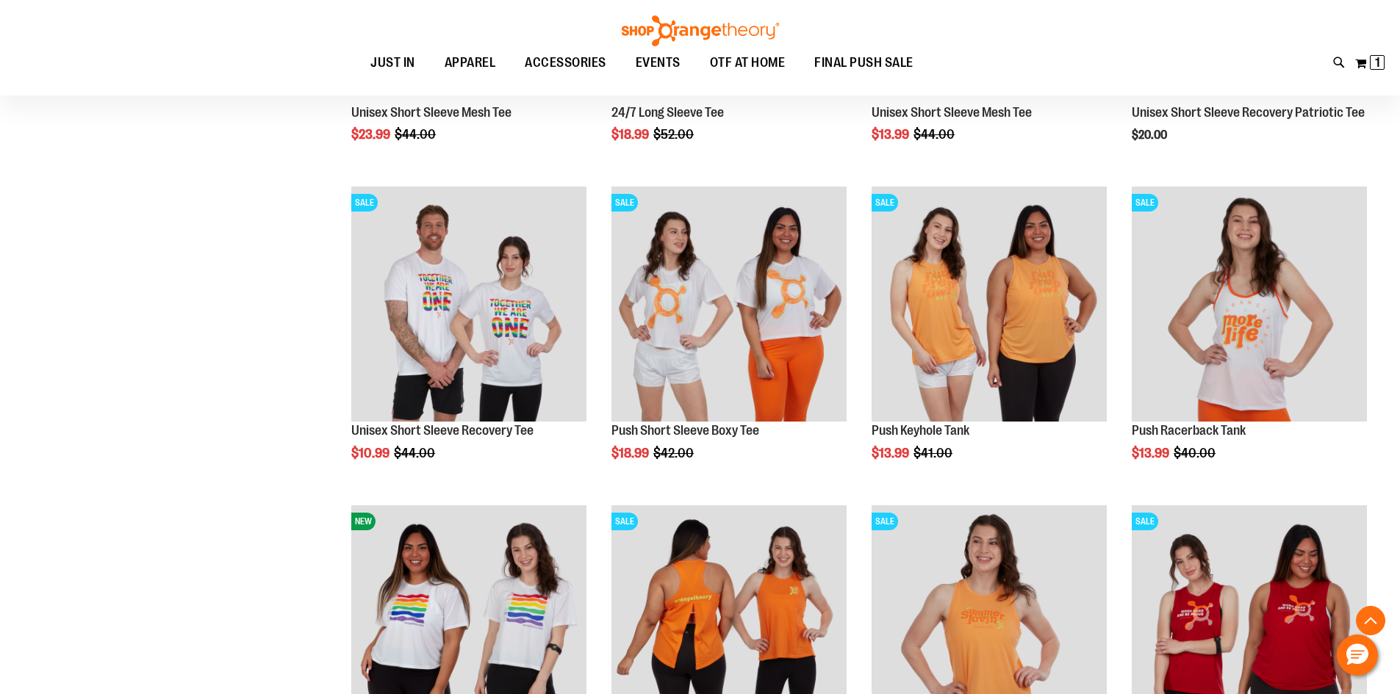
scroll to position [9259, 0]
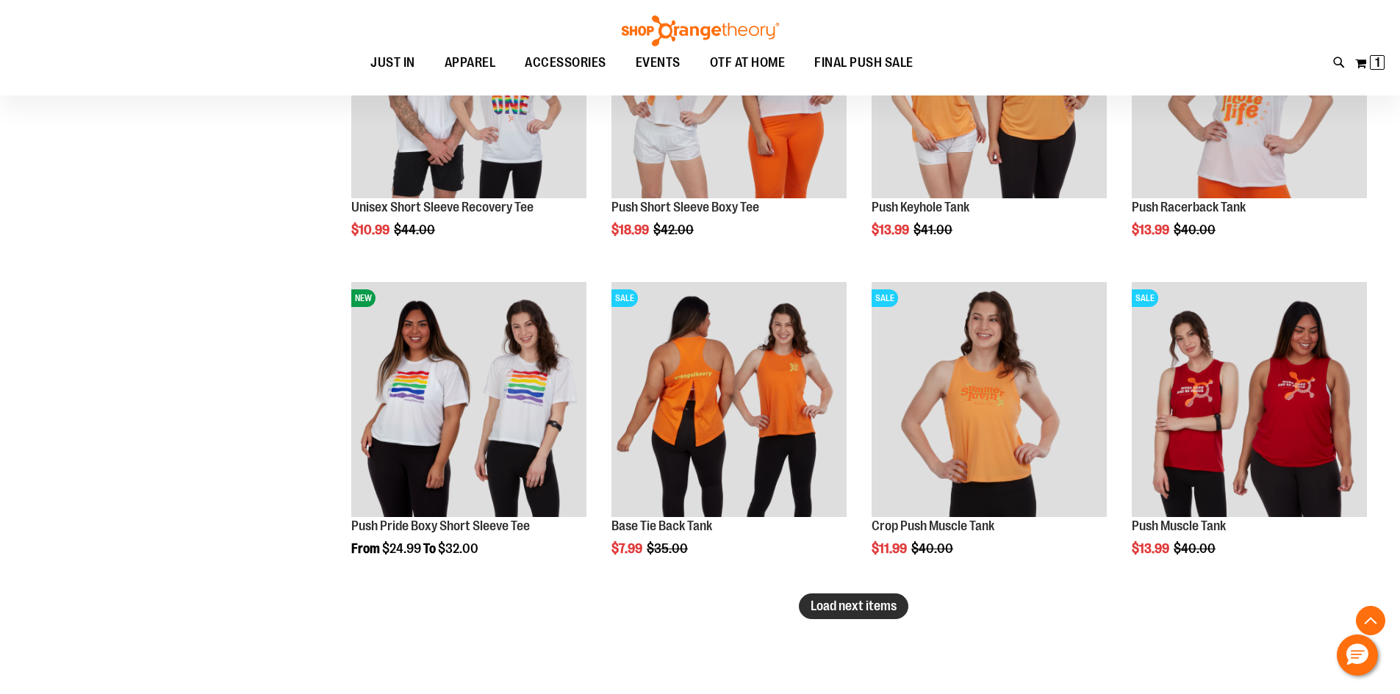
click at [830, 612] on span "Load next items" at bounding box center [854, 606] width 86 height 15
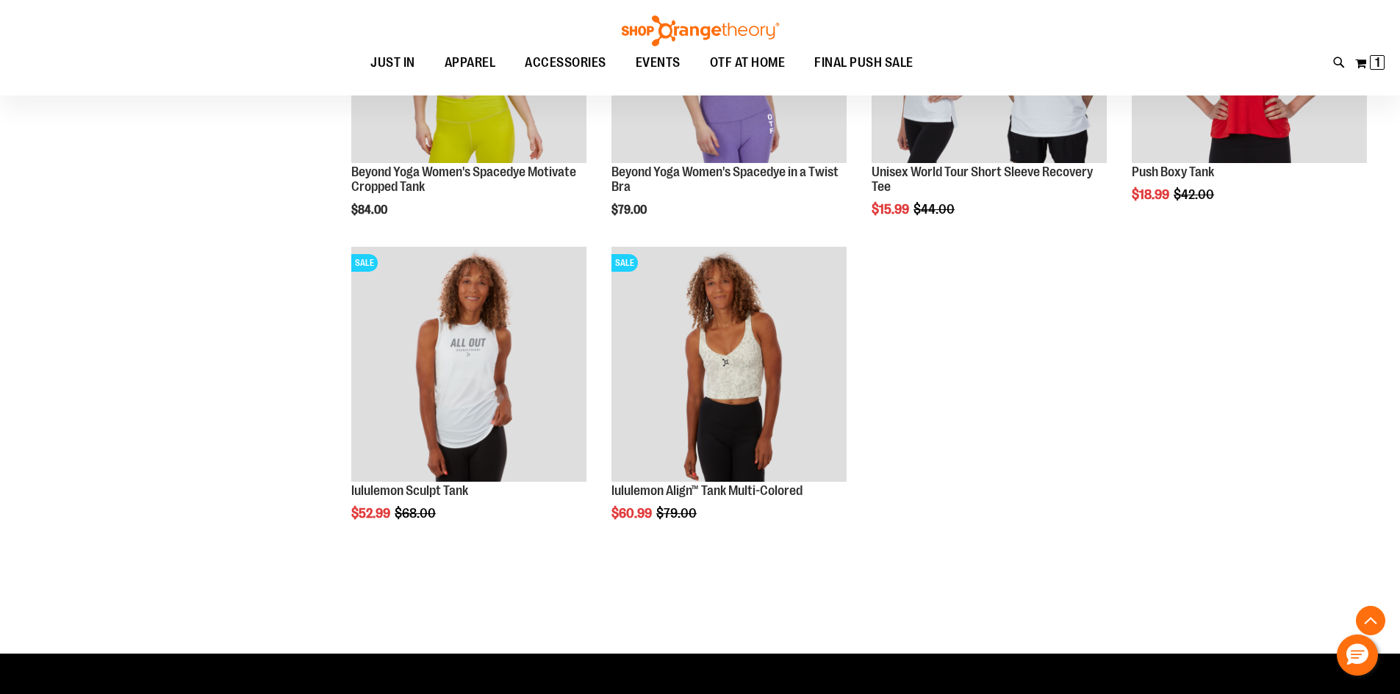
scroll to position [10435, 0]
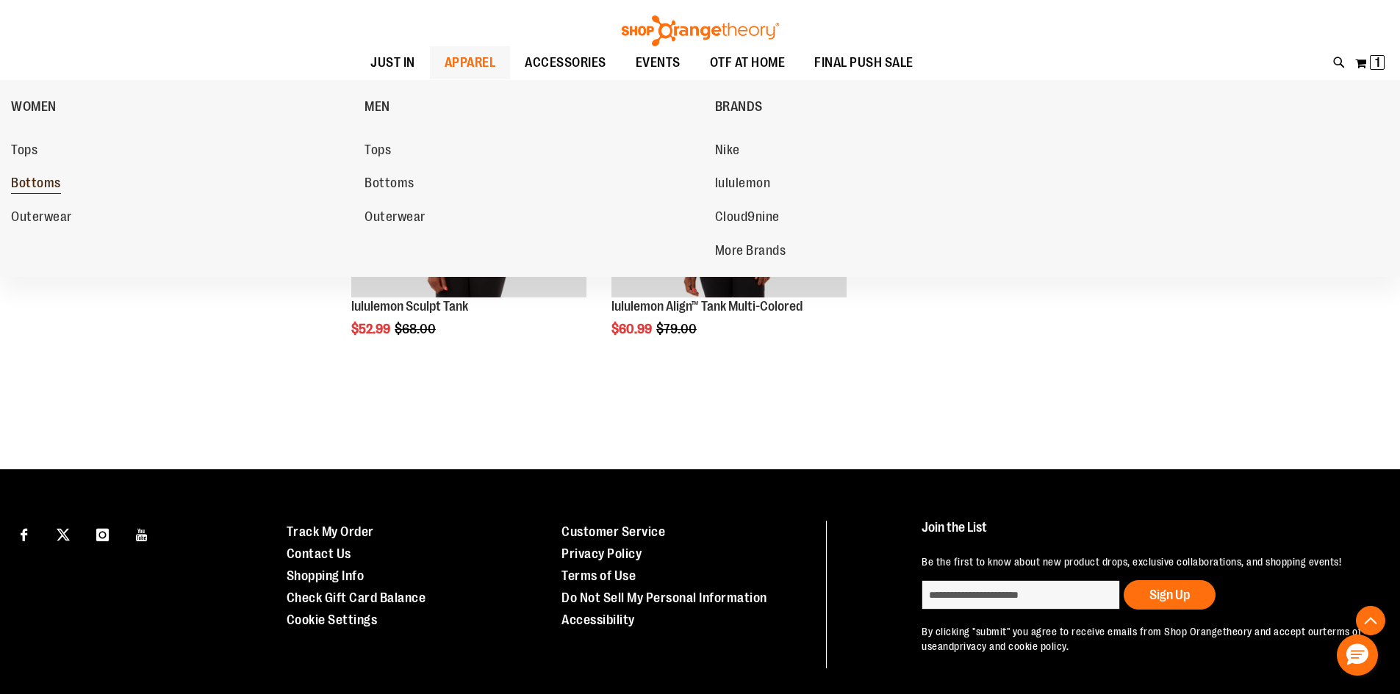
click at [15, 186] on span "Bottoms" at bounding box center [36, 185] width 50 height 18
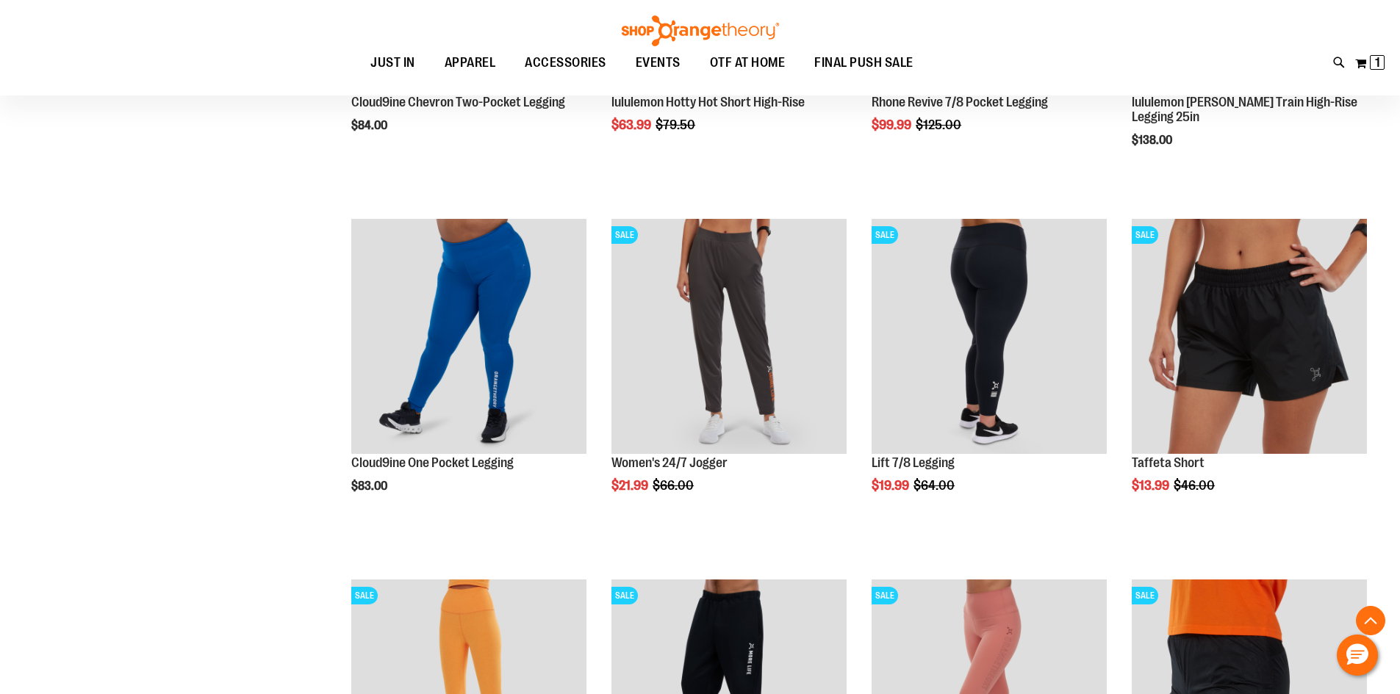
scroll to position [293, 0]
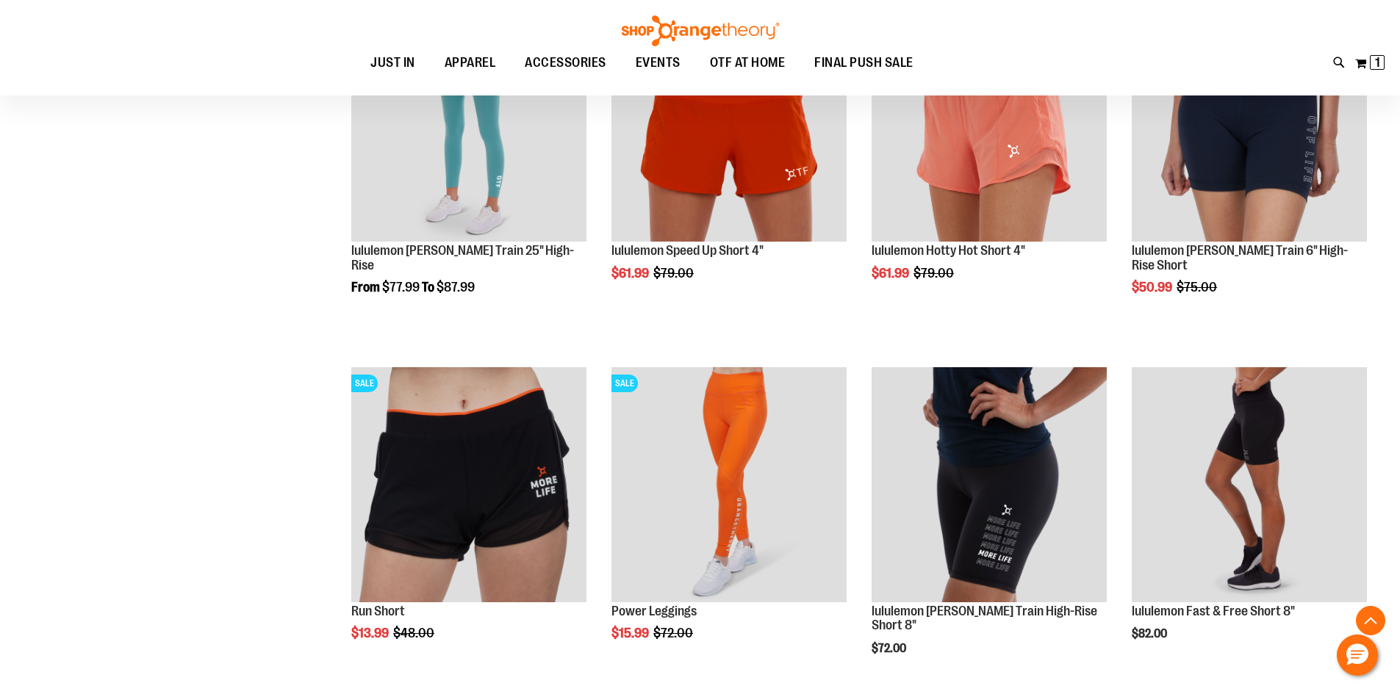
scroll to position [1249, 0]
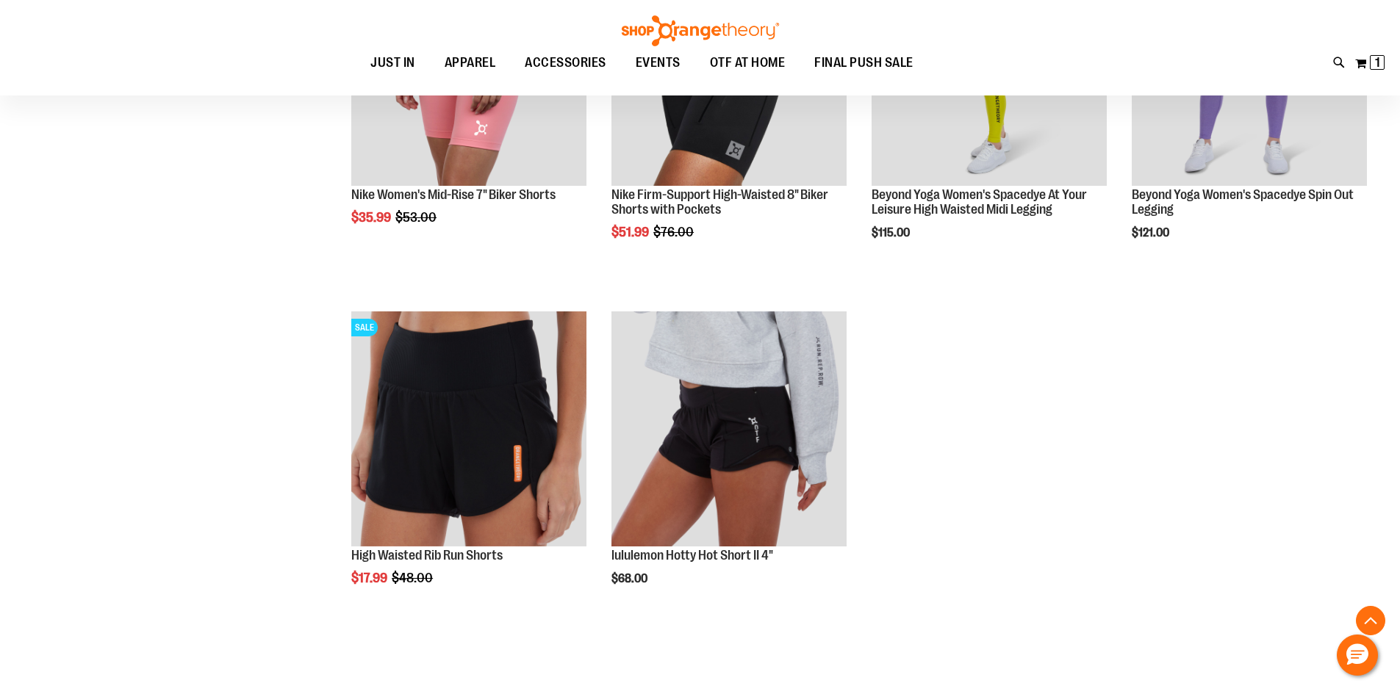
scroll to position [2351, 0]
click at [1383, 51] on div "My Cart 1 1 items My Cart 1 My Cart Close Recently added item(s) Ottoman Bomber" at bounding box center [1369, 63] width 31 height 24
click at [1372, 57] on span "1 1 items" at bounding box center [1377, 62] width 15 height 15
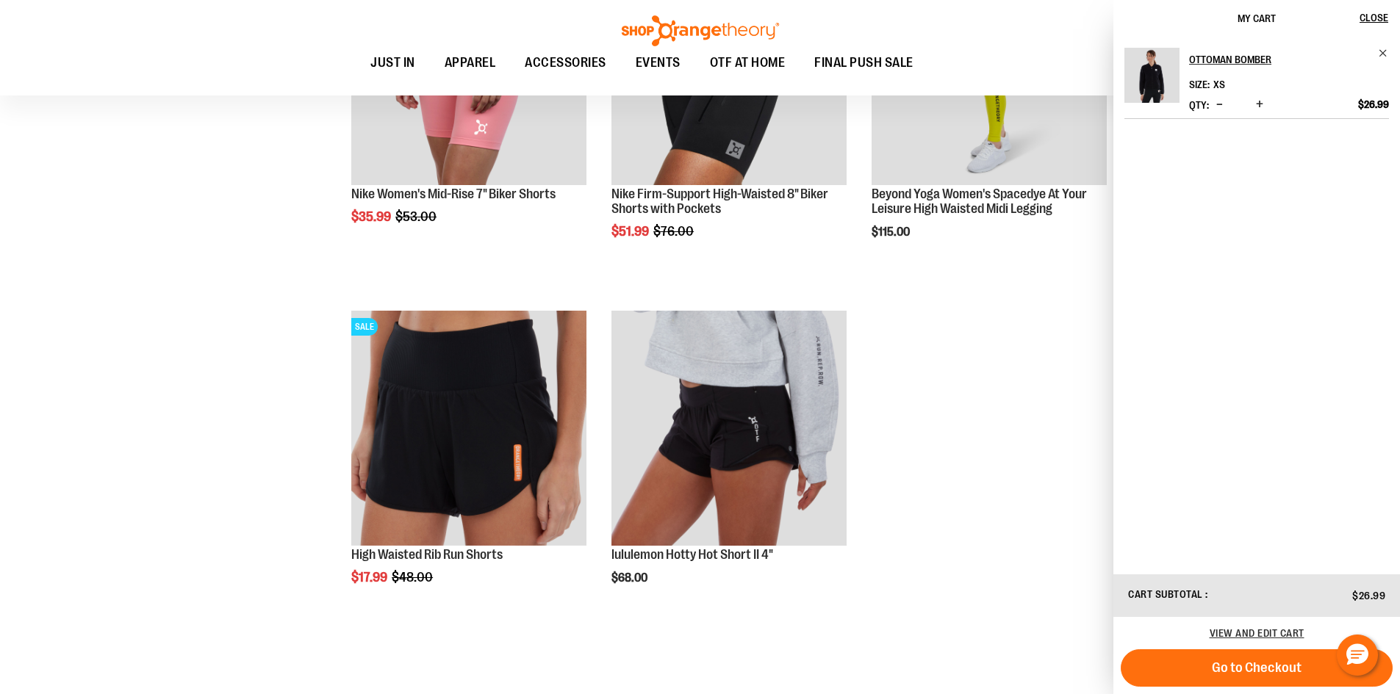
click at [1260, 16] on span "My Cart" at bounding box center [1257, 18] width 38 height 12
click at [1299, 625] on div "View and edit cart" at bounding box center [1256, 633] width 287 height 32
click at [1296, 632] on span "View and edit cart" at bounding box center [1257, 634] width 95 height 12
